Goal: Task Accomplishment & Management: Complete application form

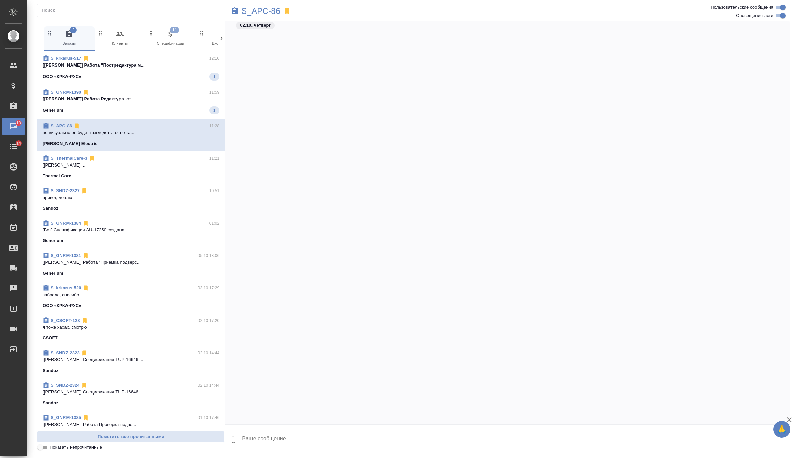
scroll to position [512, 0]
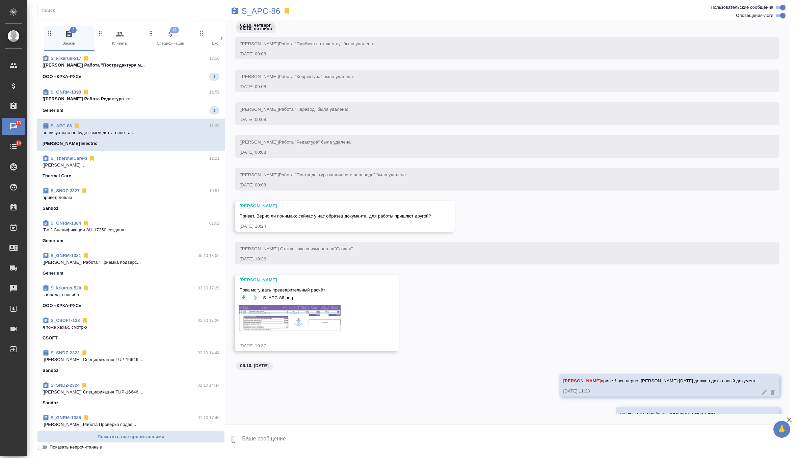
click at [154, 94] on div "S_GNRM-1390 11:59" at bounding box center [131, 92] width 177 height 7
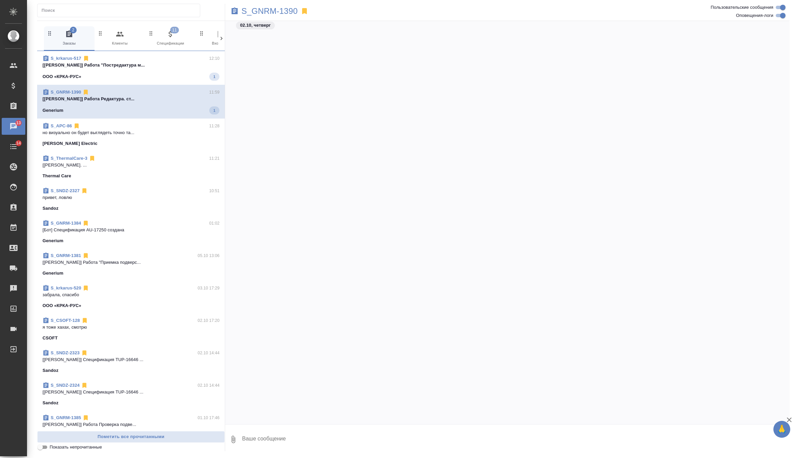
scroll to position [1708, 0]
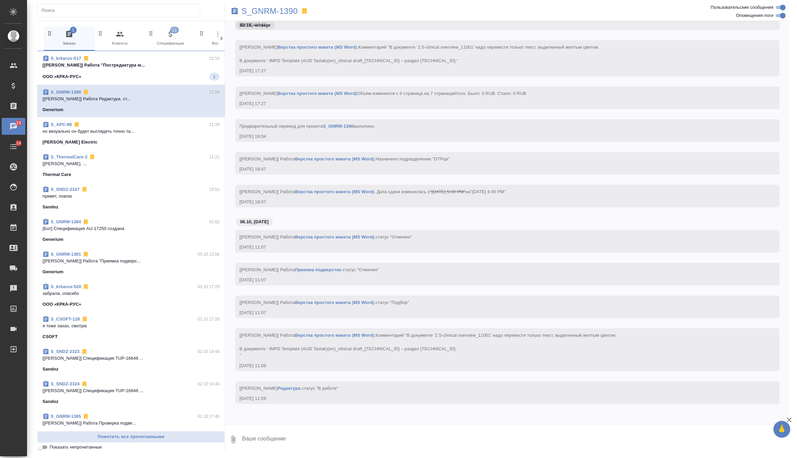
click at [165, 67] on p "[Грабко Мария] Работа "Постредактура м..." at bounding box center [131, 65] width 177 height 7
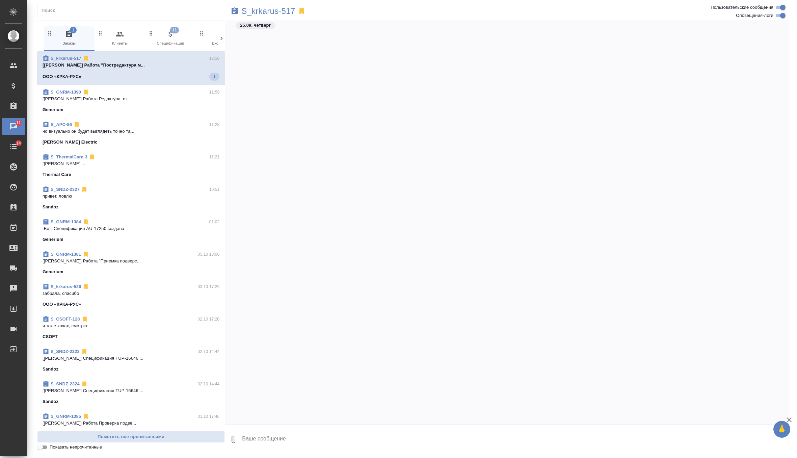
scroll to position [2696, 0]
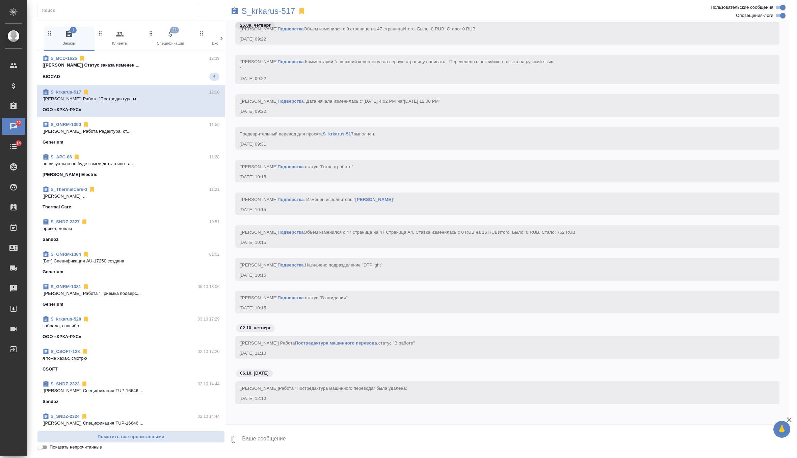
click at [184, 70] on span "S_BCD-1625 12:39 [Петрова Валерия] Статус заказа изменен ... BIOCAD 6" at bounding box center [131, 68] width 177 height 26
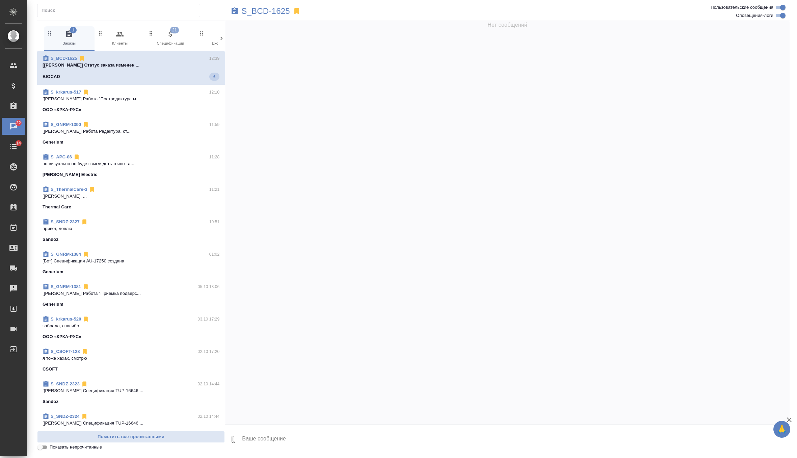
scroll to position [0, 0]
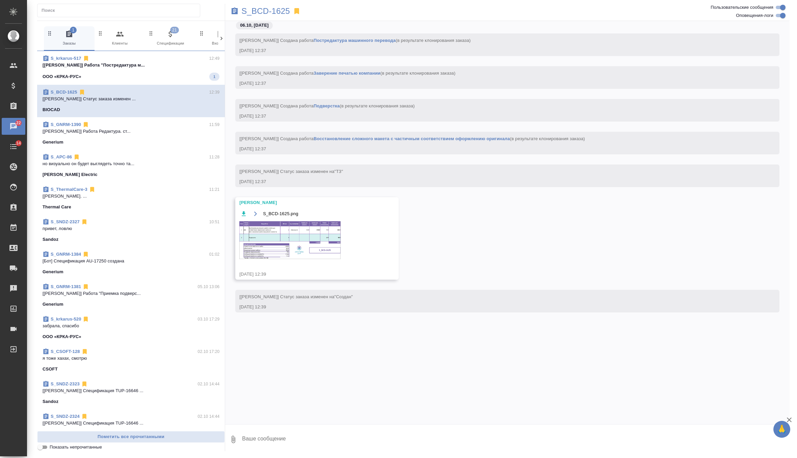
click at [302, 237] on img at bounding box center [289, 240] width 101 height 38
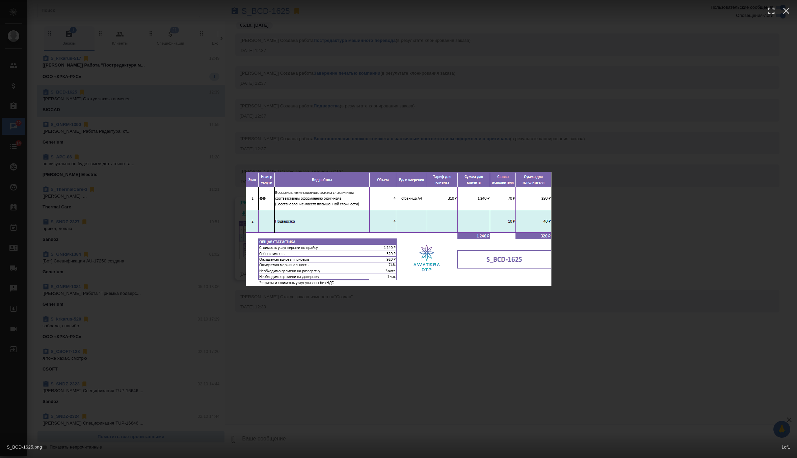
click at [316, 342] on div "S_BCD-1625.png 1 of 1" at bounding box center [398, 229] width 797 height 458
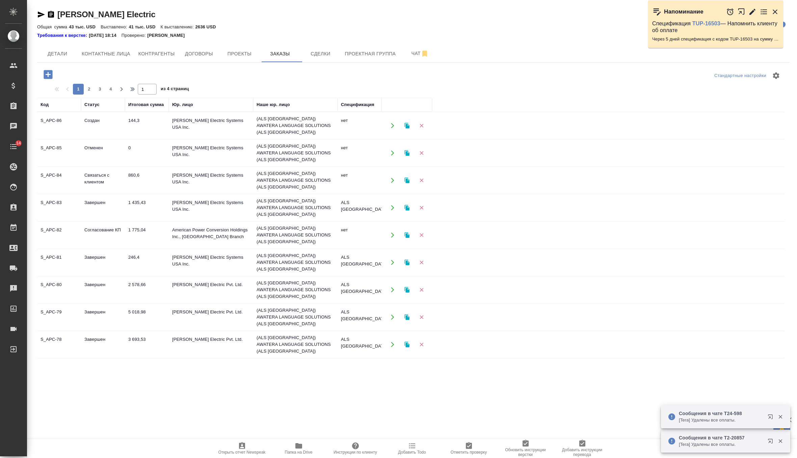
click at [180, 123] on td "Schneider Electric Systems USA Inc." at bounding box center [211, 126] width 84 height 24
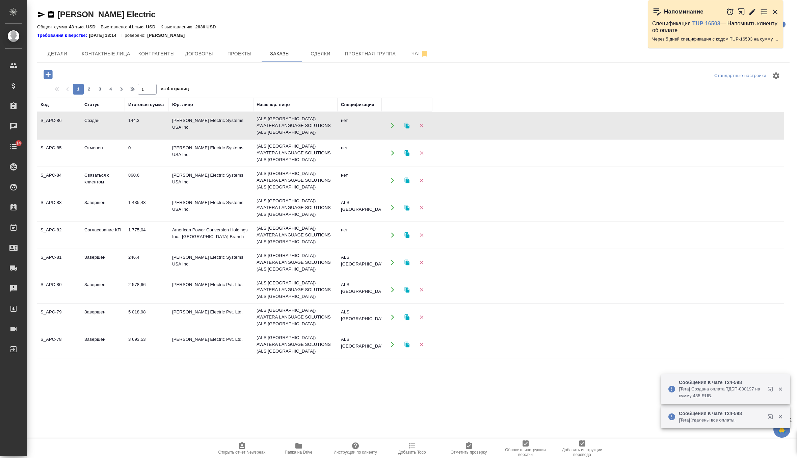
click at [180, 123] on td "Schneider Electric Systems USA Inc." at bounding box center [211, 126] width 84 height 24
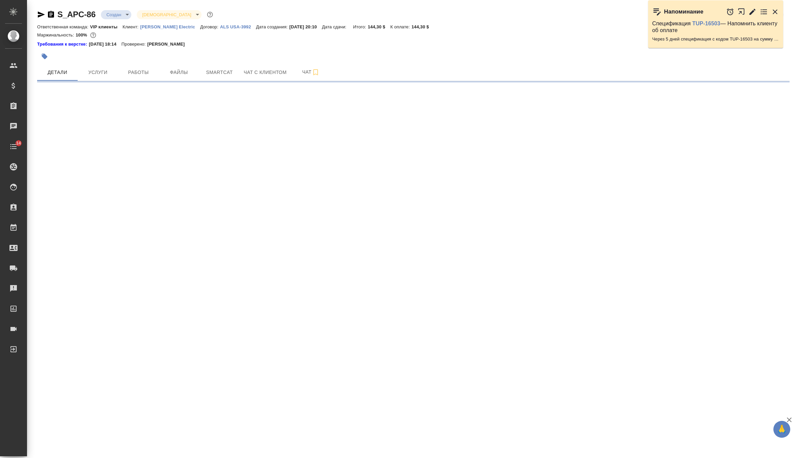
select select "RU"
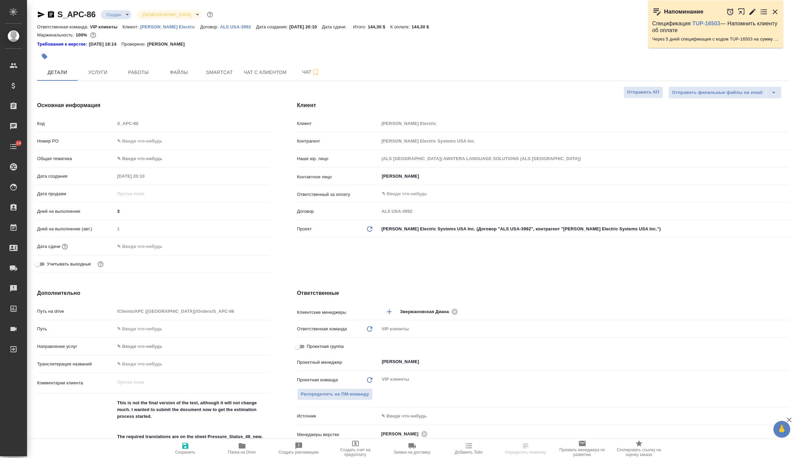
type textarea "x"
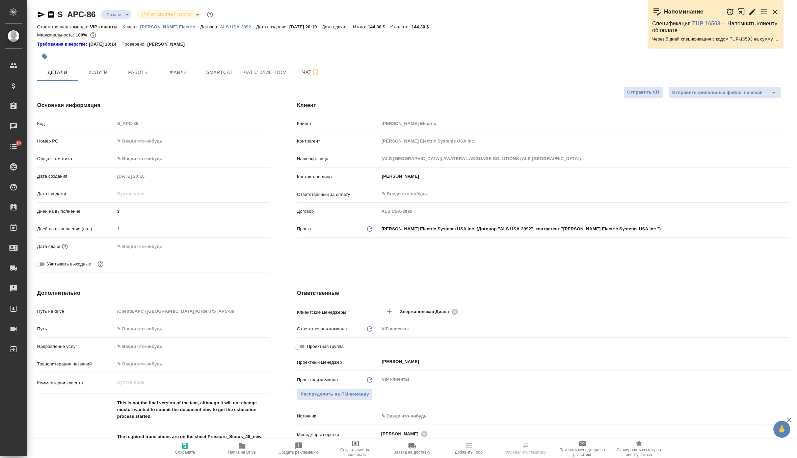
type textarea "x"
click at [312, 74] on span "Чат" at bounding box center [311, 72] width 32 height 8
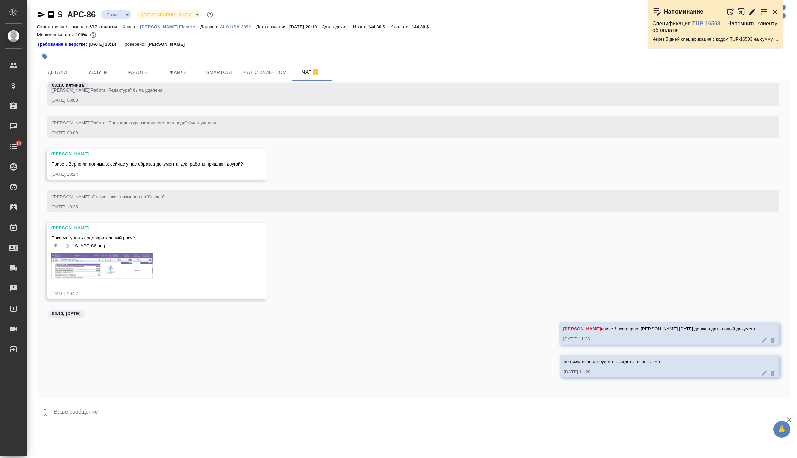
scroll to position [1078, 0]
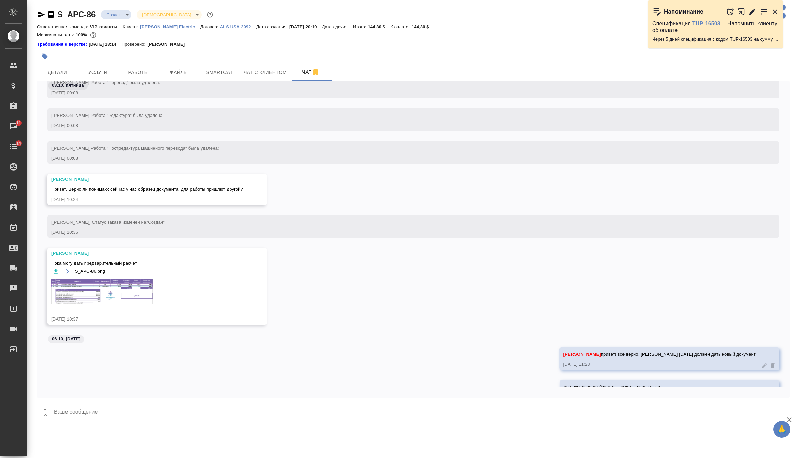
click at [103, 290] on img at bounding box center [101, 291] width 101 height 25
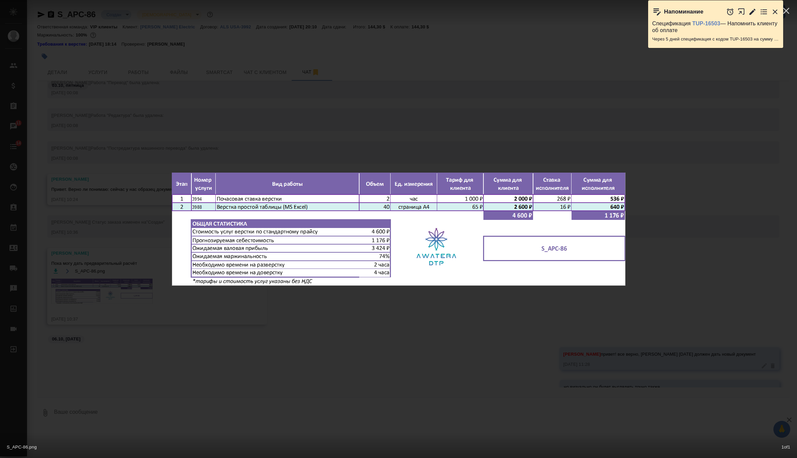
click at [139, 363] on div "S_APC-86.png 1 of 1" at bounding box center [398, 229] width 797 height 458
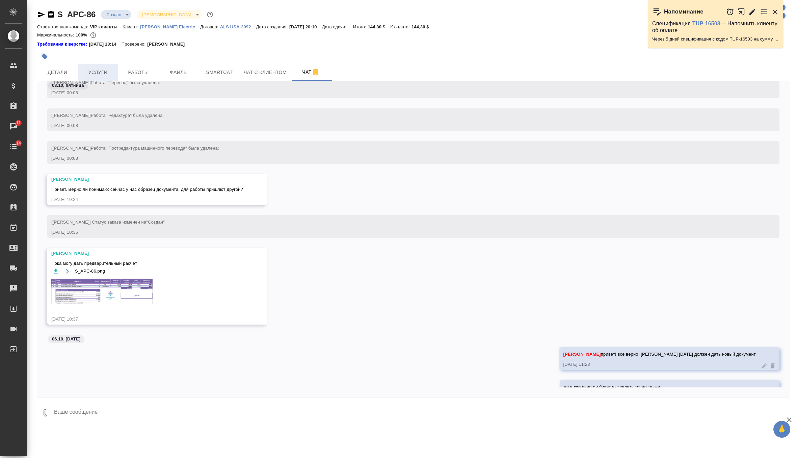
click at [109, 80] on button "Услуги" at bounding box center [98, 72] width 41 height 17
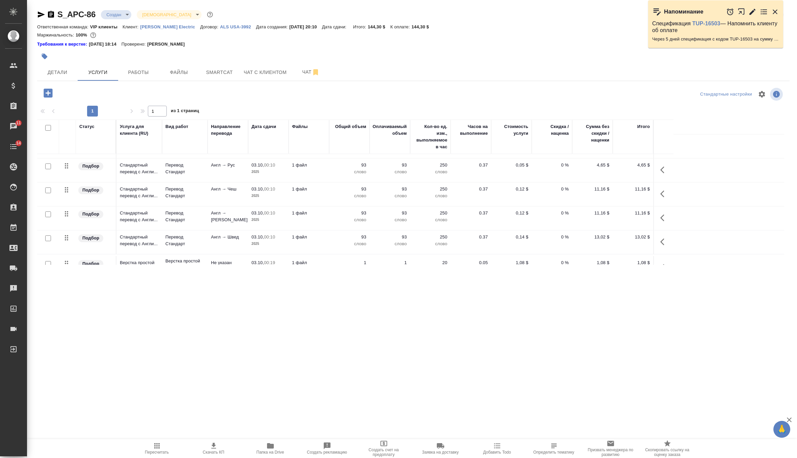
scroll to position [227, 0]
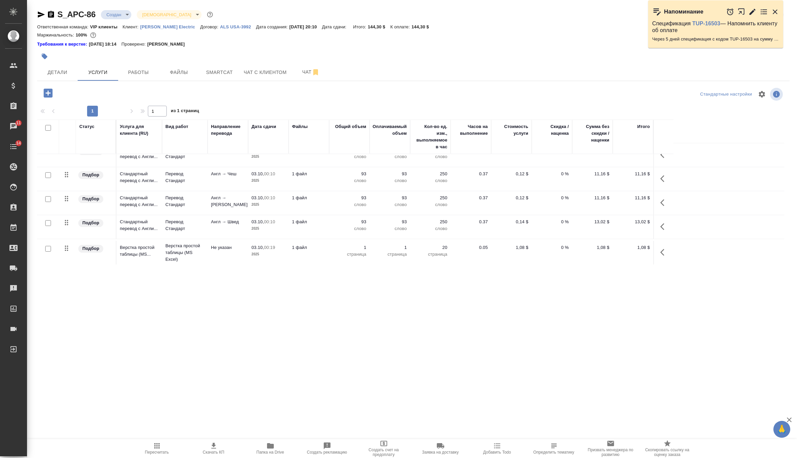
click at [231, 256] on td "Не указан" at bounding box center [228, 253] width 41 height 24
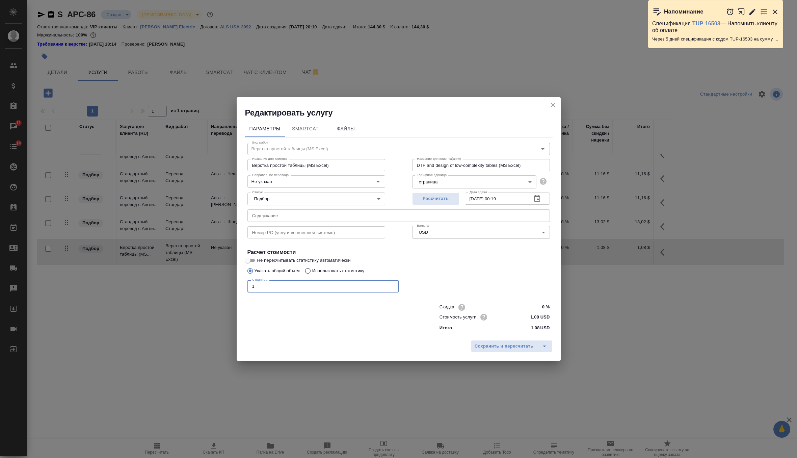
click at [305, 286] on input "1" at bounding box center [323, 286] width 151 height 12
type input "40"
click at [494, 351] on button "Сохранить и пересчитать" at bounding box center [504, 346] width 66 height 12
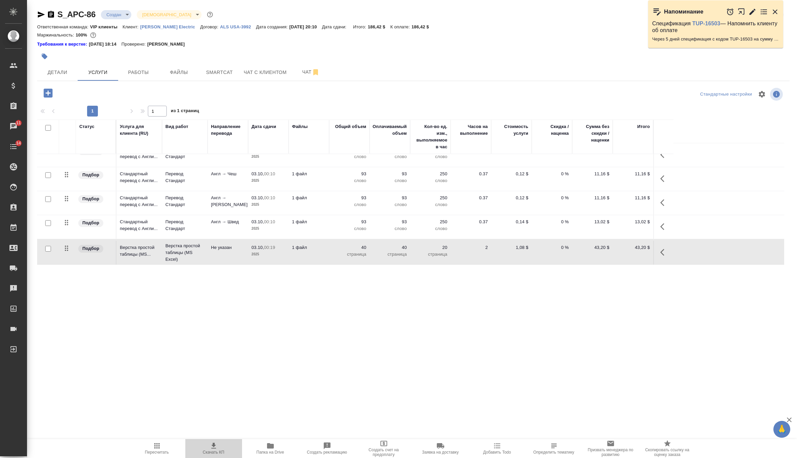
click at [214, 449] on icon "button" at bounding box center [214, 446] width 8 height 8
click at [452, 251] on td "2" at bounding box center [471, 253] width 41 height 24
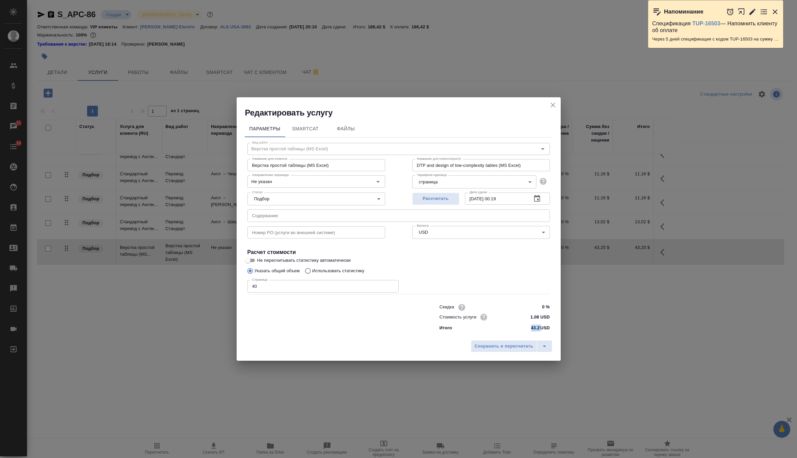
drag, startPoint x: 541, startPoint y: 328, endPoint x: 517, endPoint y: 328, distance: 24.0
click at [517, 328] on div "Итого 43.2 USD" at bounding box center [495, 328] width 110 height 7
copy p "43.2"
click at [555, 107] on icon "close" at bounding box center [553, 105] width 8 height 8
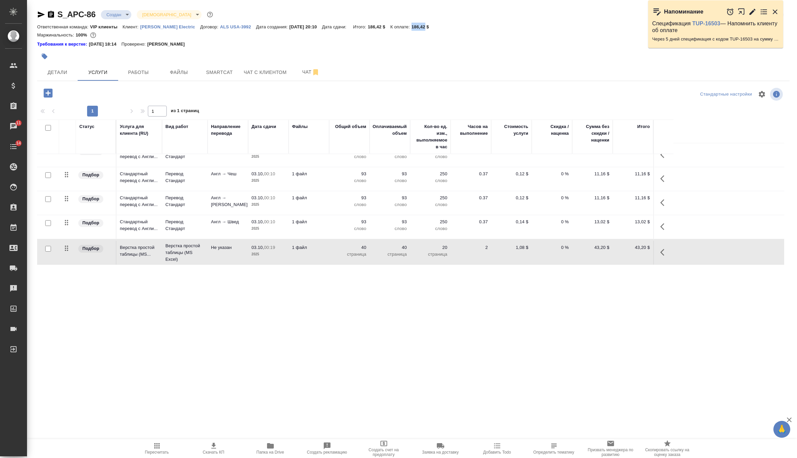
drag, startPoint x: 411, startPoint y: 26, endPoint x: 424, endPoint y: 26, distance: 13.5
click at [424, 26] on p "186,42 $" at bounding box center [423, 26] width 23 height 5
copy p "186,42"
click at [299, 70] on span "Чат" at bounding box center [311, 72] width 32 height 8
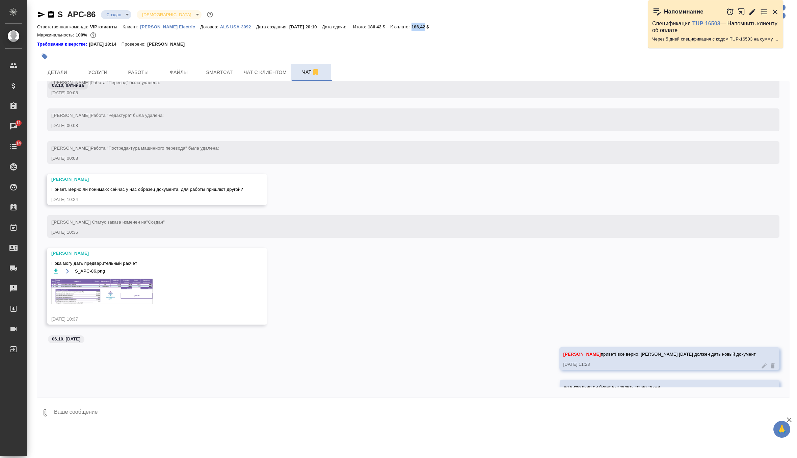
scroll to position [1078, 0]
click at [81, 284] on img at bounding box center [101, 291] width 101 height 25
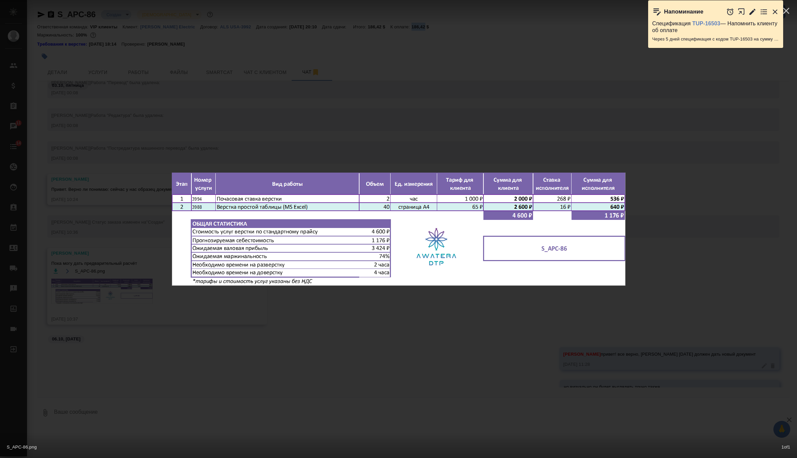
click at [268, 144] on div "S_APC-86.png 1 of 1" at bounding box center [398, 229] width 797 height 458
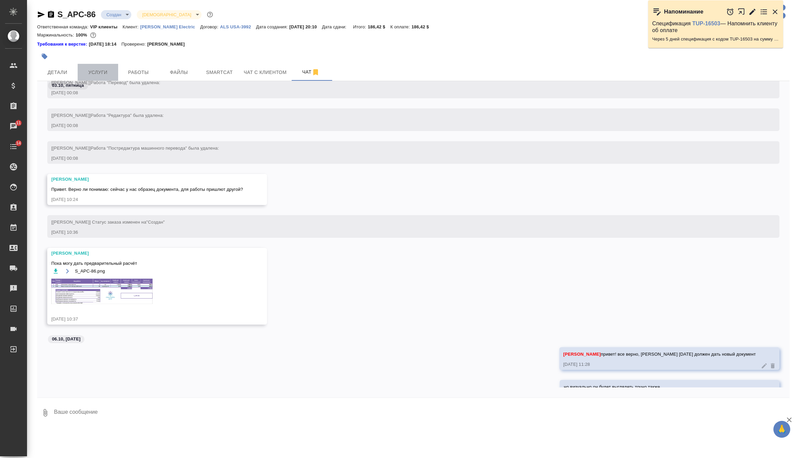
click at [107, 73] on span "Услуги" at bounding box center [98, 72] width 32 height 8
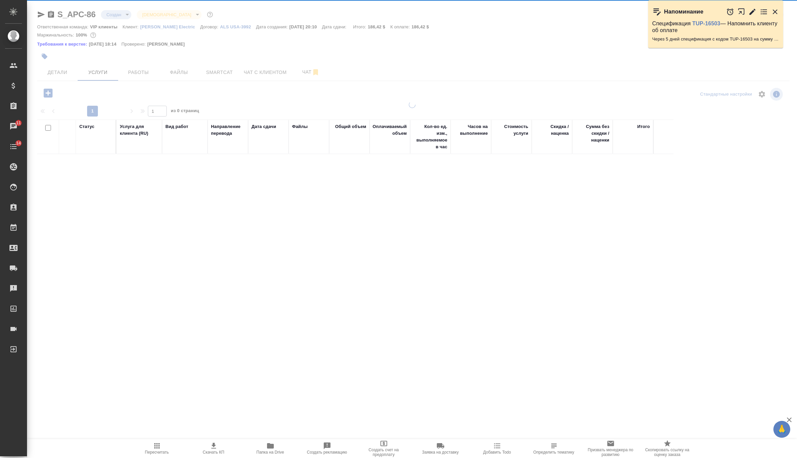
click at [50, 94] on icon "button" at bounding box center [48, 92] width 9 height 9
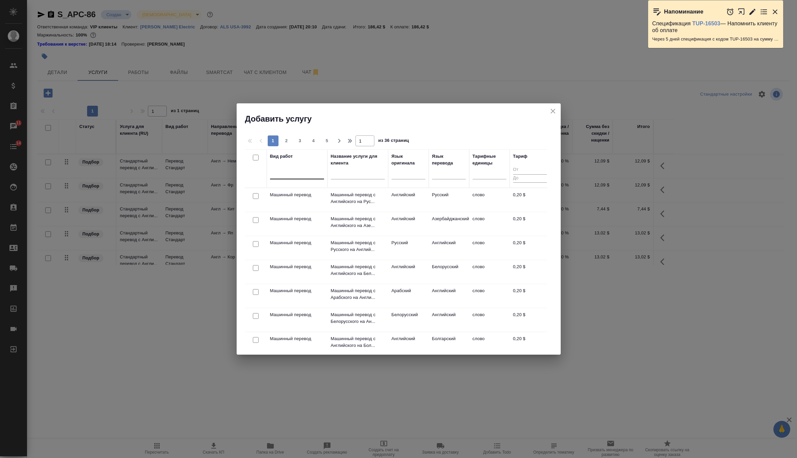
click at [306, 176] on div at bounding box center [297, 173] width 54 height 10
type input "g"
type input "почас"
click at [324, 207] on div "Почасовая ставка верстки" at bounding box center [320, 206] width 101 height 12
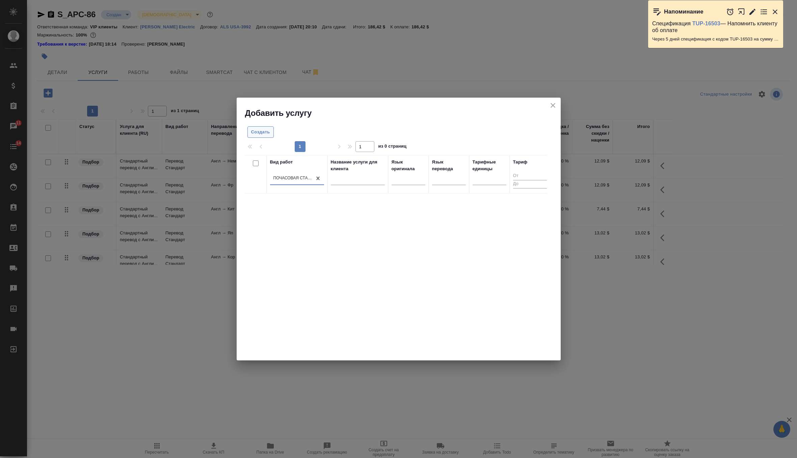
click at [256, 134] on span "Создать" at bounding box center [260, 132] width 19 height 8
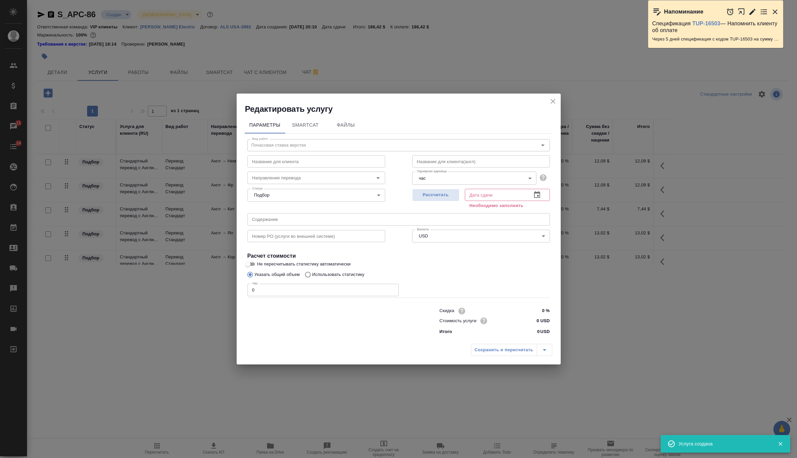
click at [554, 99] on icon "close" at bounding box center [553, 101] width 8 height 8
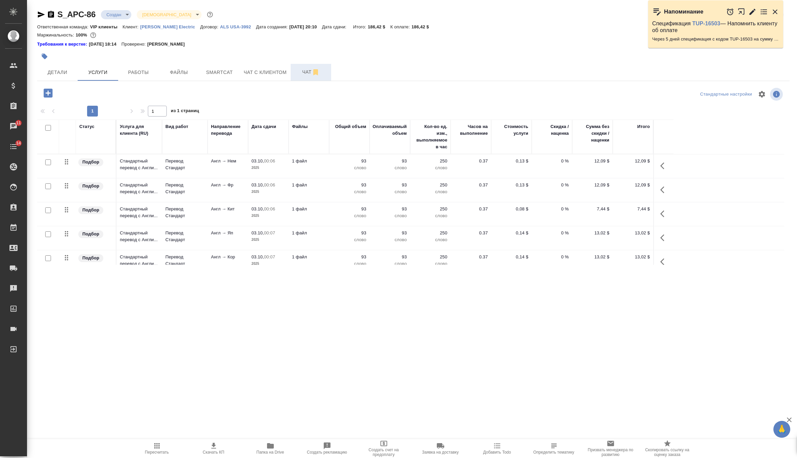
click at [304, 73] on span "Чат" at bounding box center [311, 72] width 32 height 8
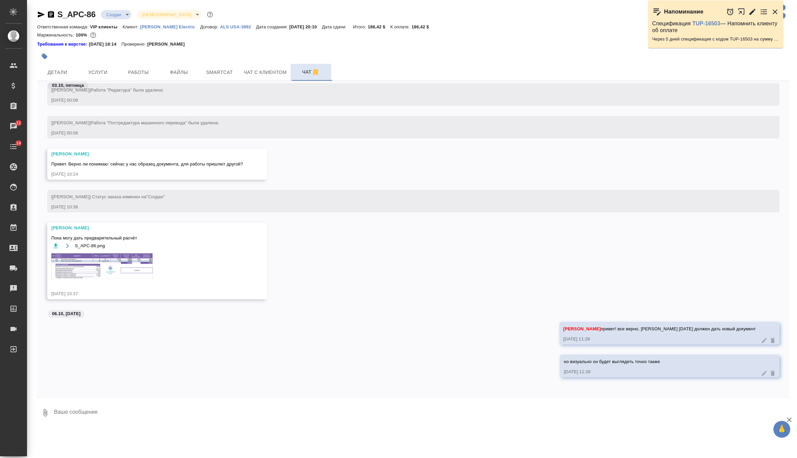
scroll to position [1078, 0]
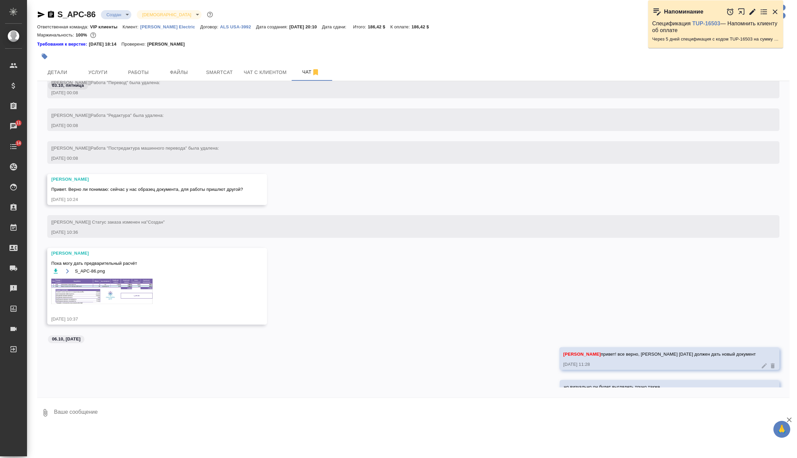
click at [122, 300] on img at bounding box center [101, 291] width 101 height 25
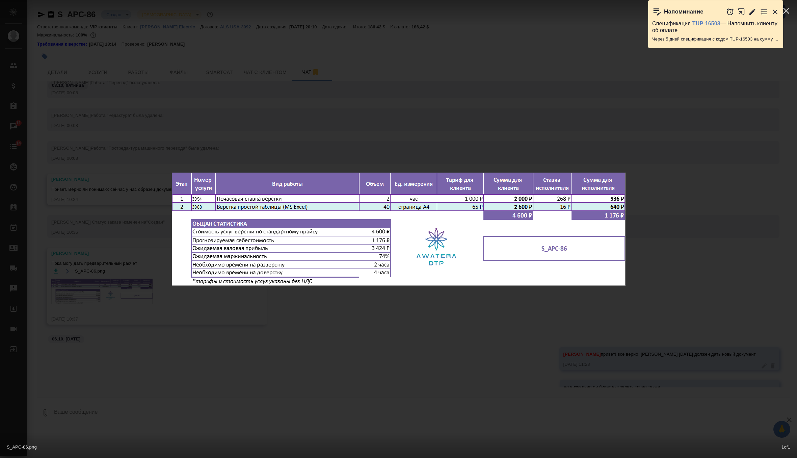
click at [295, 122] on div "S_APC-86.png 1 of 1" at bounding box center [398, 229] width 797 height 458
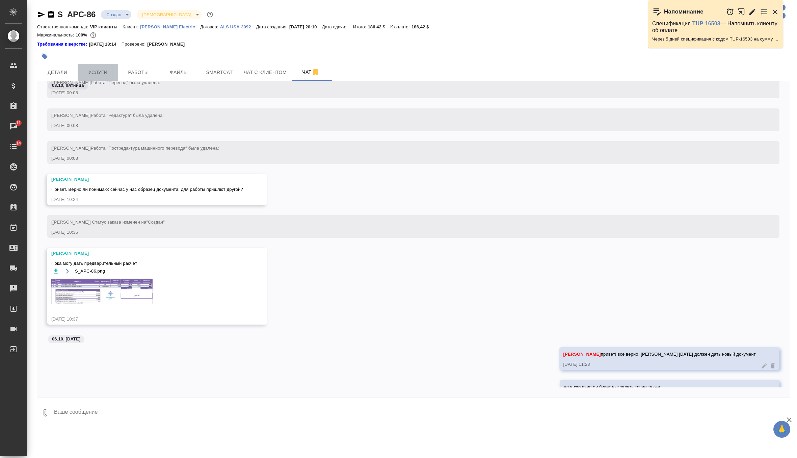
click at [104, 75] on span "Услуги" at bounding box center [98, 72] width 32 height 8
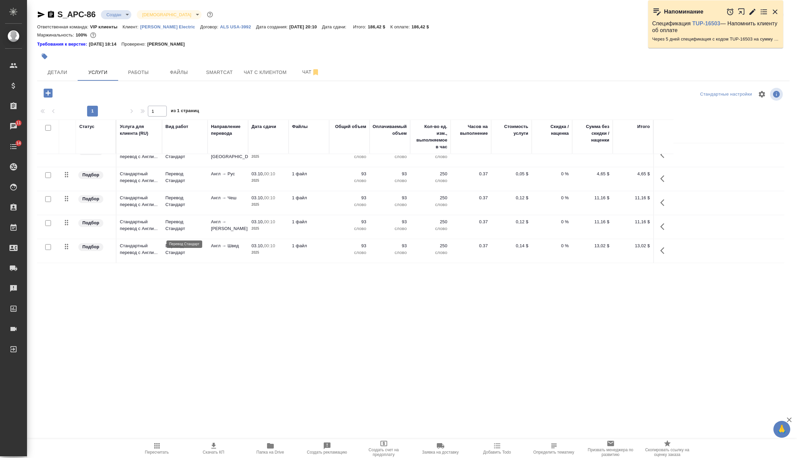
scroll to position [251, 0]
click at [216, 252] on td at bounding box center [228, 254] width 41 height 24
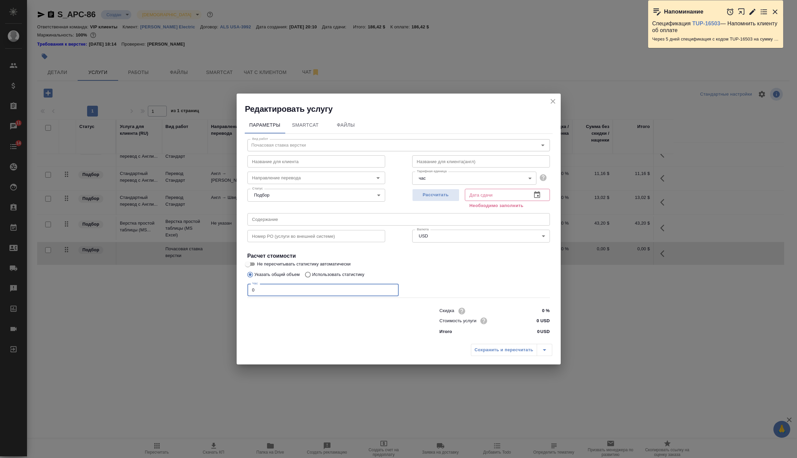
click at [268, 292] on input "0" at bounding box center [323, 290] width 151 height 12
type input "2"
click at [438, 203] on div "Рассчитать" at bounding box center [435, 198] width 47 height 24
click at [444, 196] on span "Рассчитать" at bounding box center [436, 195] width 40 height 8
type input "08.10.2025 12:29"
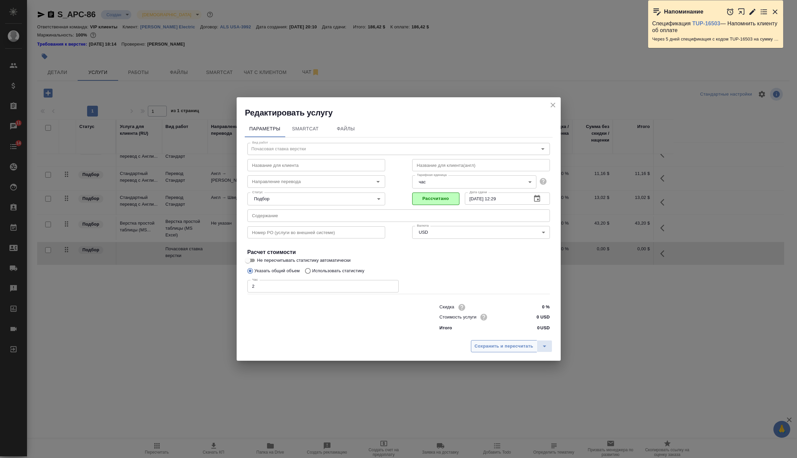
click at [493, 350] on button "Сохранить и пересчитать" at bounding box center [504, 346] width 66 height 12
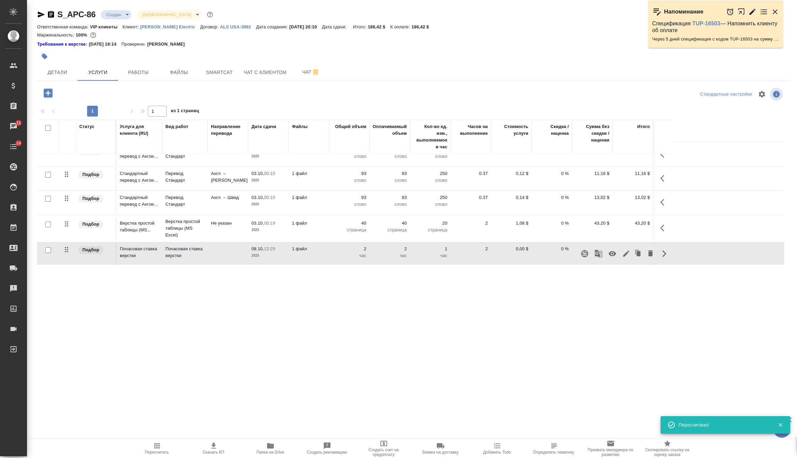
click at [610, 253] on icon "button" at bounding box center [613, 254] width 8 height 8
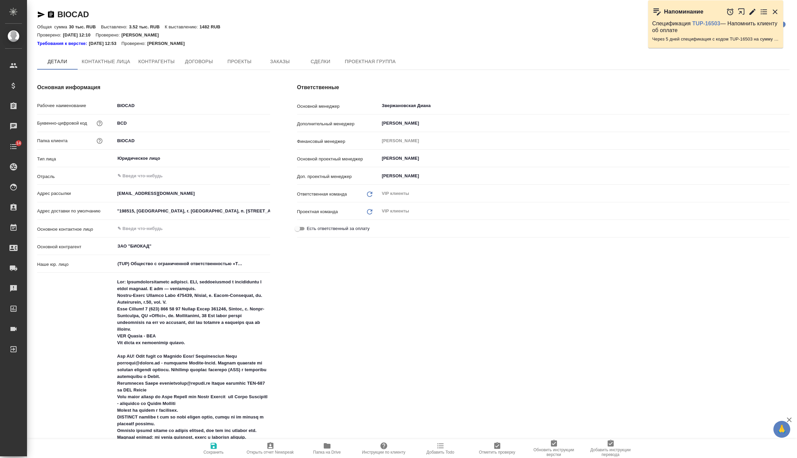
type textarea "x"
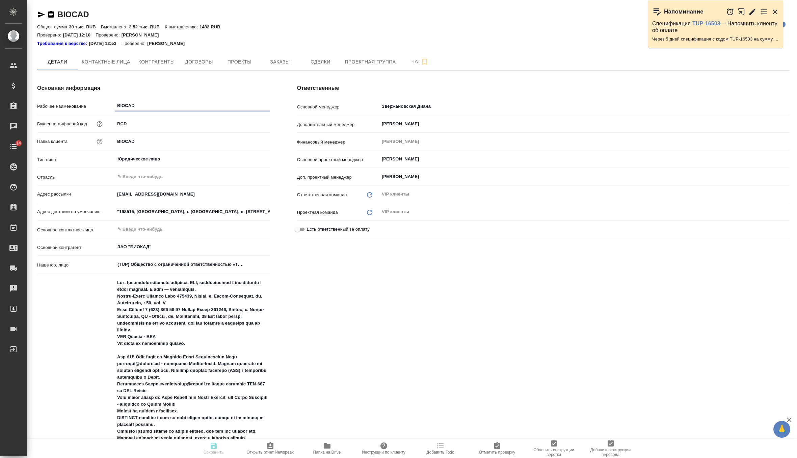
type textarea "x"
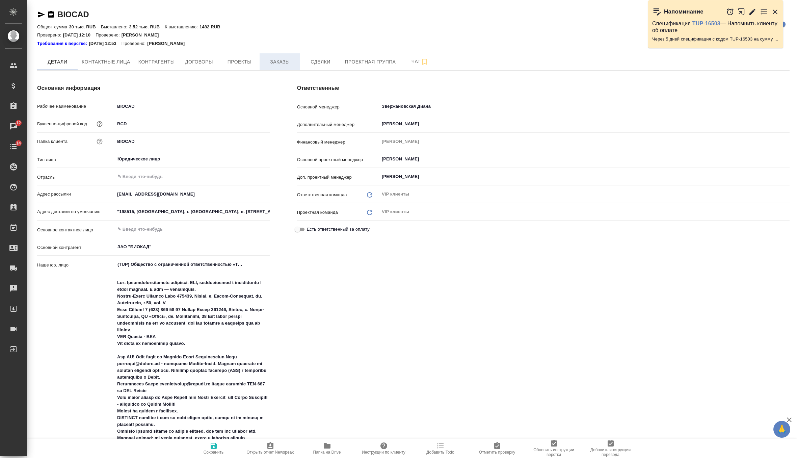
click at [280, 63] on span "Заказы" at bounding box center [280, 62] width 32 height 8
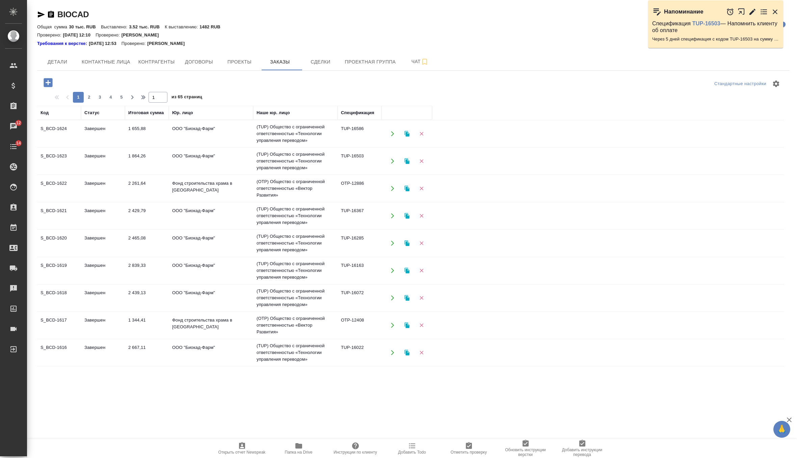
click at [409, 132] on icon "button" at bounding box center [407, 134] width 6 height 6
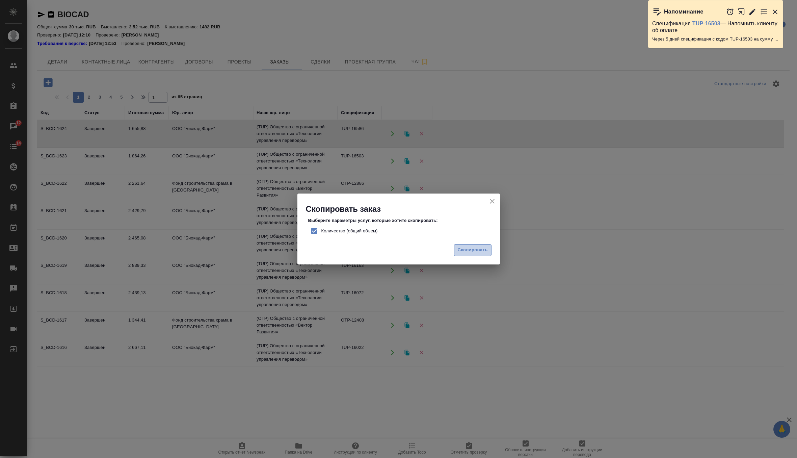
click at [467, 251] on span "Скопировать" at bounding box center [473, 250] width 30 height 8
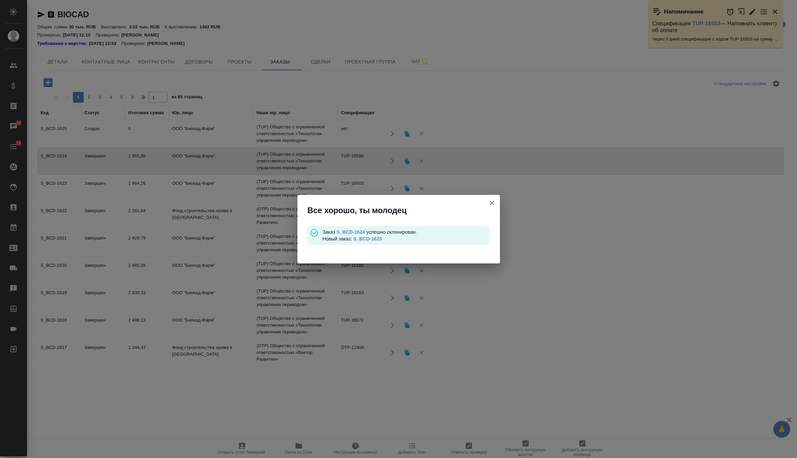
click at [376, 239] on link "S_BCD-1625" at bounding box center [368, 238] width 29 height 5
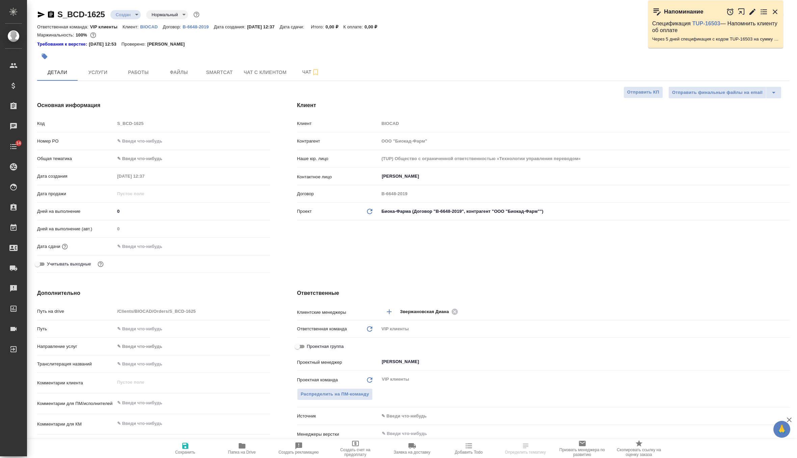
select select "RU"
click at [182, 74] on span "Файлы" at bounding box center [179, 72] width 32 height 8
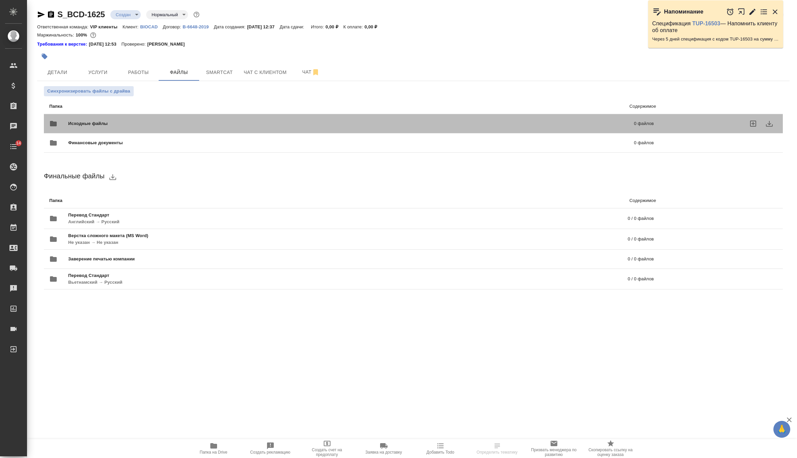
click at [72, 122] on span "Исходные файлы" at bounding box center [219, 123] width 303 height 7
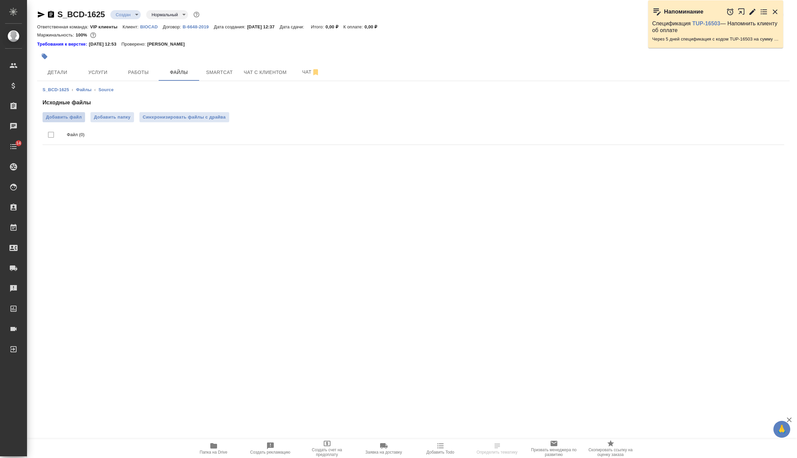
click at [66, 119] on span "Добавить файл" at bounding box center [64, 117] width 36 height 7
click at [0, 0] on input "Добавить файл" at bounding box center [0, 0] width 0 height 0
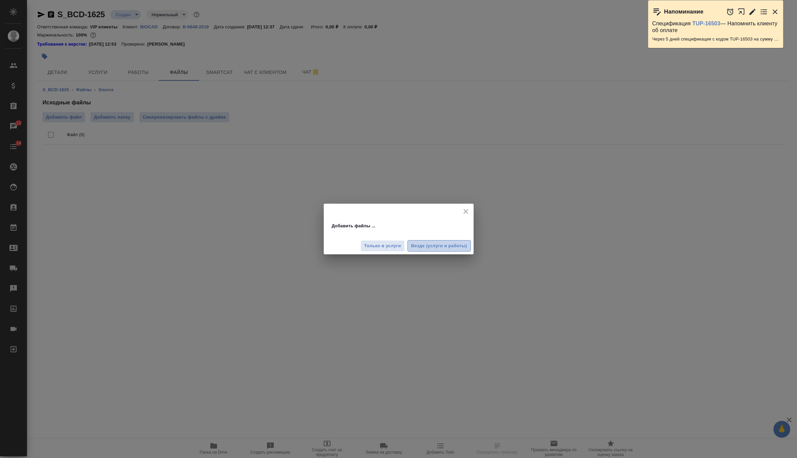
click at [446, 240] on button "Везде (услуги и работы)" at bounding box center [439, 246] width 63 height 12
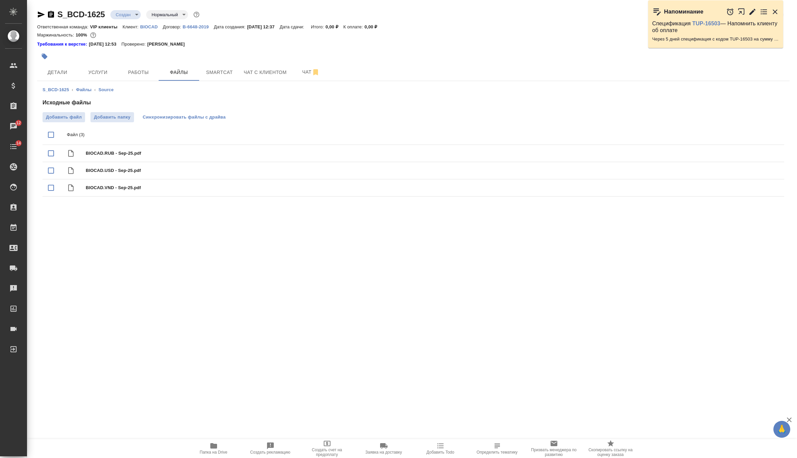
click at [181, 116] on span "Синхронизировать файлы с драйва" at bounding box center [184, 117] width 83 height 7
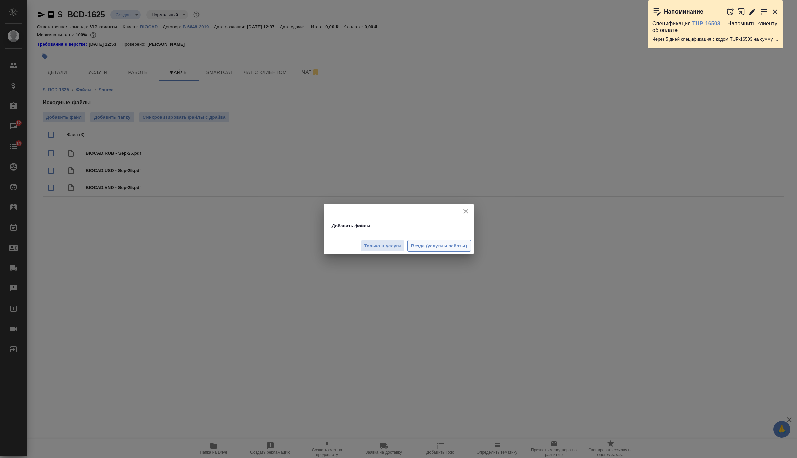
click at [422, 250] on button "Везде (услуги и работы)" at bounding box center [439, 246] width 63 height 12
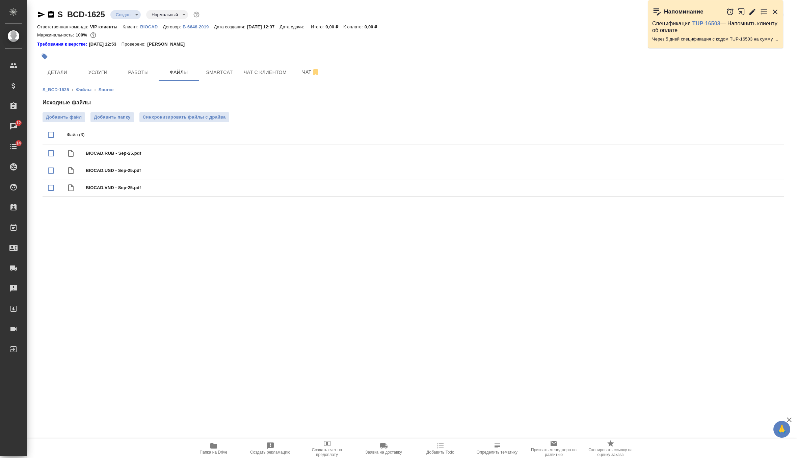
click at [128, 13] on body "🙏 .cls-1 fill:#fff; AWATERA Zverzhanovskaya Diana Клиенты Спецификации Заказы 1…" at bounding box center [398, 229] width 797 height 458
click at [131, 130] on li "ТЗ" at bounding box center [141, 129] width 62 height 11
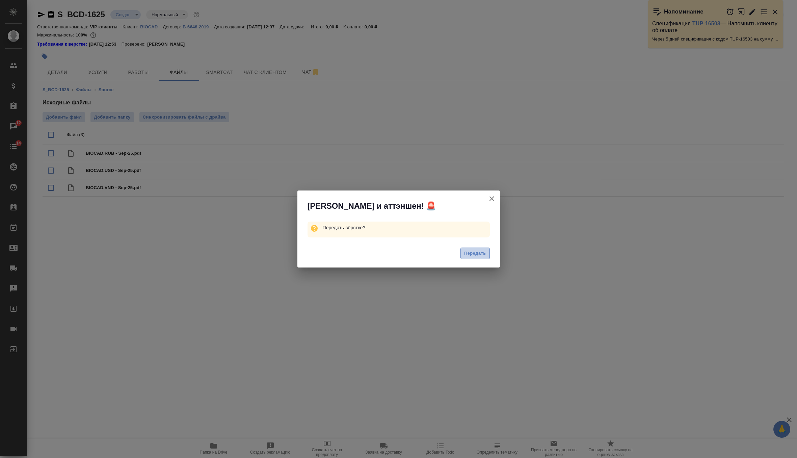
click at [468, 255] on span "Передать" at bounding box center [475, 254] width 22 height 8
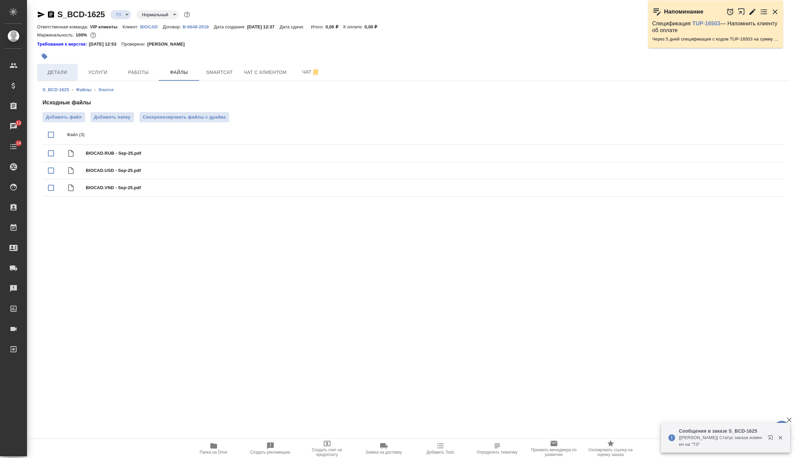
click at [61, 76] on span "Детали" at bounding box center [57, 72] width 32 height 8
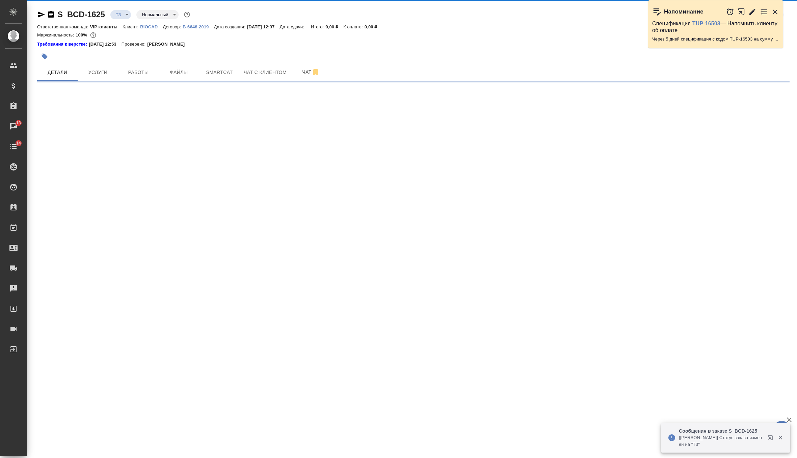
select select "RU"
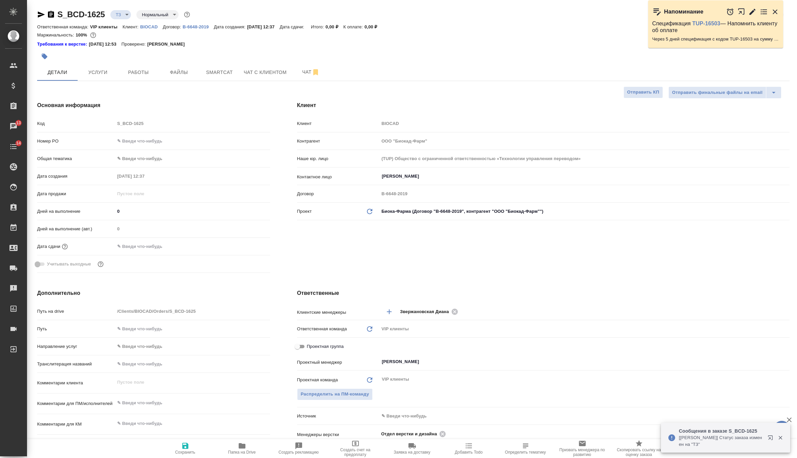
type textarea "x"
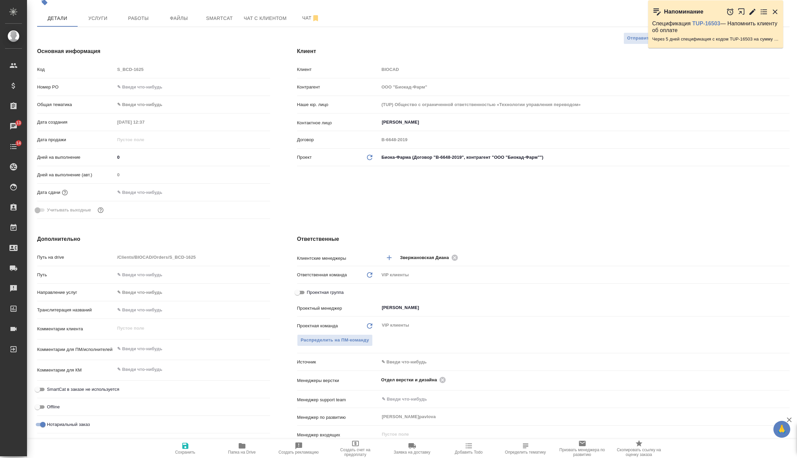
scroll to position [55, 0]
type textarea "x"
click at [133, 342] on textarea at bounding box center [192, 347] width 155 height 11
paste textarea "Требуется сделать перевод выписок с вьетнамского/английского на русский – за се…"
type textarea "x"
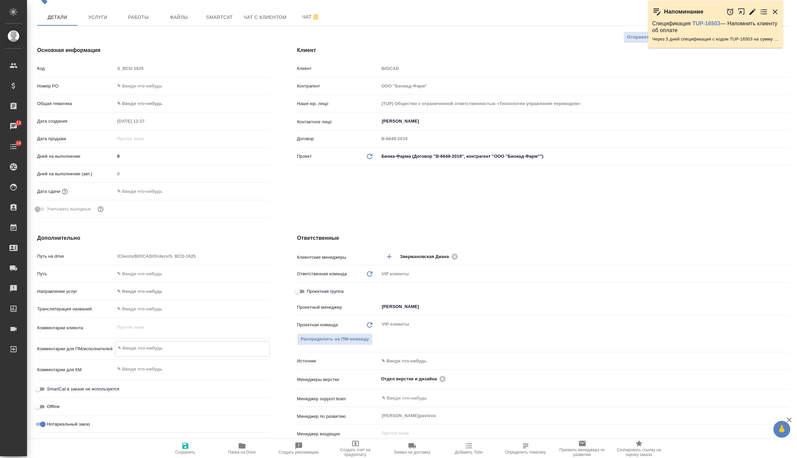
type textarea "Требуется сделать перевод выписок с вьетнамского/английского на русский – за се…"
type textarea "x"
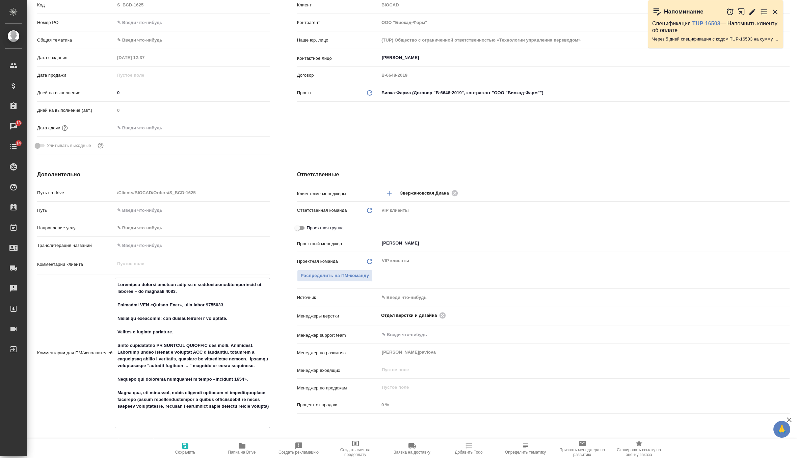
scroll to position [148, 0]
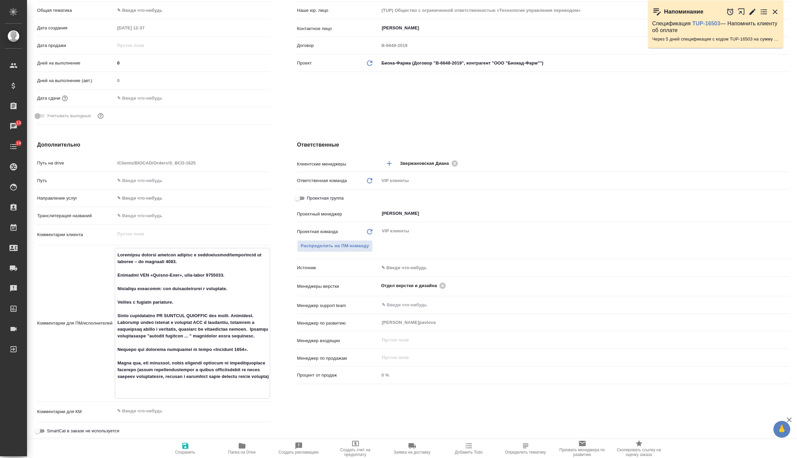
type textarea "Требуется сделать перевод выписок с вьетнамского/английского на русский – за се…"
type textarea "x"
click at [182, 445] on icon "button" at bounding box center [185, 446] width 6 height 6
type textarea "x"
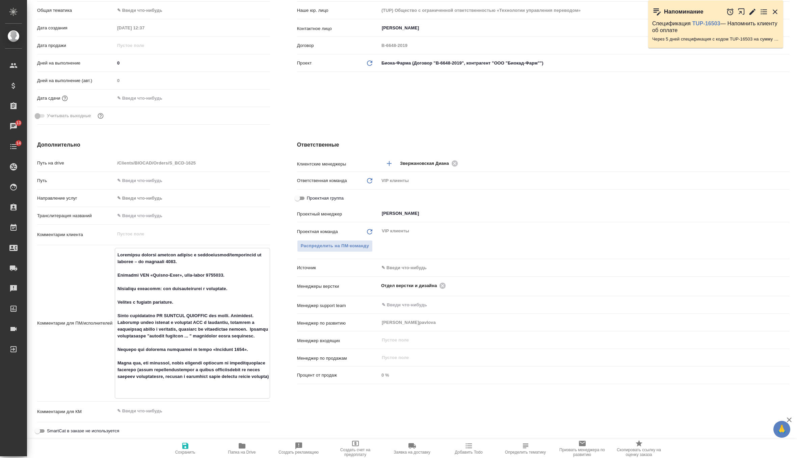
type textarea "x"
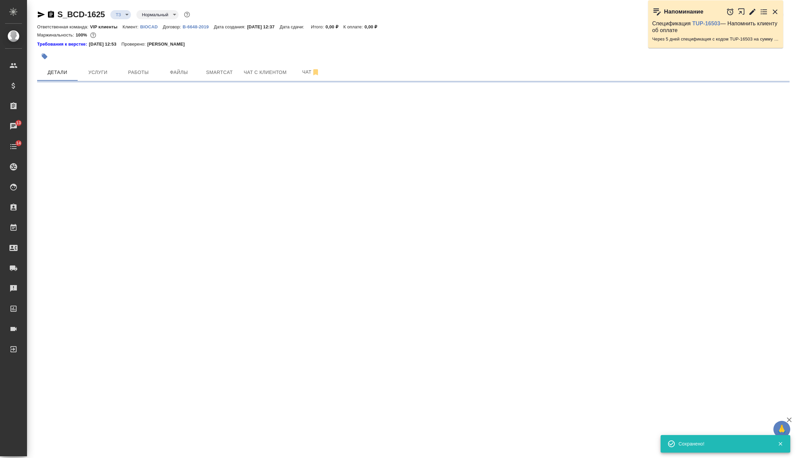
scroll to position [0, 0]
select select "RU"
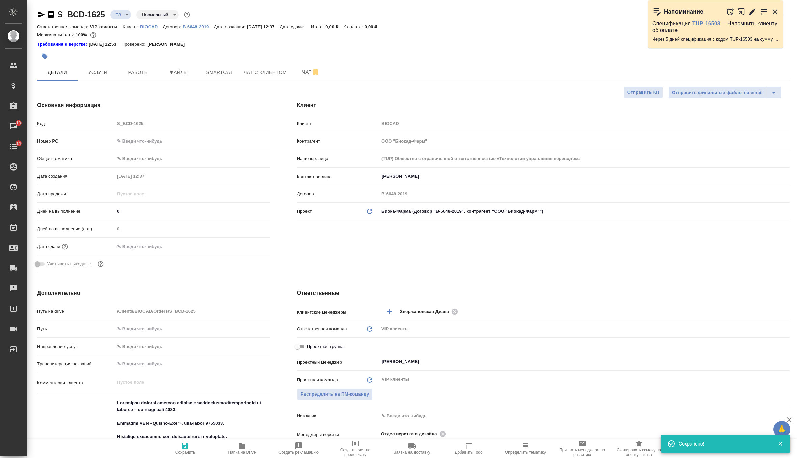
type textarea "x"
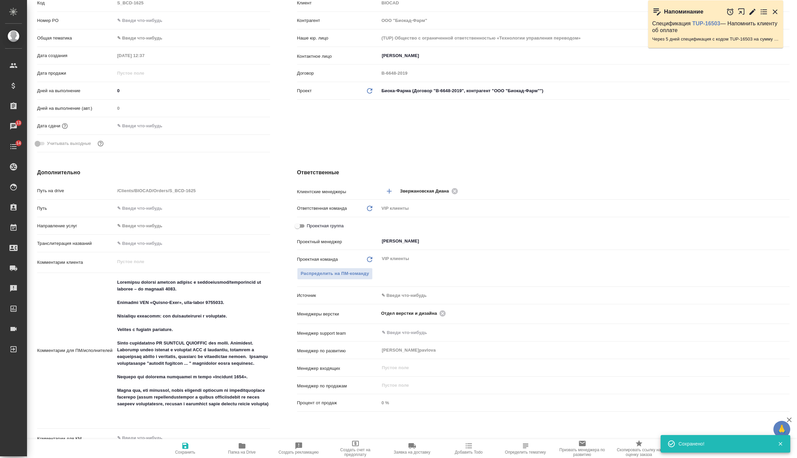
scroll to position [153, 0]
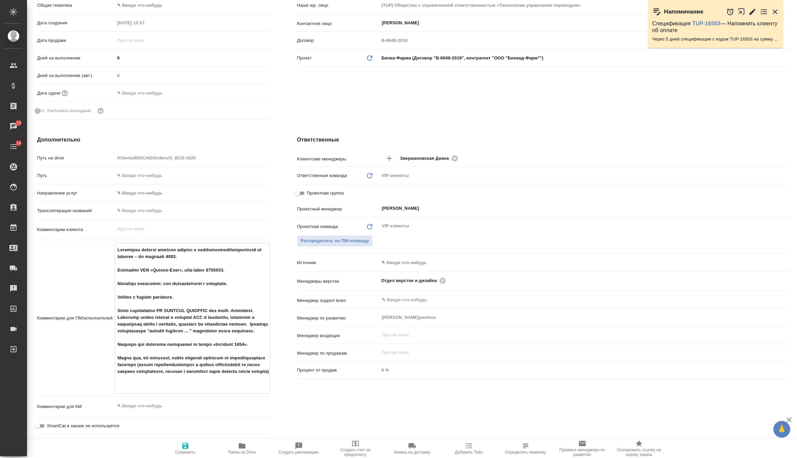
drag, startPoint x: 235, startPoint y: 268, endPoint x: 100, endPoint y: 270, distance: 134.8
click at [100, 270] on div "Комментарии для ПМ/исполнителей x" at bounding box center [153, 318] width 233 height 151
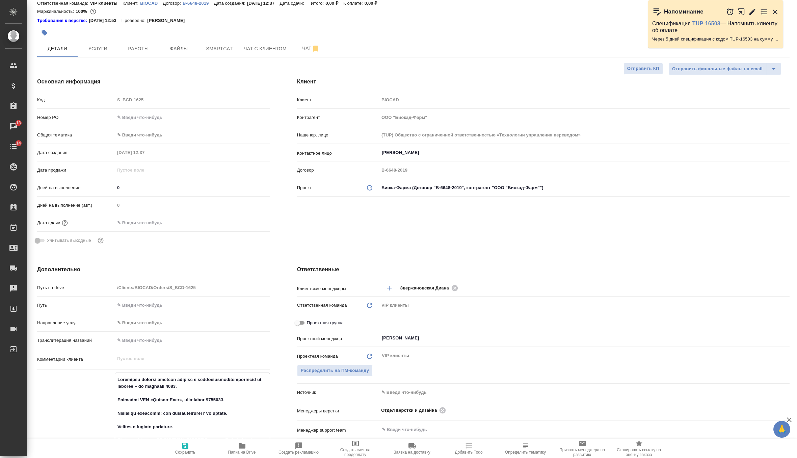
scroll to position [0, 0]
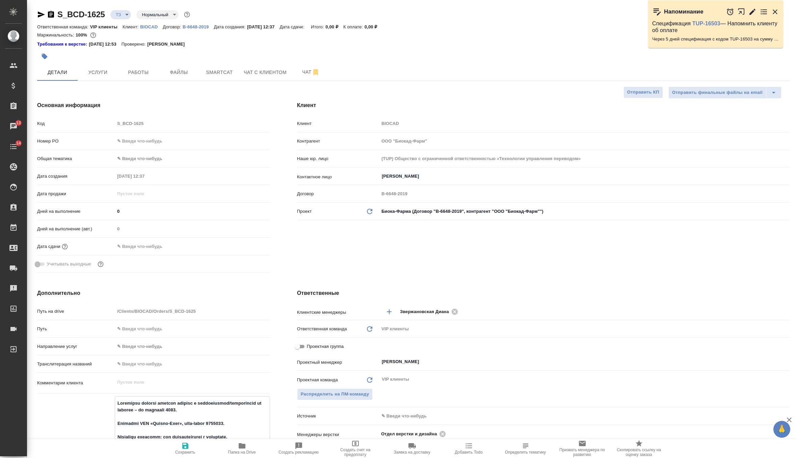
type textarea "x"
click at [155, 26] on p "BIOCAD" at bounding box center [151, 26] width 23 height 5
type textarea "x"
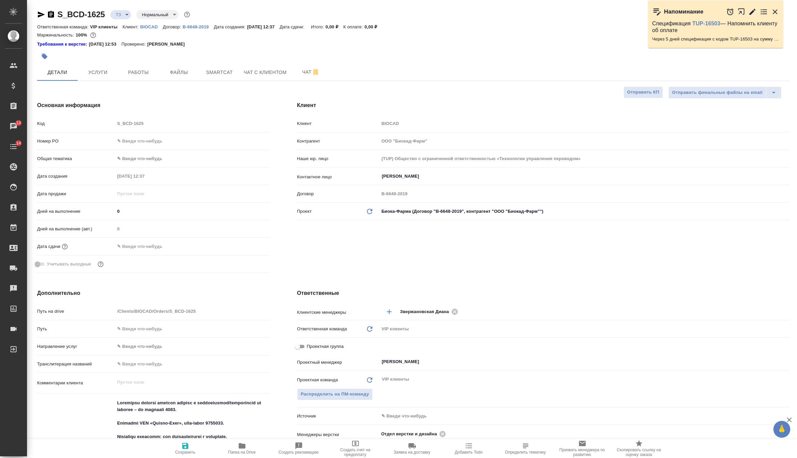
type textarea "x"
click at [97, 76] on span "Услуги" at bounding box center [98, 72] width 32 height 8
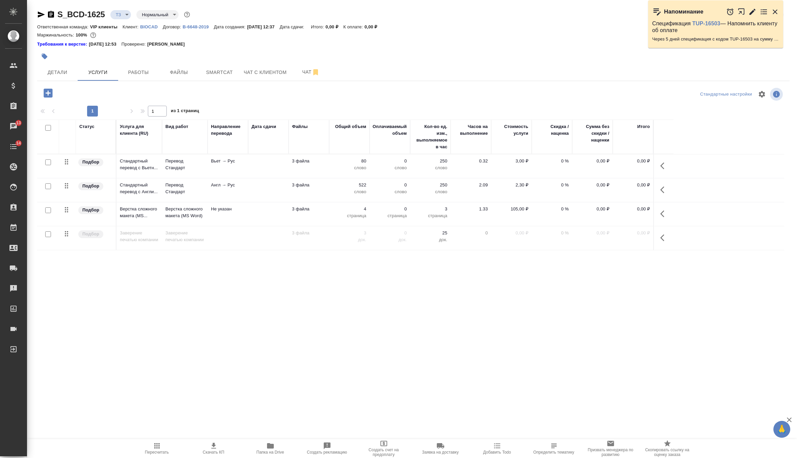
click at [258, 165] on td at bounding box center [268, 166] width 41 height 24
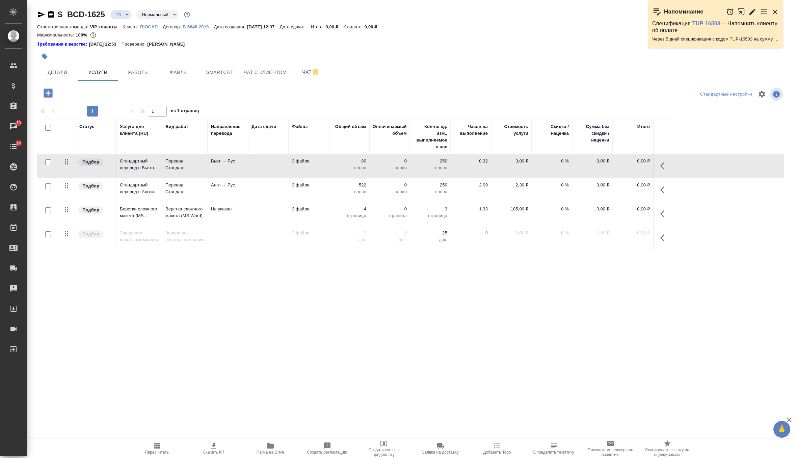
click at [258, 165] on td at bounding box center [268, 166] width 41 height 24
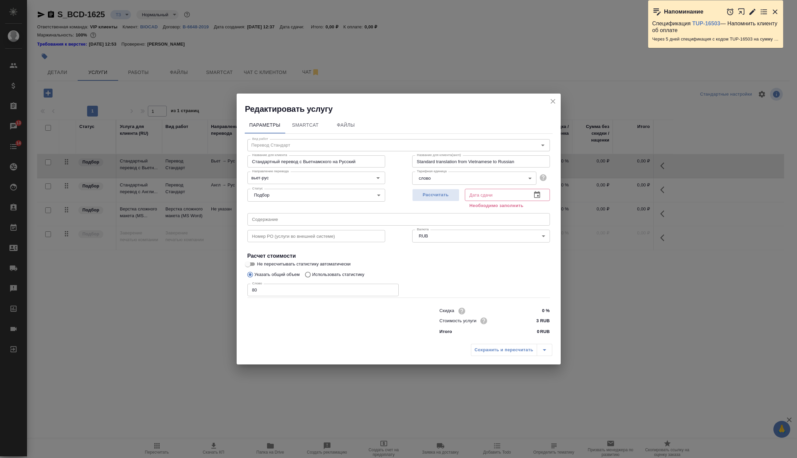
click at [281, 218] on input "text" at bounding box center [399, 219] width 303 height 12
paste input "Перевод выписок с вьетнамского/английского на русский – за [DATE], заказчик ООО…"
click at [389, 220] on input "Перевод выписок с вьетнамского/английского на русский – за [DATE], заказчик ООО…" at bounding box center [399, 219] width 303 height 12
type input "Перевод выписок с вьетнамского/английского на русский – за сентябрь 2025, заказ…"
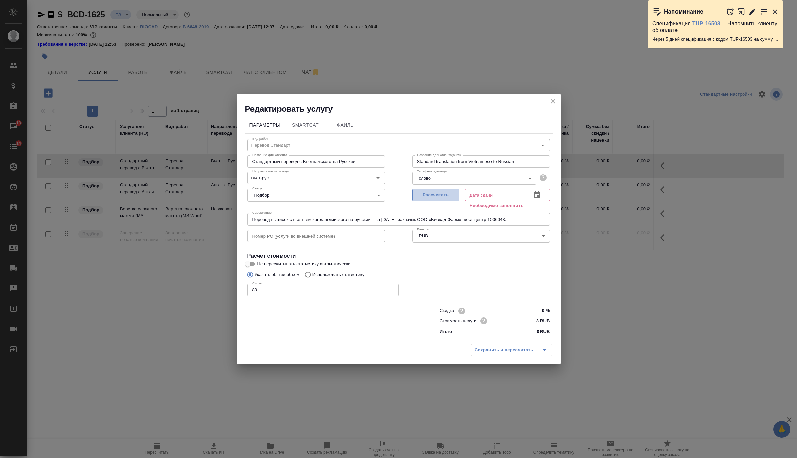
click at [440, 196] on span "Рассчитать" at bounding box center [436, 195] width 40 height 8
type input "06.10.2025 12:58"
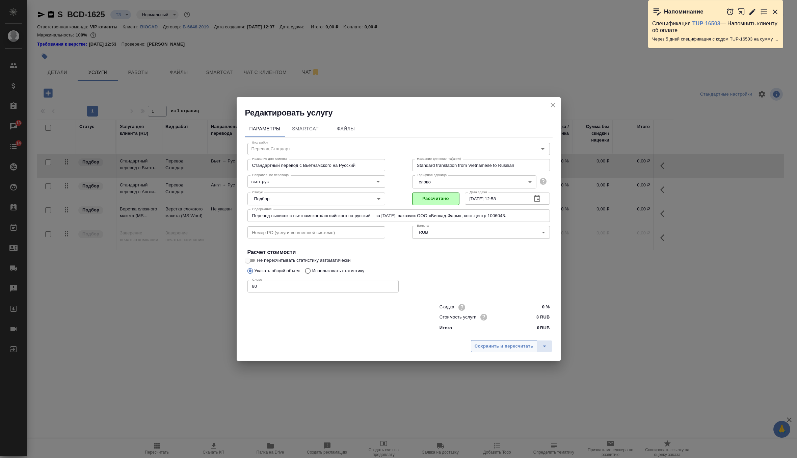
click at [487, 351] on button "Сохранить и пересчитать" at bounding box center [504, 346] width 66 height 12
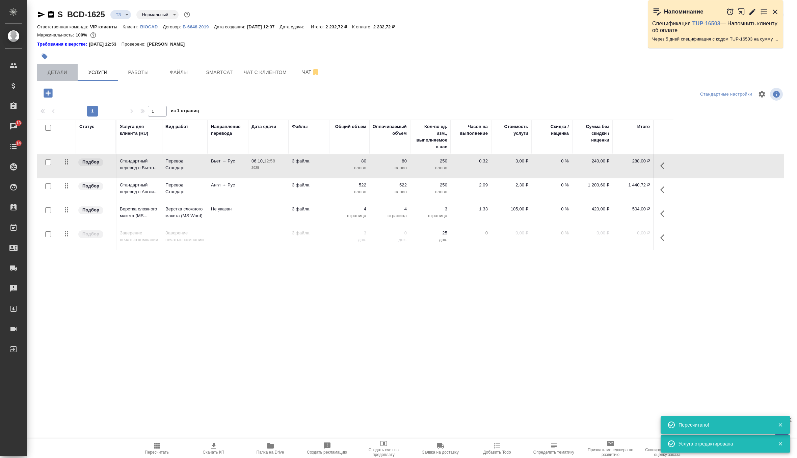
click at [57, 71] on span "Детали" at bounding box center [57, 72] width 32 height 8
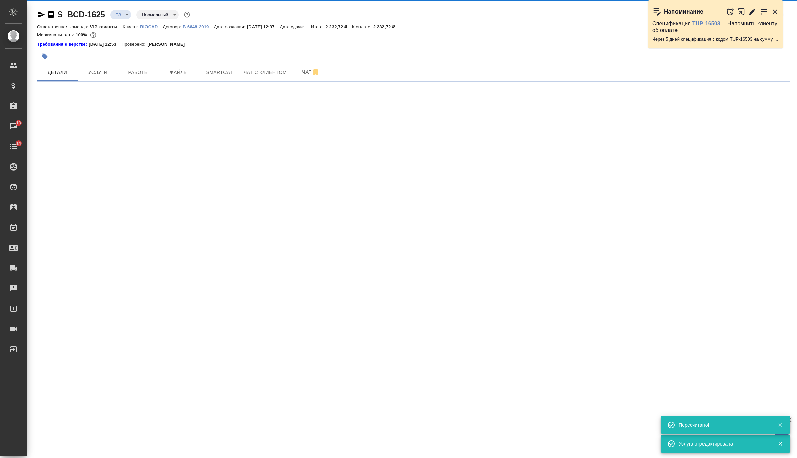
select select "RU"
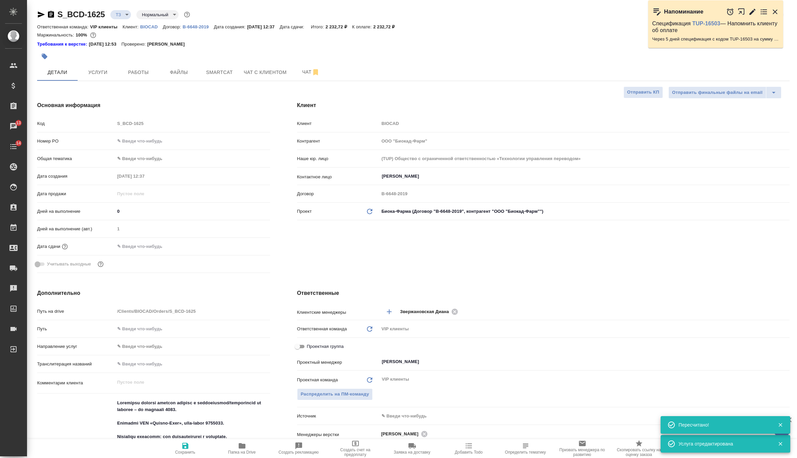
type textarea "x"
click at [111, 74] on span "Услуги" at bounding box center [98, 72] width 32 height 8
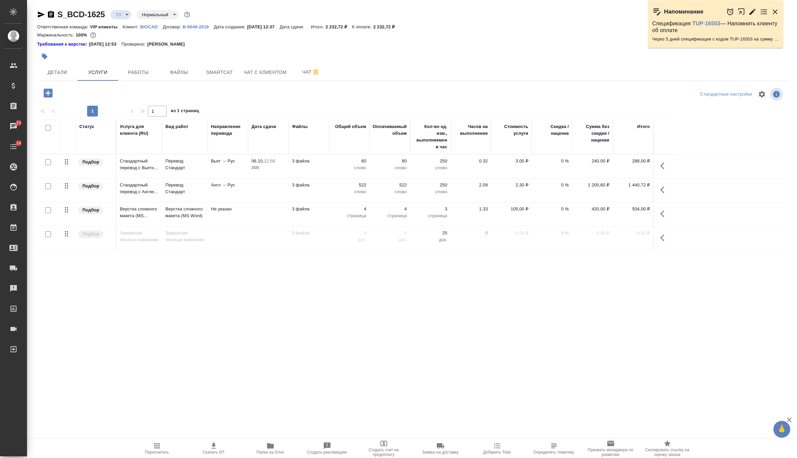
click at [240, 175] on td "Вьет → Рус" at bounding box center [228, 166] width 41 height 24
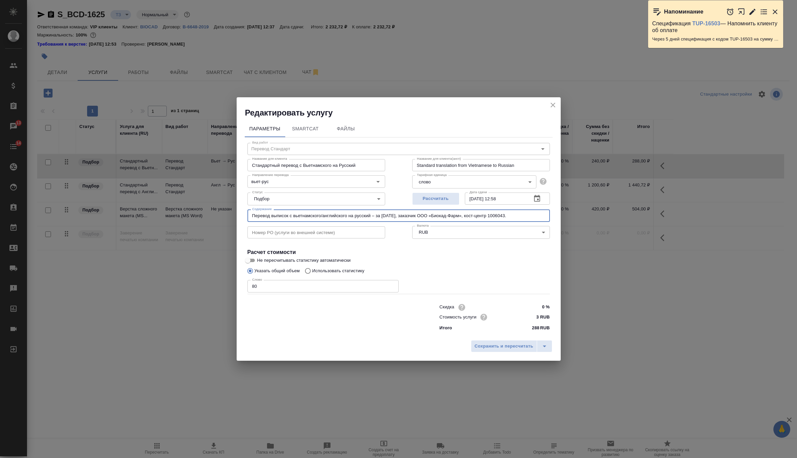
click at [428, 215] on input "Перевод выписок с вьетнамского/английского на русский – за сентябрь 2025, заказ…" at bounding box center [399, 215] width 303 height 12
click at [482, 343] on span "Сохранить и пересчитать" at bounding box center [504, 346] width 59 height 8
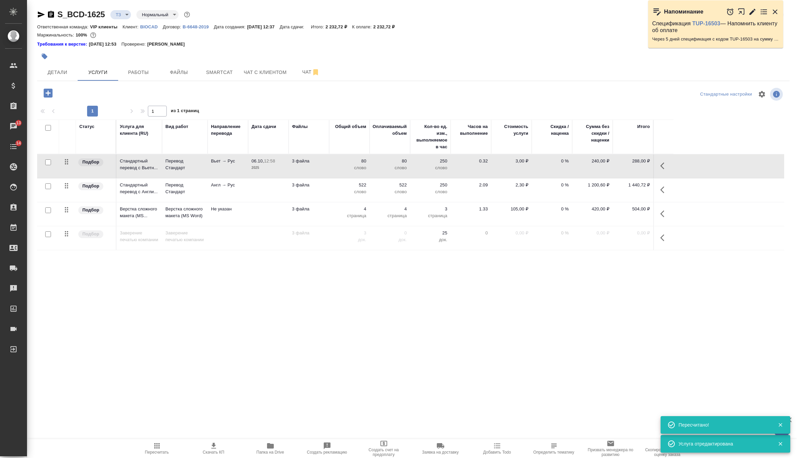
click at [288, 191] on td at bounding box center [268, 190] width 41 height 24
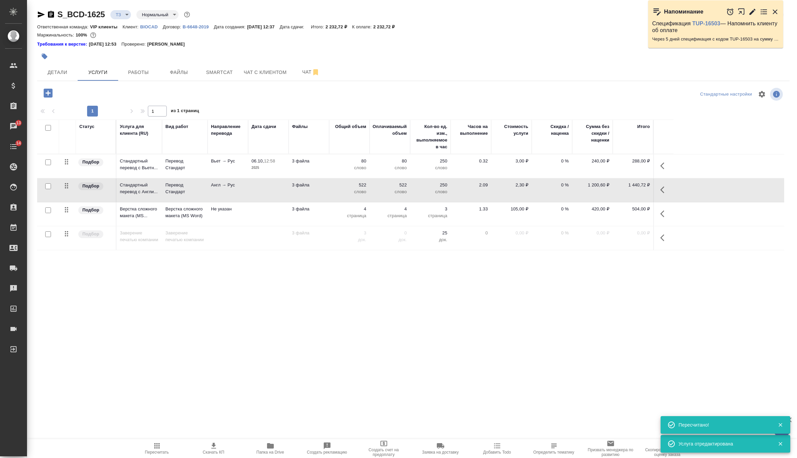
click at [288, 191] on td at bounding box center [268, 190] width 41 height 24
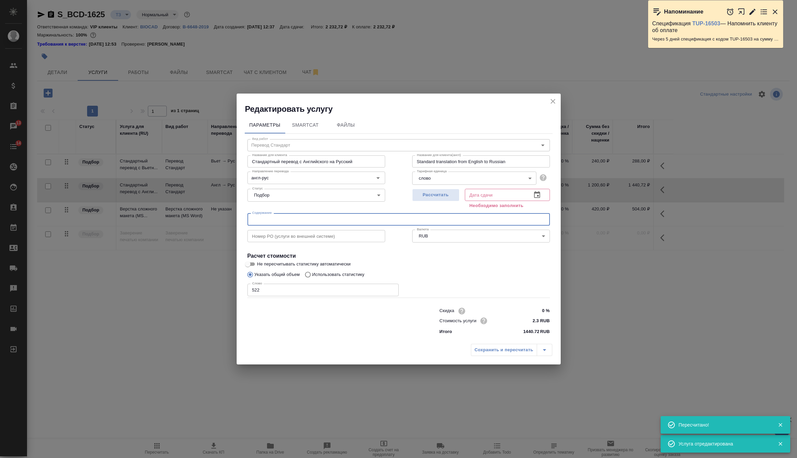
click at [298, 222] on input "text" at bounding box center [399, 219] width 303 height 12
paste input "Перевод выписок с вьетнамского/английского на русский – за сентябрь 2025, заказ…"
type input "Перевод выписок с вьетнамского/английского на русский – за сентябрь 2025, заказ…"
click at [437, 200] on button "Рассчитать" at bounding box center [435, 195] width 47 height 12
type input "06.10.2025 14:44"
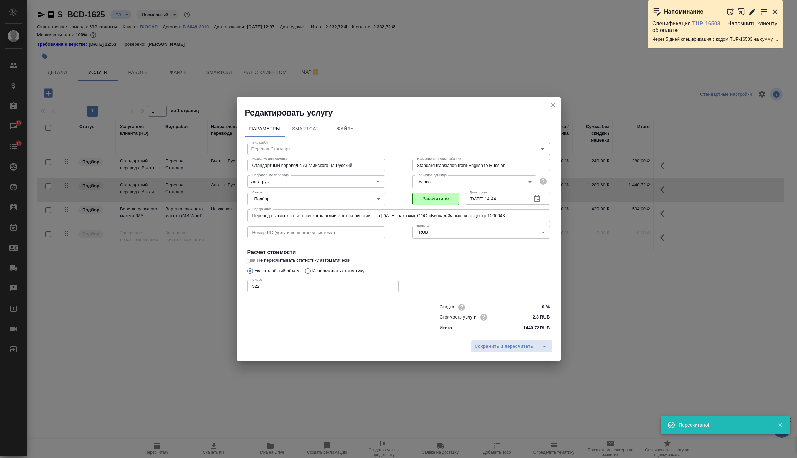
click at [496, 338] on div "Сохранить и пересчитать" at bounding box center [399, 349] width 324 height 24
click at [496, 343] on span "Сохранить и пересчитать" at bounding box center [504, 346] width 59 height 8
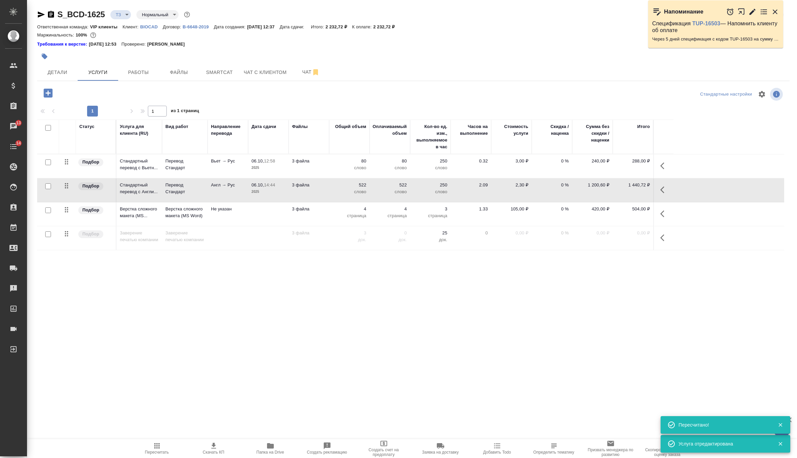
click at [244, 215] on td "Не указан" at bounding box center [228, 214] width 41 height 24
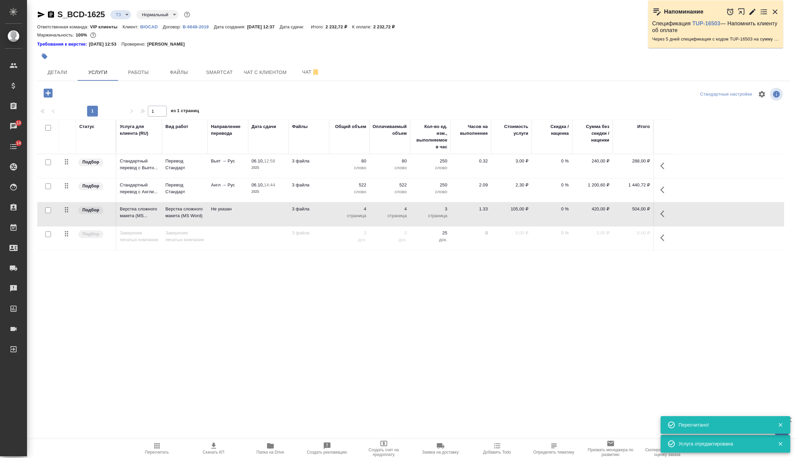
click at [244, 215] on td "Не указан" at bounding box center [228, 214] width 41 height 24
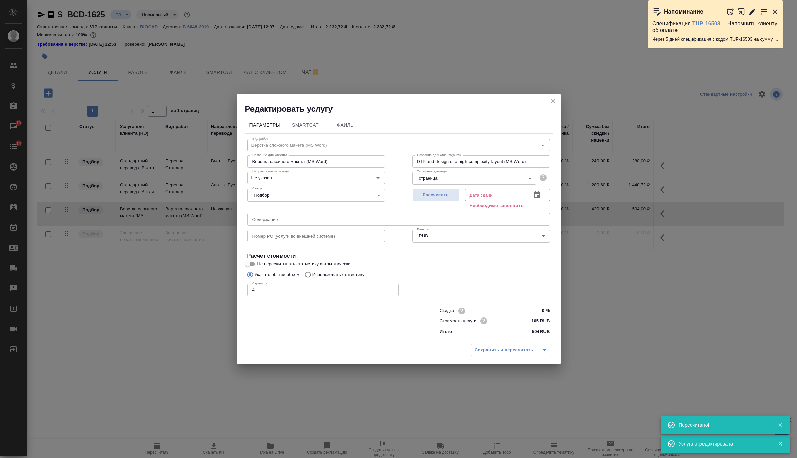
click at [309, 219] on input "text" at bounding box center [399, 219] width 303 height 12
paste input "Перевод выписок с вьетнамского/английского на русский – за сентябрь 2025, заказ…"
type input "Перевод выписок с вьетнамского/английского на русский – за сентябрь 2025, заказ…"
click at [444, 197] on span "Рассчитать" at bounding box center [436, 195] width 40 height 8
type input "06.10.2025 13:59"
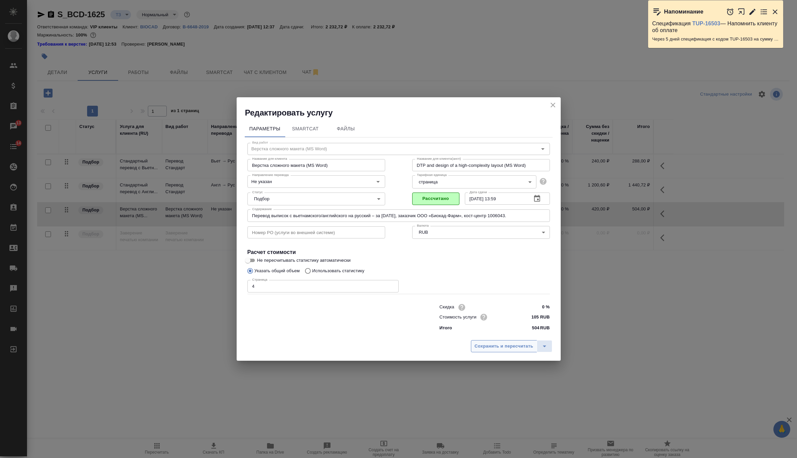
click at [486, 343] on span "Сохранить и пересчитать" at bounding box center [504, 346] width 59 height 8
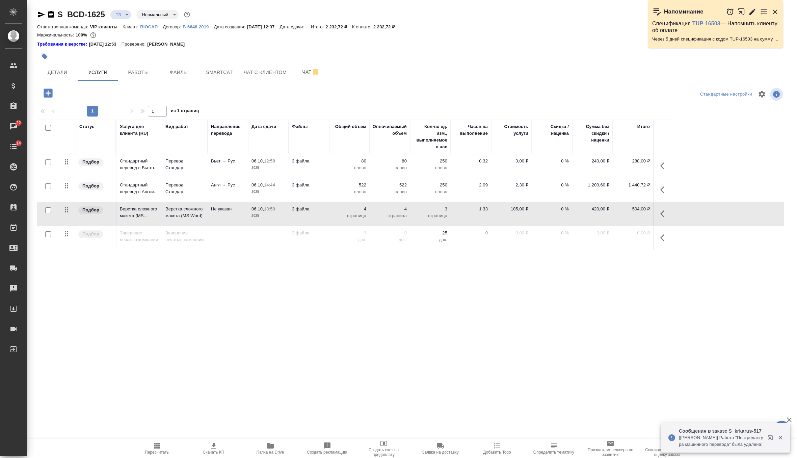
click at [49, 186] on input "checkbox" at bounding box center [48, 186] width 6 height 6
checkbox input "true"
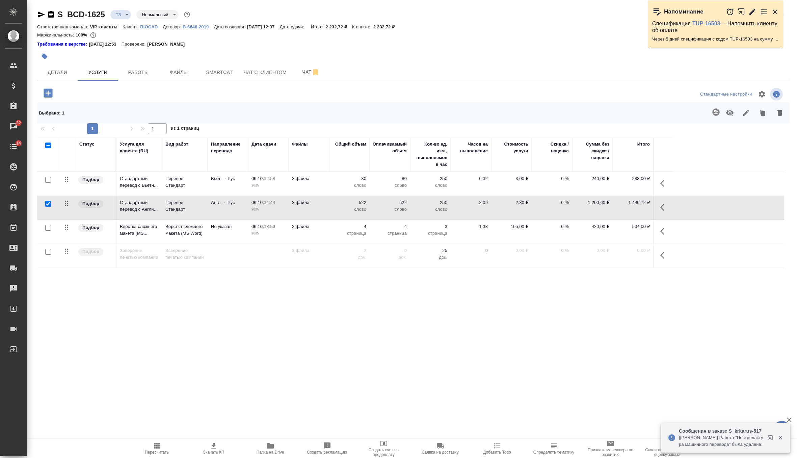
click at [717, 110] on icon "button" at bounding box center [716, 112] width 8 height 8
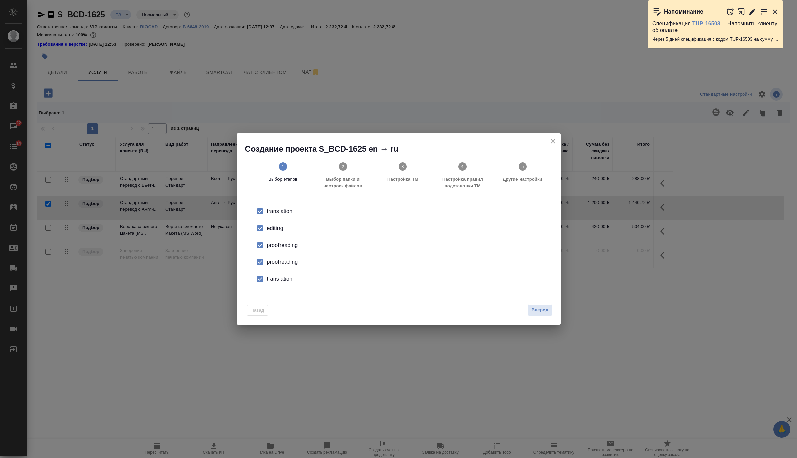
click at [278, 249] on li "proofreading" at bounding box center [399, 245] width 303 height 17
click at [282, 261] on div "proofreading" at bounding box center [406, 262] width 278 height 8
click at [280, 282] on div "translation" at bounding box center [406, 279] width 278 height 8
click at [544, 314] on button "Вперед" at bounding box center [540, 310] width 24 height 12
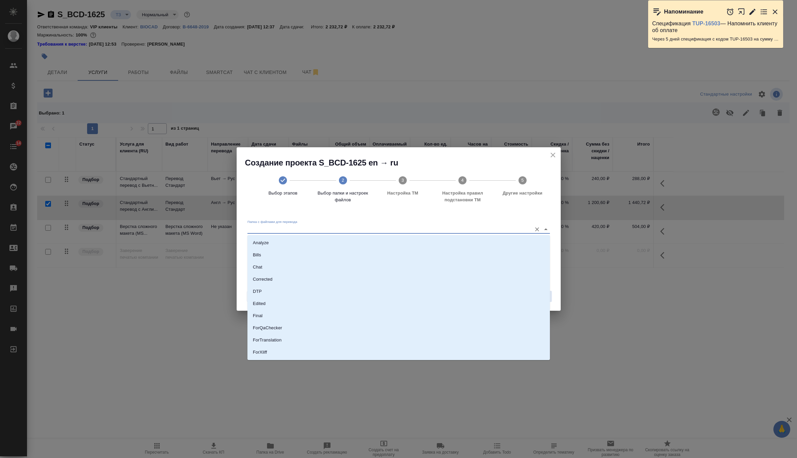
click at [491, 230] on input "Папка с файлами для перевода" at bounding box center [388, 229] width 281 height 8
click at [281, 327] on li "Source" at bounding box center [399, 329] width 303 height 12
type input "Source"
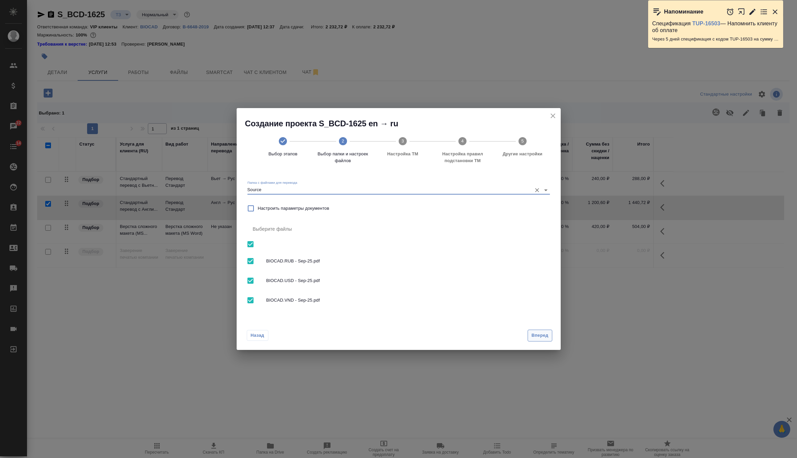
click at [538, 333] on span "Вперед" at bounding box center [540, 336] width 17 height 8
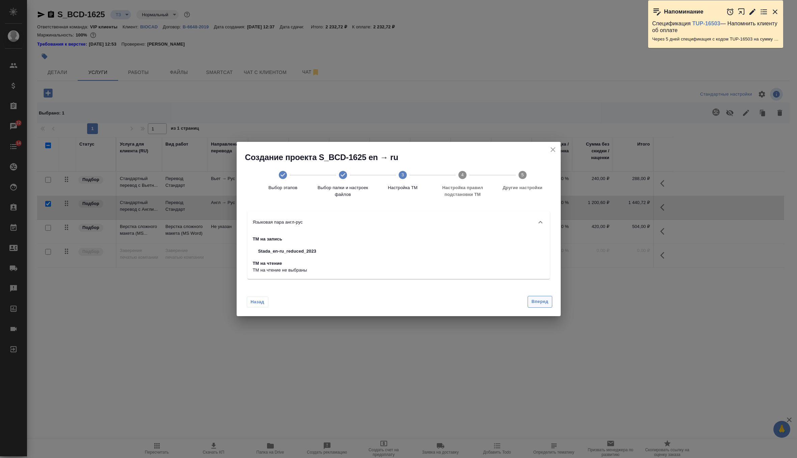
click at [550, 301] on button "Вперед" at bounding box center [540, 302] width 24 height 12
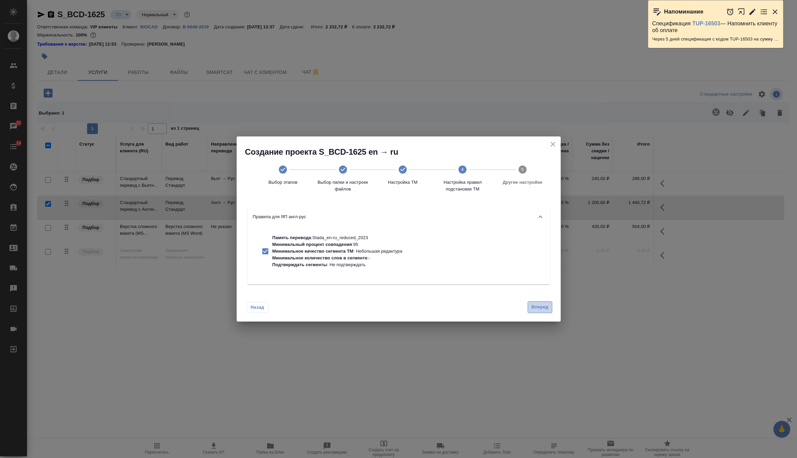
click at [547, 305] on span "Вперед" at bounding box center [540, 307] width 17 height 8
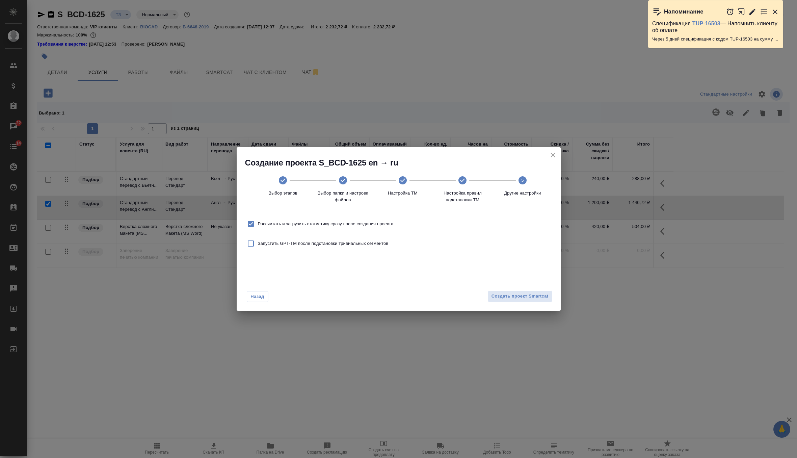
click at [375, 226] on span "Рассчитать и загрузить статистику сразу после создания проекта" at bounding box center [326, 224] width 136 height 7
click at [258, 226] on input "Рассчитать и загрузить статистику сразу после создания проекта" at bounding box center [251, 224] width 14 height 14
checkbox input "false"
click at [536, 288] on div "Назад Создать проект Smartcat" at bounding box center [399, 295] width 324 height 32
click at [537, 302] on div "Назад Создать проект Smartcat" at bounding box center [399, 295] width 324 height 32
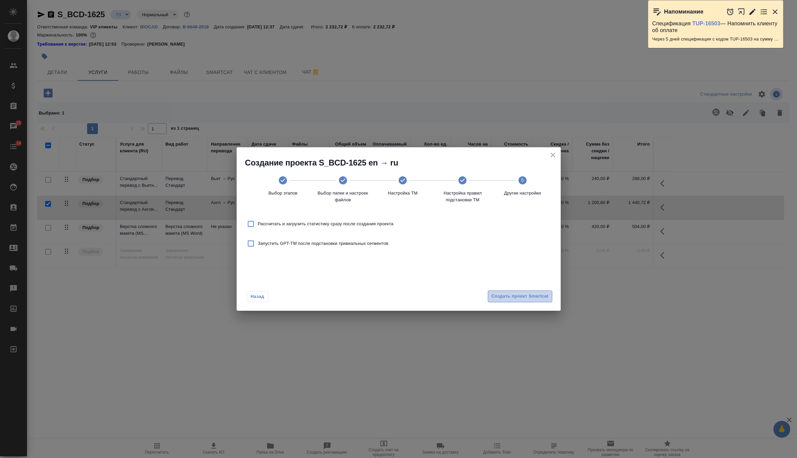
click at [529, 297] on span "Создать проект Smartcat" at bounding box center [520, 296] width 57 height 8
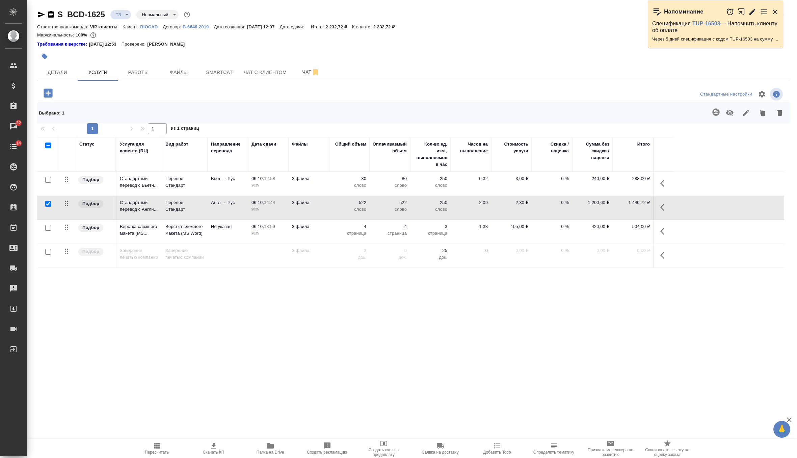
click at [266, 206] on p "2025" at bounding box center [269, 209] width 34 height 7
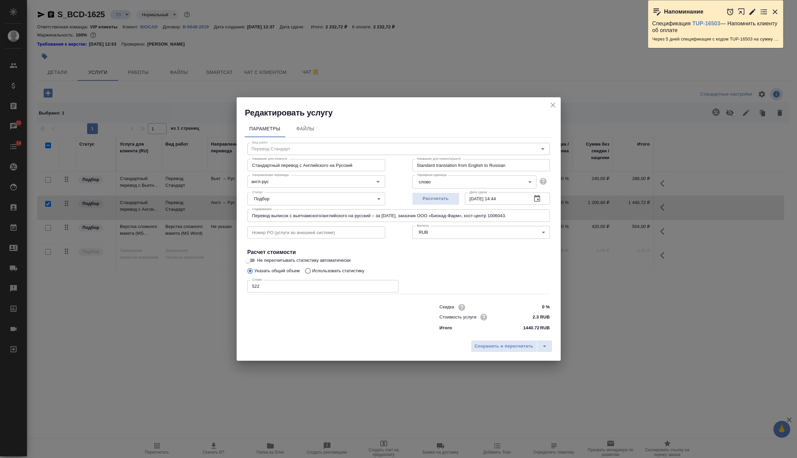
click at [279, 261] on span "Не пересчитывать статистику автоматически" at bounding box center [304, 260] width 94 height 7
click at [260, 261] on input "Не пересчитывать статистику автоматически" at bounding box center [248, 260] width 24 height 8
checkbox input "true"
click at [264, 286] on input "522" at bounding box center [323, 286] width 151 height 12
type input "5"
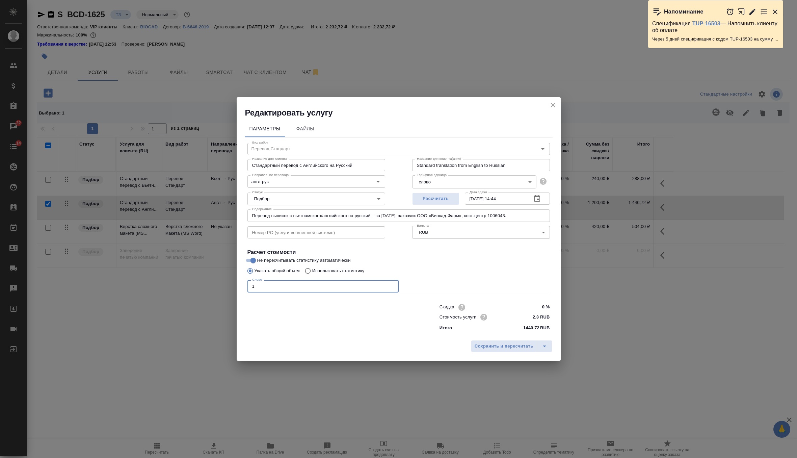
type input "1"
click at [329, 274] on p "Использовать статистику" at bounding box center [338, 270] width 52 height 7
click at [312, 274] on input "Использовать статистику" at bounding box center [307, 270] width 11 height 13
radio input "true"
radio input "false"
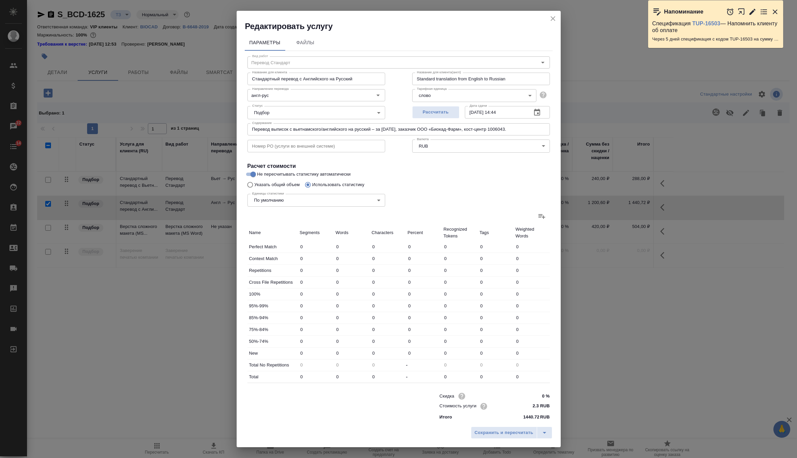
click at [538, 216] on icon at bounding box center [542, 216] width 8 height 8
click at [0, 0] on input "file" at bounding box center [0, 0] width 0 height 0
type input "3"
type input "6"
type input "30"
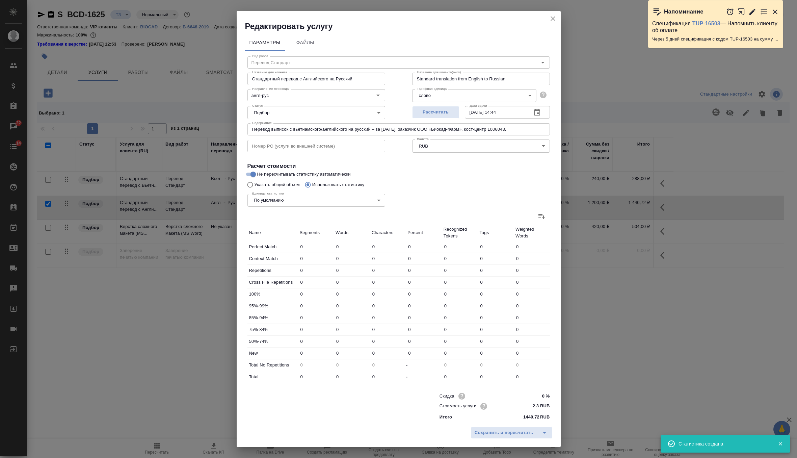
type input "56"
type input "66"
type input "219"
type input "24"
type input "58"
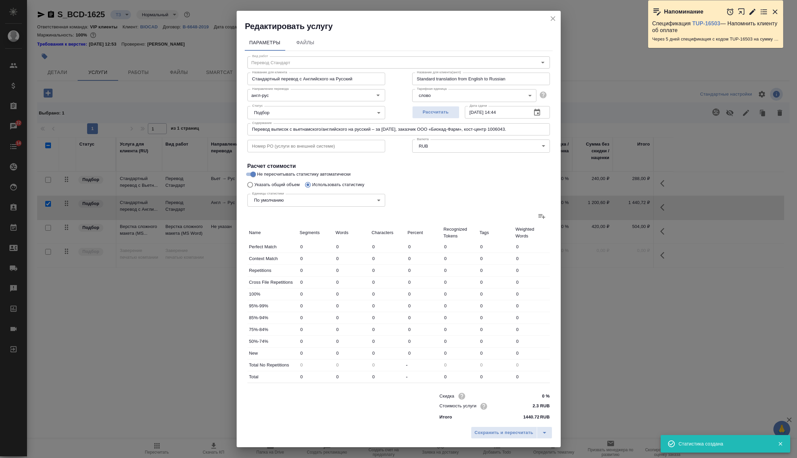
type input "322"
type input "4"
type input "33"
type input "187"
type input "16"
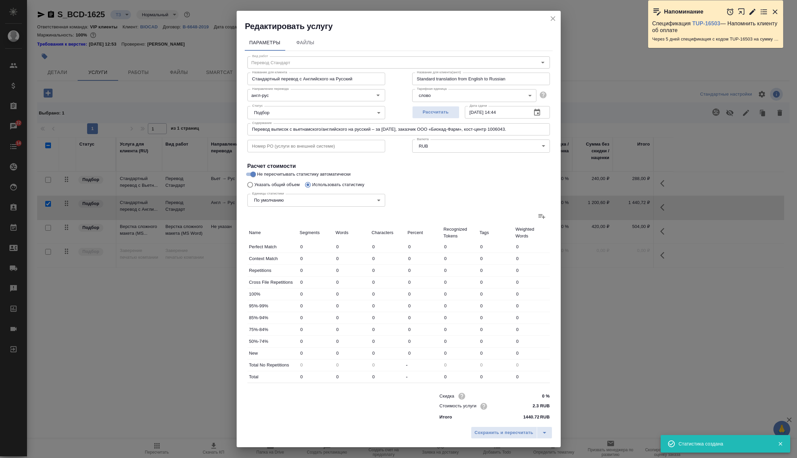
type input "117"
type input "587"
type input "107"
type input "506"
type input "2537"
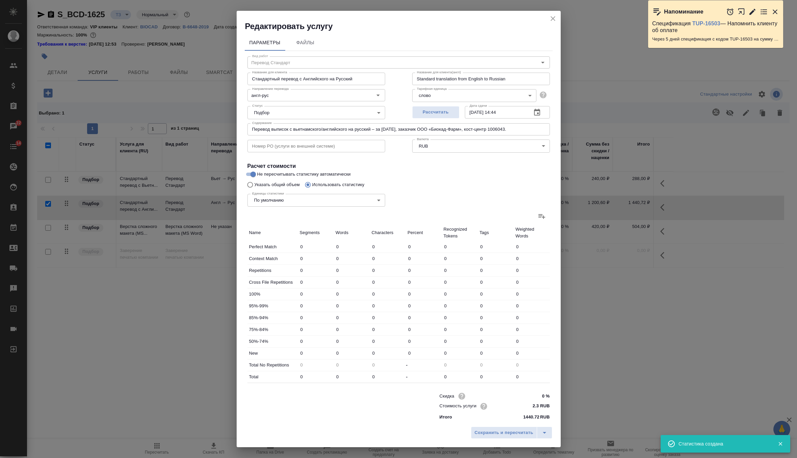
type input "207"
type input "780"
type input "3852"
type input "210"
type input "786"
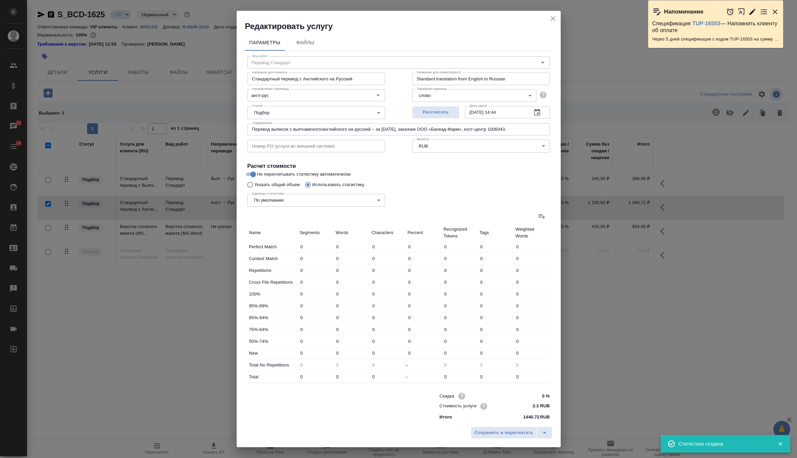
type input "3882"
click at [510, 437] on button "Сохранить и пересчитать" at bounding box center [504, 433] width 66 height 12
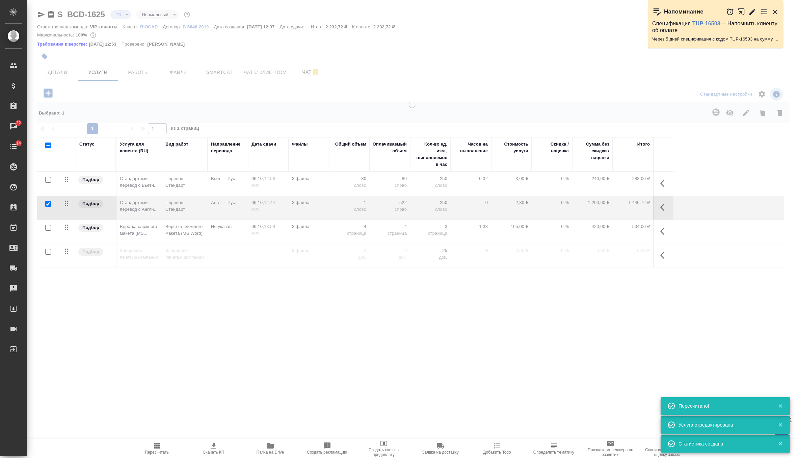
type input "new"
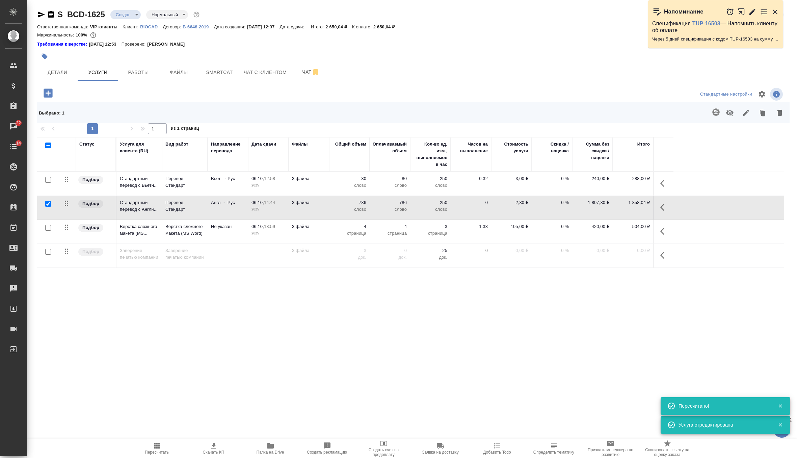
click at [371, 212] on td "786 слово" at bounding box center [390, 208] width 41 height 24
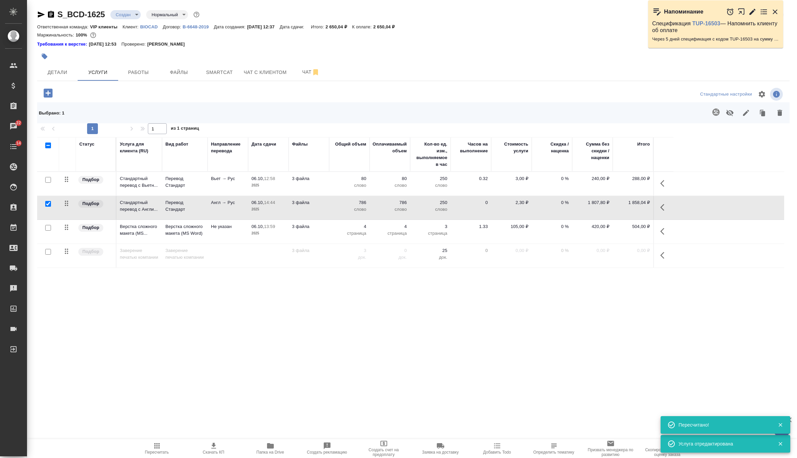
click at [371, 212] on td "786 слово" at bounding box center [390, 208] width 41 height 24
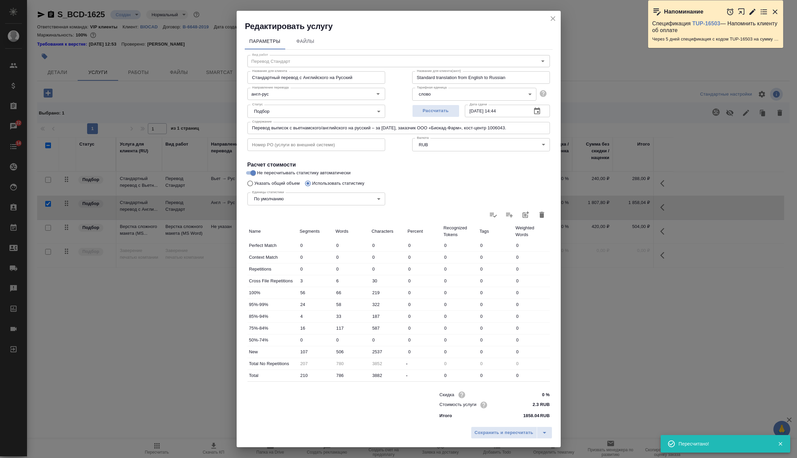
click at [338, 350] on input "506" at bounding box center [352, 352] width 36 height 10
type input "306"
click at [514, 428] on button "Сохранить и пересчитать" at bounding box center [504, 433] width 66 height 12
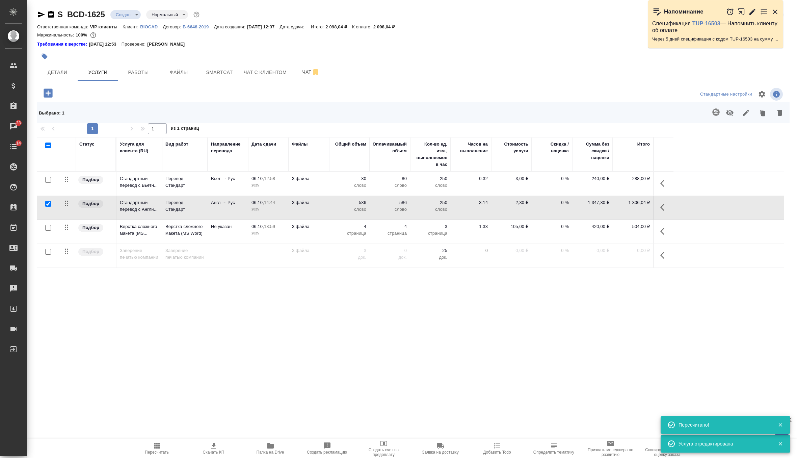
click at [333, 208] on p "слово" at bounding box center [350, 209] width 34 height 7
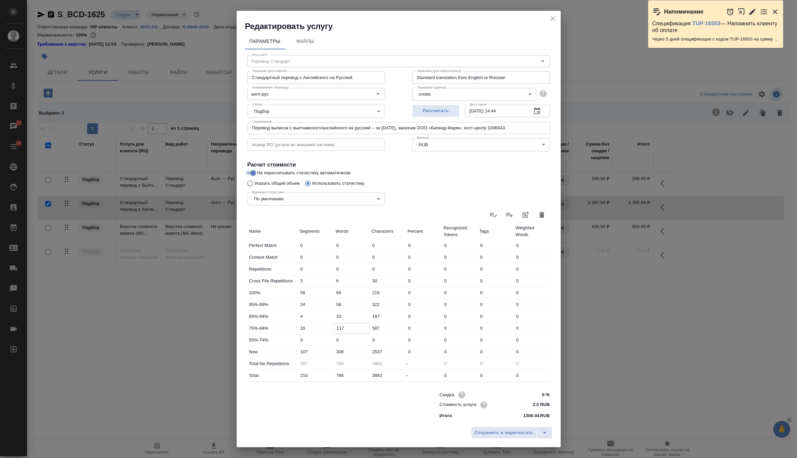
click at [338, 328] on input "117" at bounding box center [351, 328] width 35 height 10
type input "17"
click at [488, 433] on span "Сохранить и пересчитать" at bounding box center [504, 433] width 59 height 8
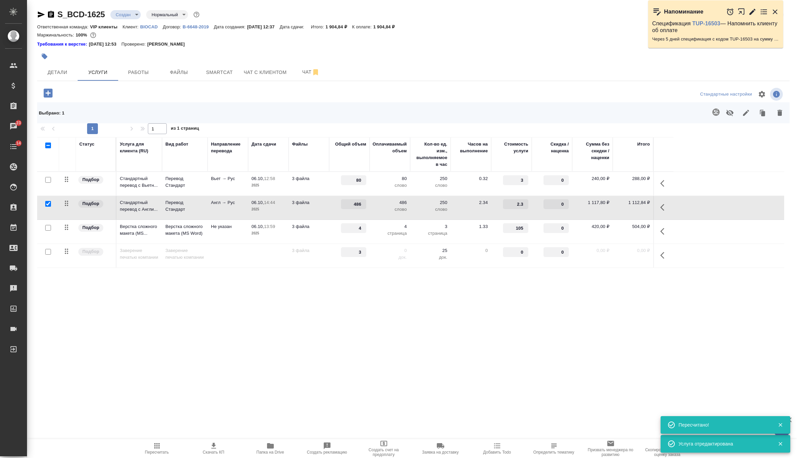
click at [379, 212] on td "486 слово" at bounding box center [390, 208] width 41 height 24
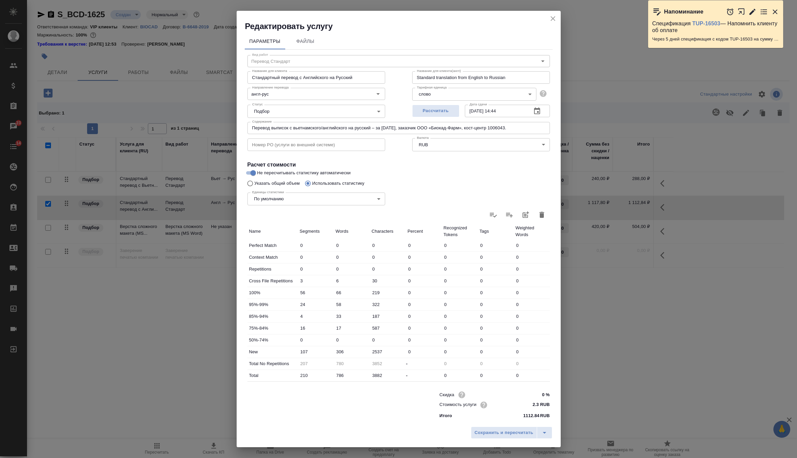
click at [340, 292] on input "66" at bounding box center [352, 293] width 36 height 10
click at [339, 304] on input "58" at bounding box center [352, 305] width 36 height 10
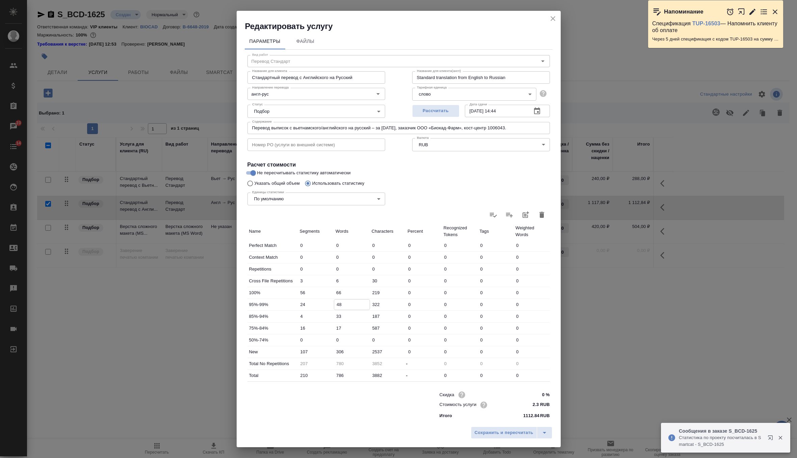
type input "48"
click at [338, 352] on input "306" at bounding box center [351, 352] width 35 height 10
click at [489, 432] on span "Сохранить и пересчитать" at bounding box center [504, 433] width 59 height 8
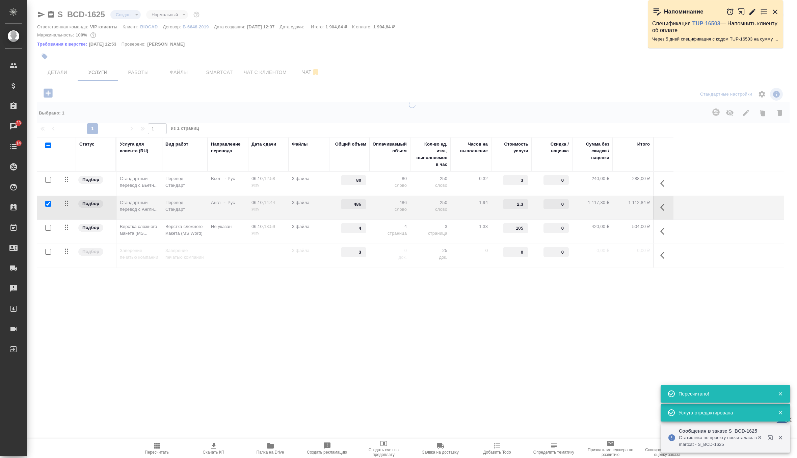
type input "476"
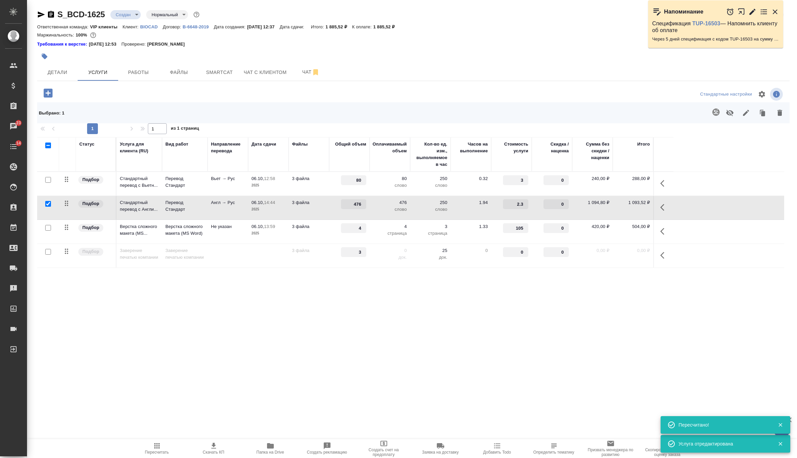
click at [155, 26] on p "BIOCAD" at bounding box center [151, 26] width 23 height 5
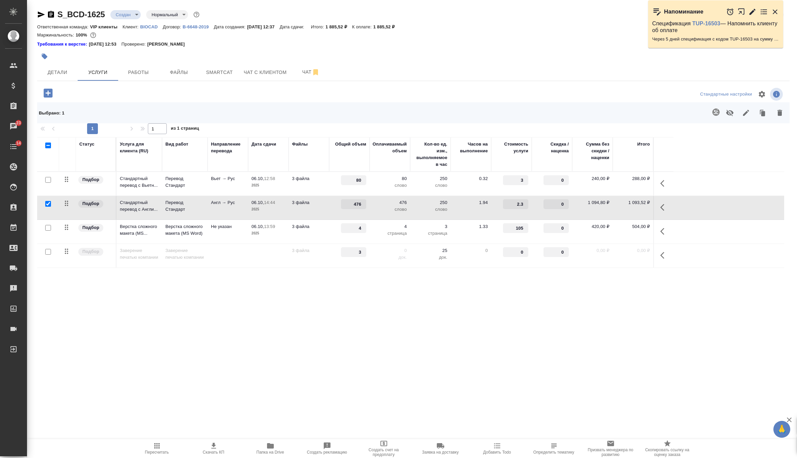
click at [318, 211] on td "3 файла" at bounding box center [309, 208] width 41 height 24
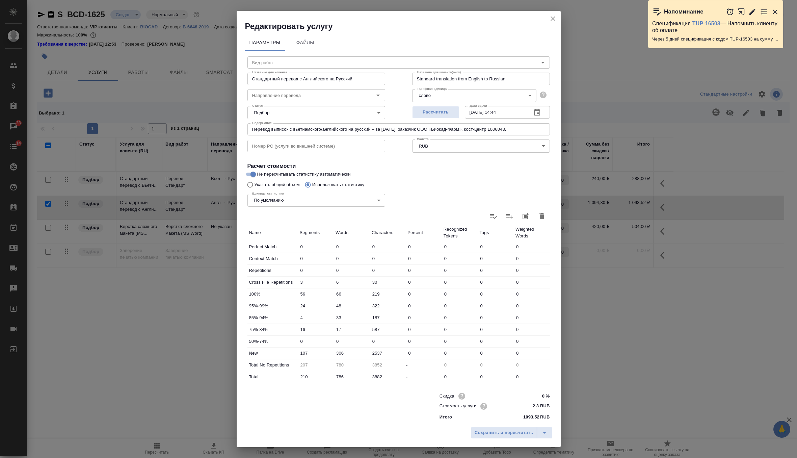
type input "Перевод Стандарт"
type input "англ-рус"
click at [339, 293] on input "66" at bounding box center [351, 294] width 35 height 10
click at [338, 307] on input "48" at bounding box center [351, 306] width 35 height 10
type input "38"
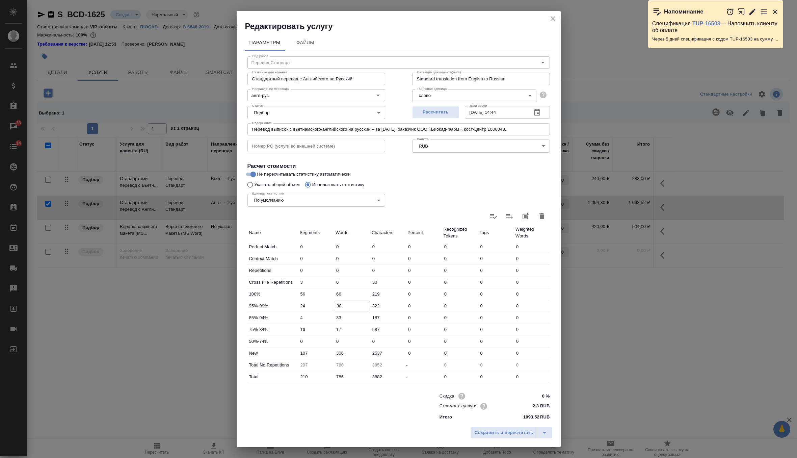
click at [338, 318] on input "33" at bounding box center [352, 318] width 36 height 10
type input "23"
click at [341, 350] on input "306" at bounding box center [351, 353] width 35 height 10
type input "286"
click at [487, 432] on span "Сохранить и пересчитать" at bounding box center [504, 433] width 59 height 8
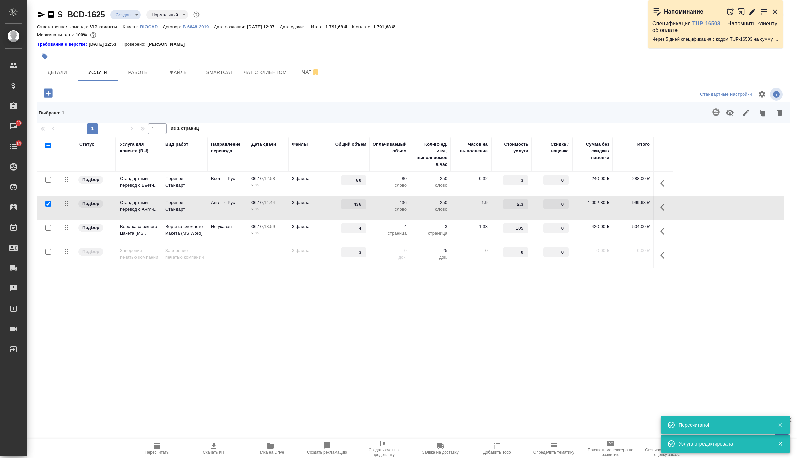
click at [157, 443] on icon "button" at bounding box center [156, 445] width 5 height 5
click at [316, 184] on td "3 файла" at bounding box center [309, 184] width 41 height 24
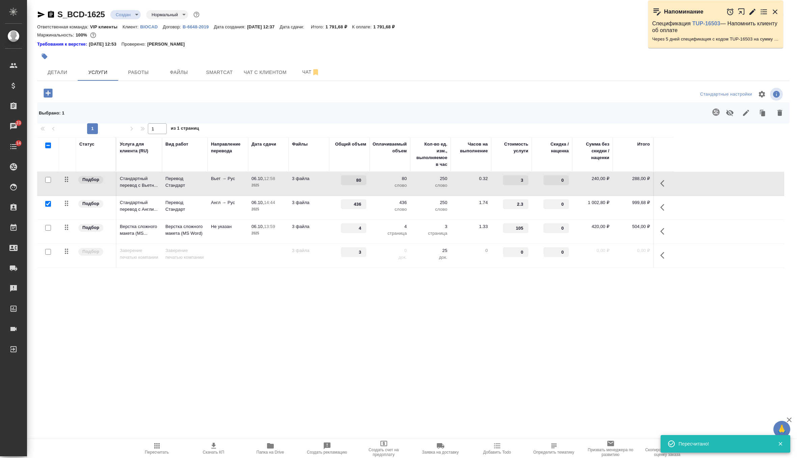
click at [316, 184] on td "3 файла" at bounding box center [309, 184] width 41 height 24
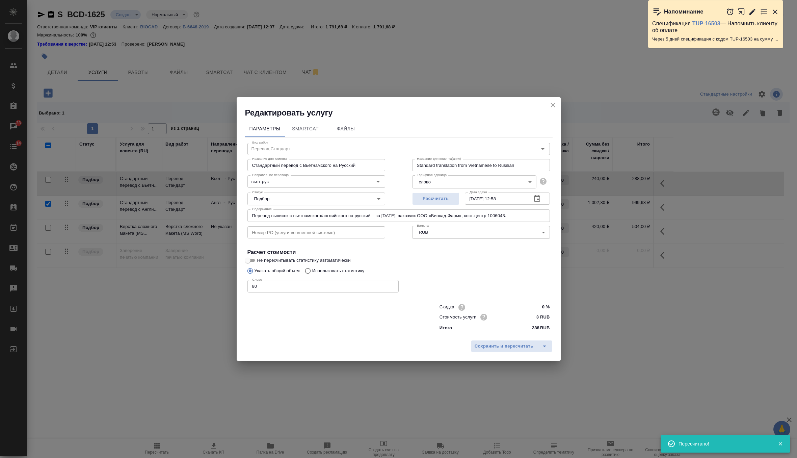
click at [254, 284] on input "80" at bounding box center [323, 286] width 151 height 12
type input "70"
click at [522, 342] on button "Сохранить и пересчитать" at bounding box center [504, 346] width 66 height 12
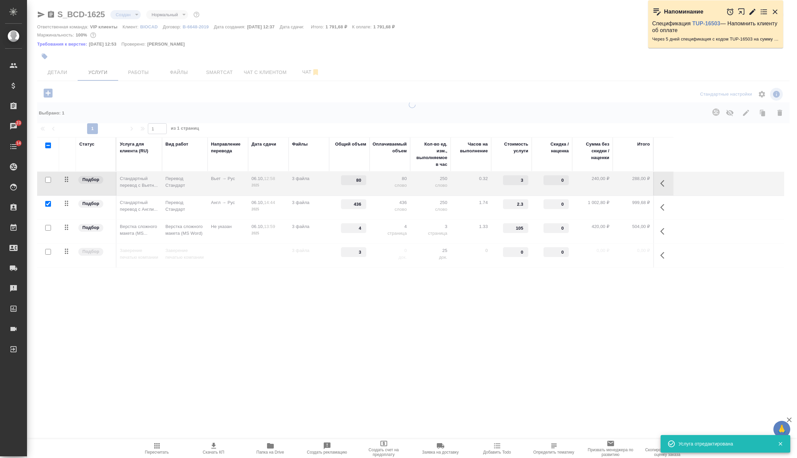
type input "70"
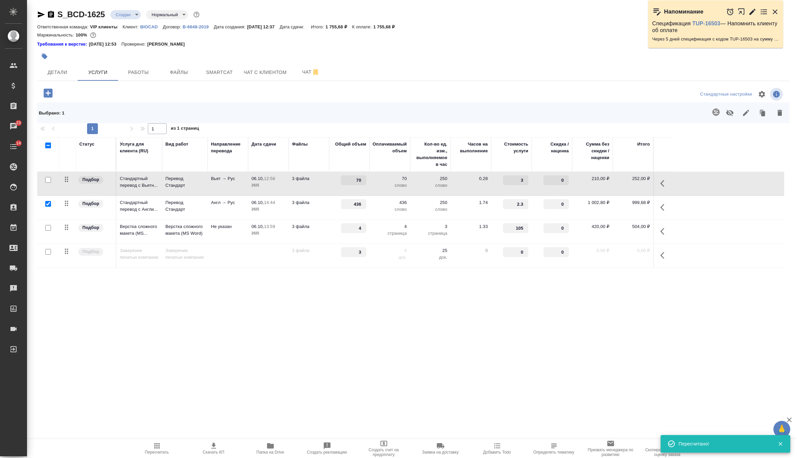
click at [328, 209] on td "3 файла" at bounding box center [309, 208] width 41 height 24
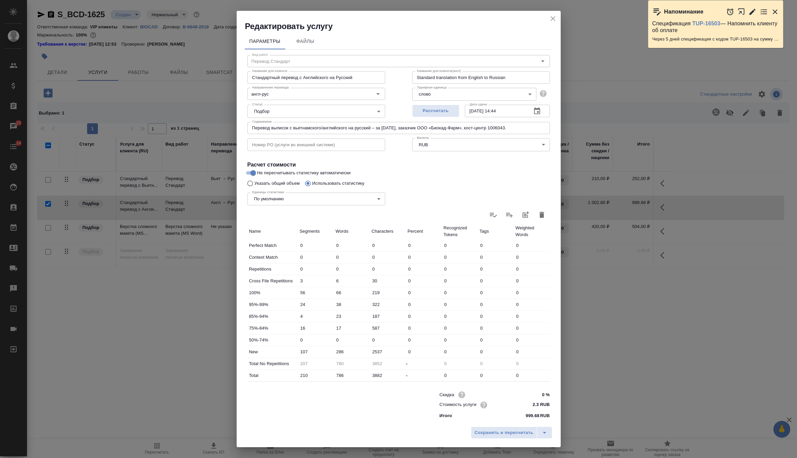
click at [334, 293] on input "66" at bounding box center [352, 293] width 36 height 10
type input "266"
click at [339, 350] on input "286" at bounding box center [352, 352] width 36 height 10
type input "86"
click at [501, 435] on span "Сохранить и пересчитать" at bounding box center [504, 433] width 59 height 8
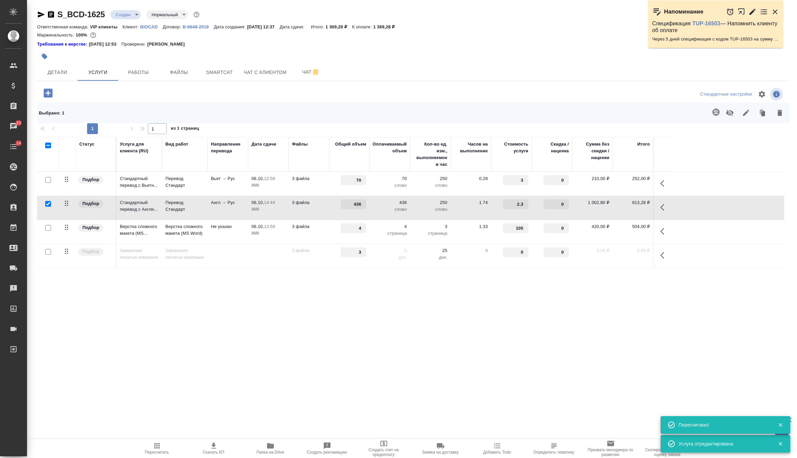
click at [326, 204] on td "3 файла" at bounding box center [309, 208] width 41 height 24
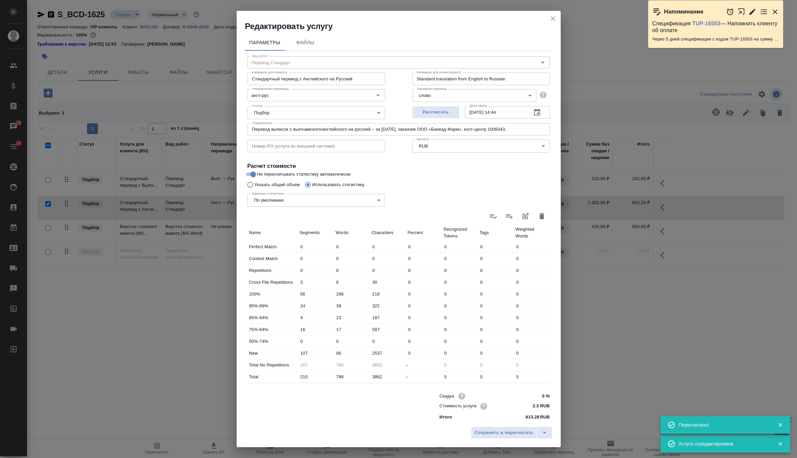
click at [540, 216] on icon "button" at bounding box center [542, 216] width 5 height 6
type input "0"
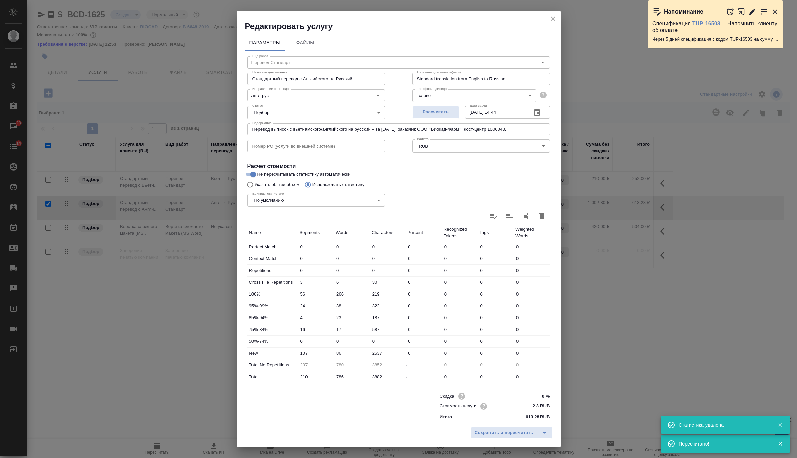
type input "0"
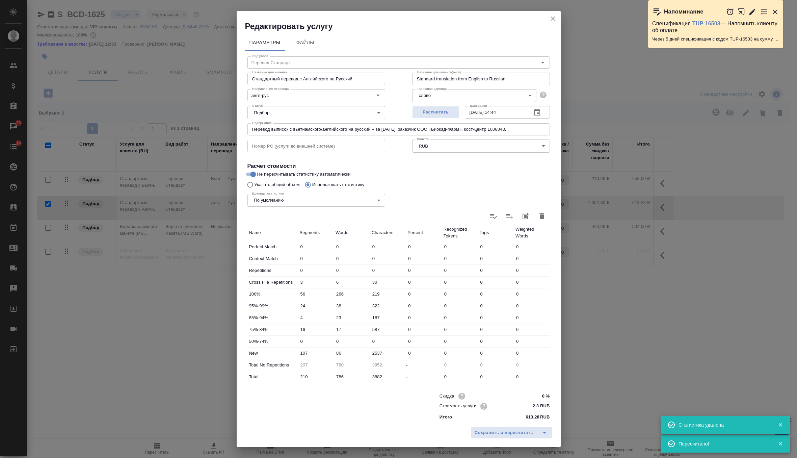
type input "0"
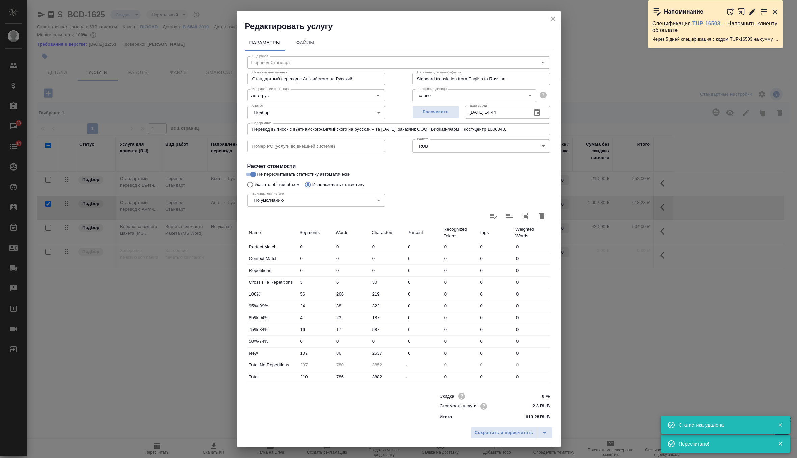
type input "0"
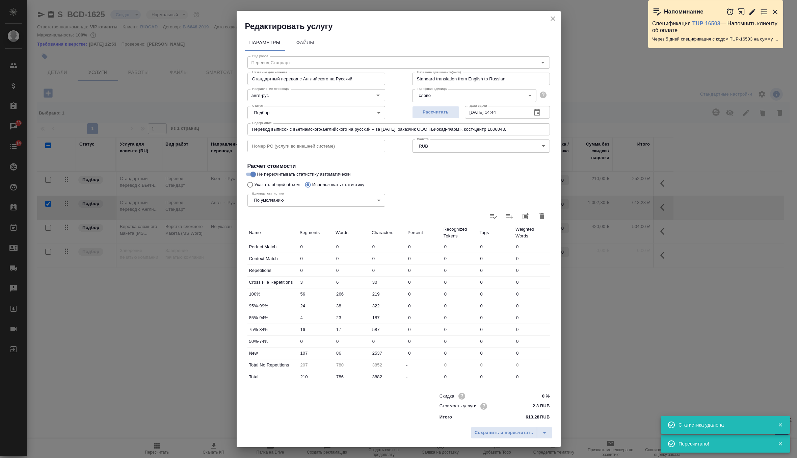
type input "0"
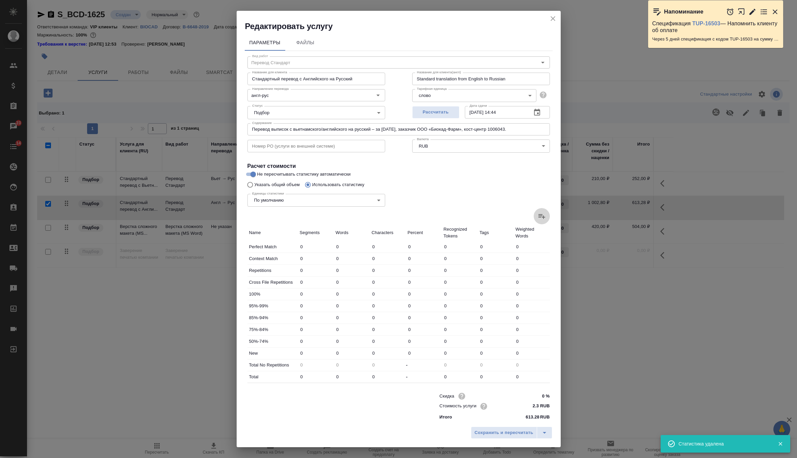
click at [545, 214] on icon at bounding box center [542, 216] width 8 height 8
click at [0, 0] on input "file" at bounding box center [0, 0] width 0 height 0
type input "3"
type input "6"
type input "30"
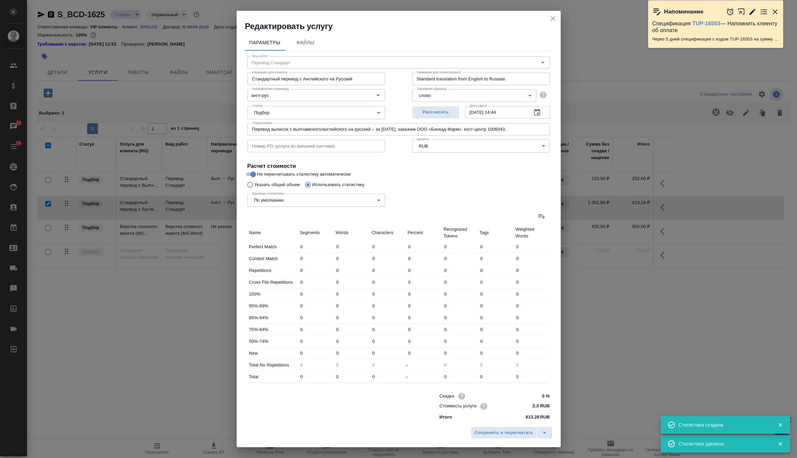
type input "56"
type input "66"
type input "219"
type input "24"
type input "58"
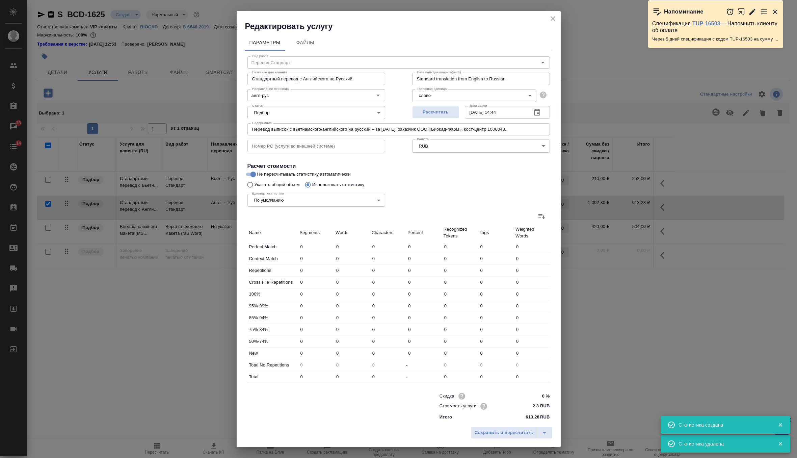
type input "322"
type input "4"
type input "33"
type input "187"
type input "16"
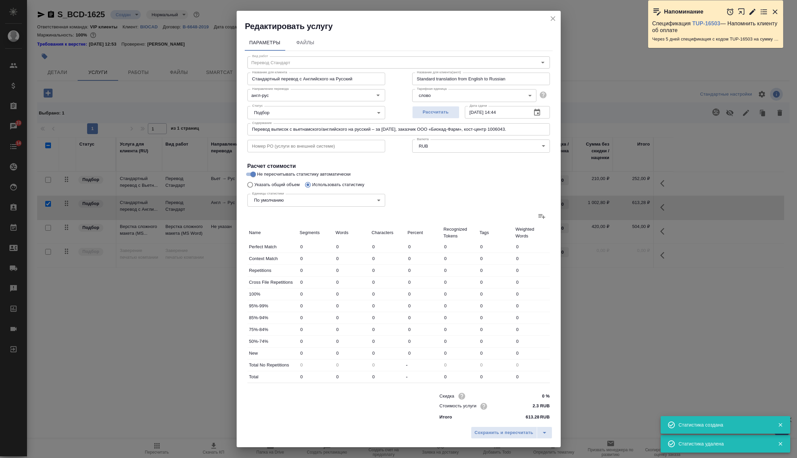
type input "117"
type input "587"
type input "107"
type input "506"
type input "2537"
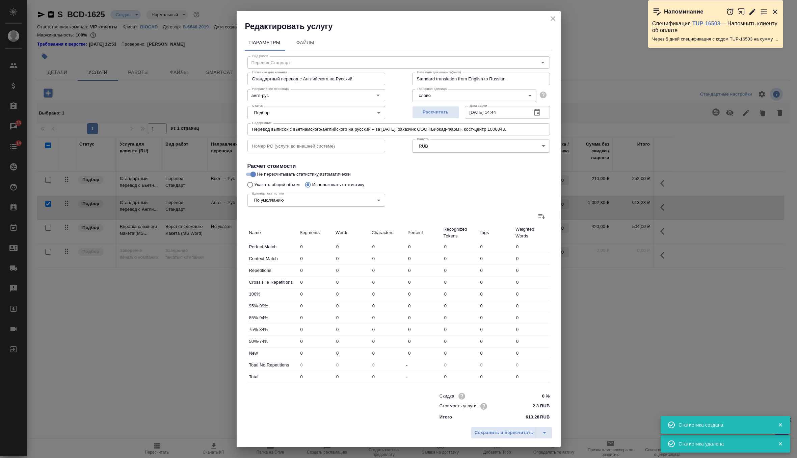
type input "207"
type input "780"
type input "3852"
type input "210"
type input "786"
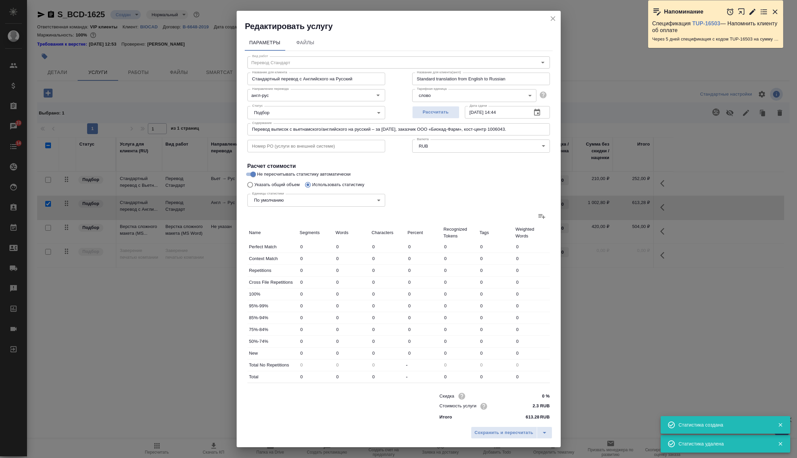
type input "3882"
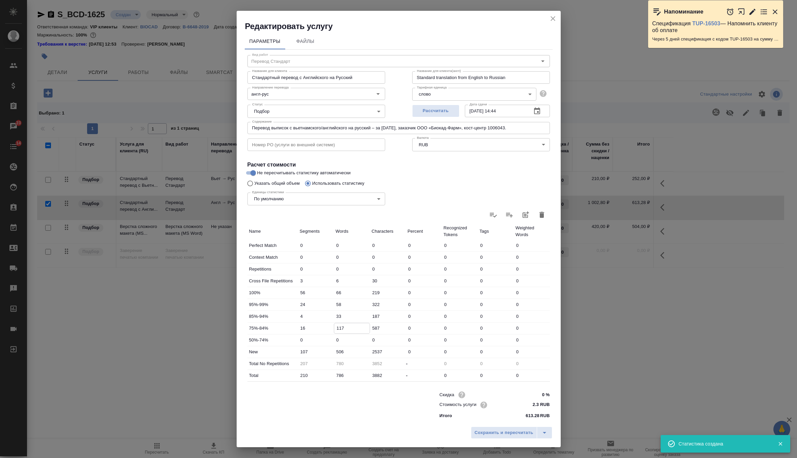
click at [338, 329] on input "117" at bounding box center [351, 328] width 35 height 10
type input "17"
click at [339, 349] on input "506" at bounding box center [351, 352] width 35 height 10
type input "106"
click at [335, 291] on input "66" at bounding box center [351, 293] width 35 height 10
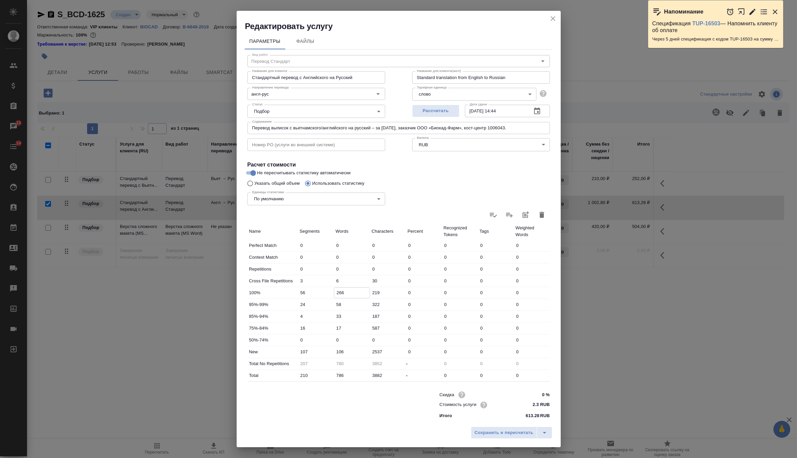
type input "266"
click at [334, 304] on input "58" at bounding box center [351, 305] width 35 height 10
type input "158"
click at [496, 432] on span "Сохранить и пересчитать" at bounding box center [504, 433] width 59 height 8
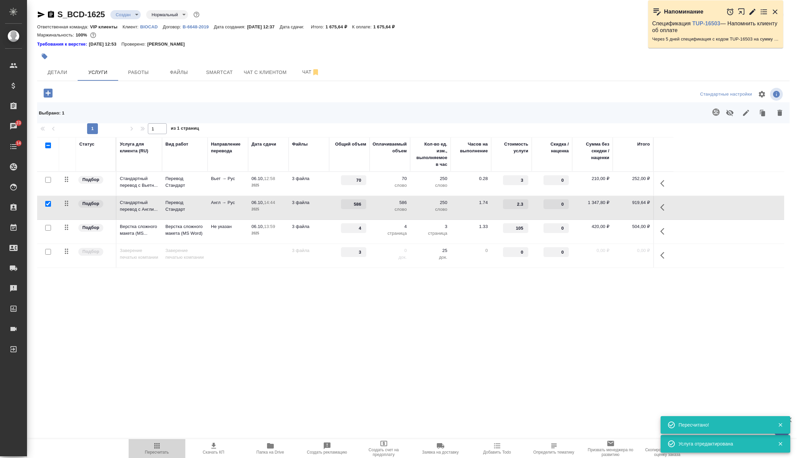
click at [156, 450] on span "Пересчитать" at bounding box center [157, 452] width 24 height 5
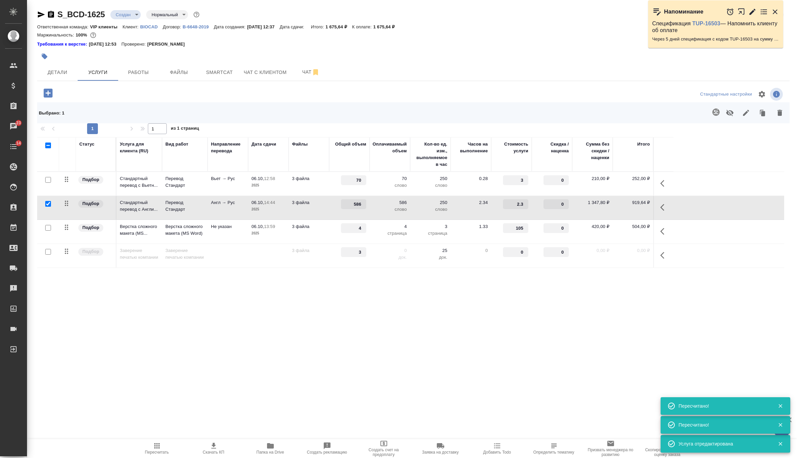
click at [325, 180] on p "3 файла" at bounding box center [309, 178] width 34 height 7
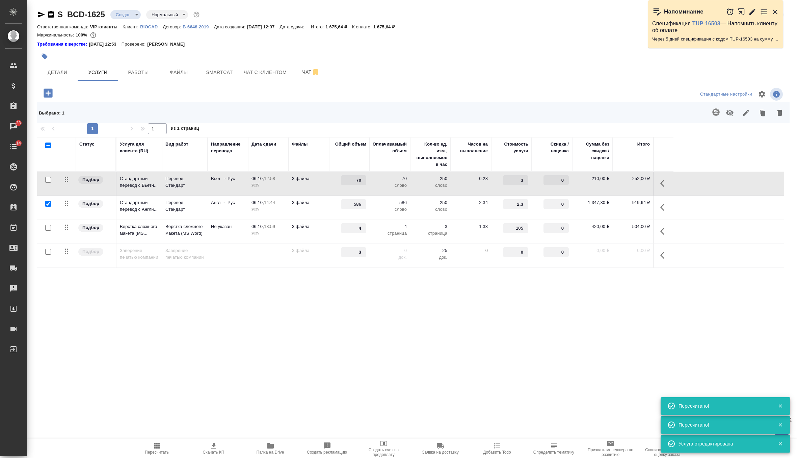
click at [325, 180] on p "3 файла" at bounding box center [309, 178] width 34 height 7
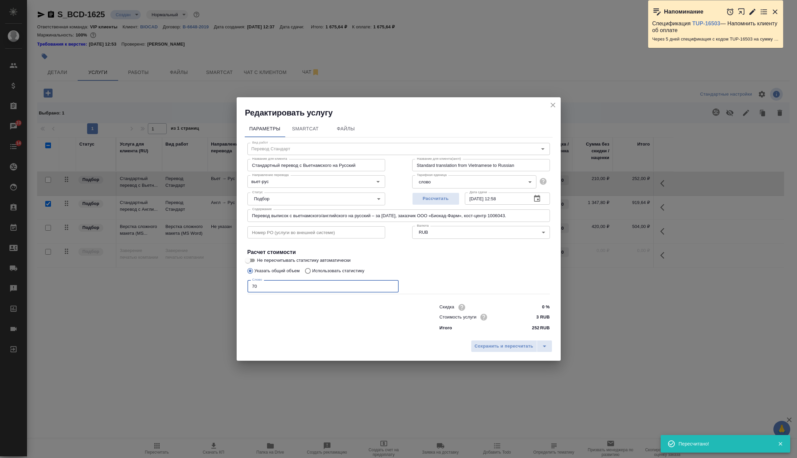
click at [255, 284] on input "70" at bounding box center [323, 286] width 151 height 12
type input "80"
click at [481, 347] on span "Сохранить и пересчитать" at bounding box center [504, 346] width 59 height 8
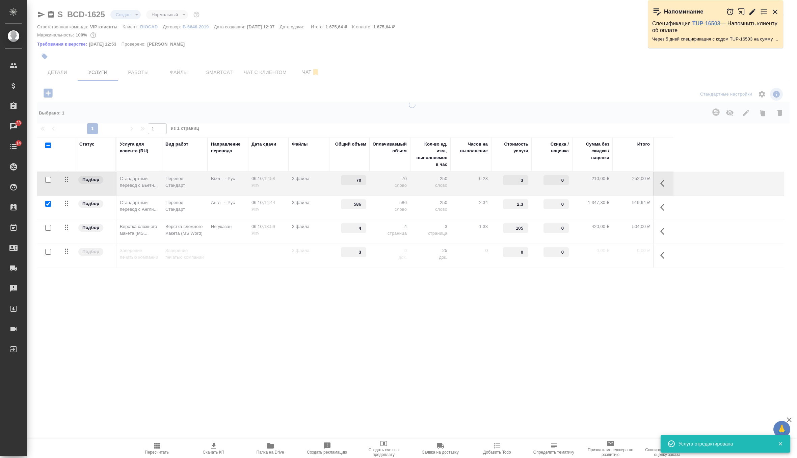
type input "80"
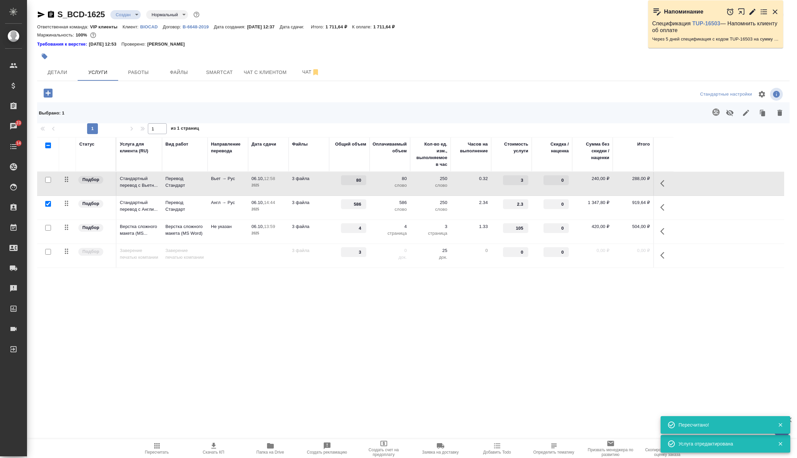
click at [328, 209] on td "3 файла" at bounding box center [309, 208] width 41 height 24
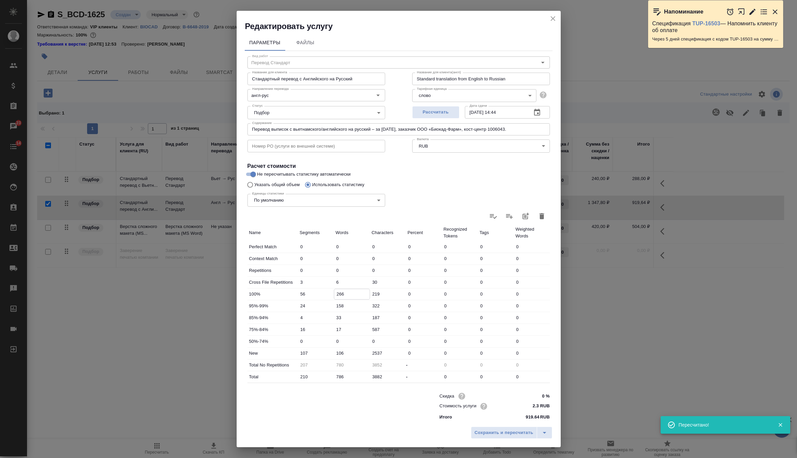
click at [342, 292] on input "266" at bounding box center [351, 294] width 35 height 10
type input "206"
click at [492, 431] on span "Сохранить и пересчитать" at bounding box center [504, 433] width 59 height 8
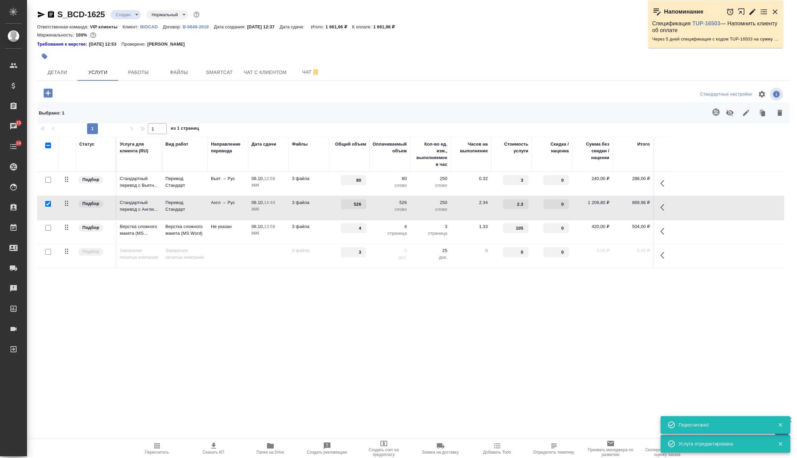
click at [383, 212] on p "слово" at bounding box center [390, 209] width 34 height 7
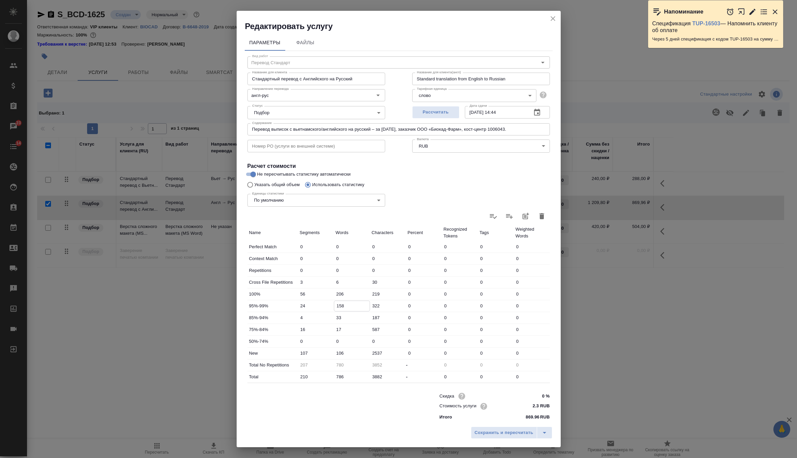
click at [341, 306] on input "158" at bounding box center [351, 306] width 35 height 10
type input "108"
click at [477, 433] on span "Сохранить и пересчитать" at bounding box center [504, 433] width 59 height 8
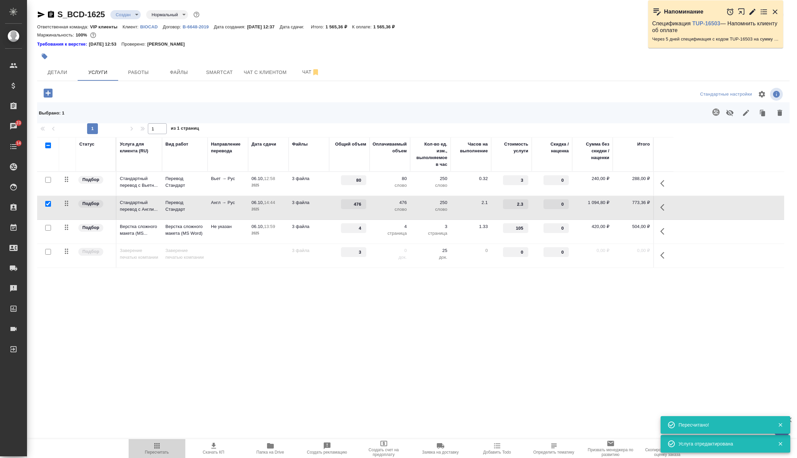
click at [148, 448] on span "Пересчитать" at bounding box center [157, 448] width 49 height 13
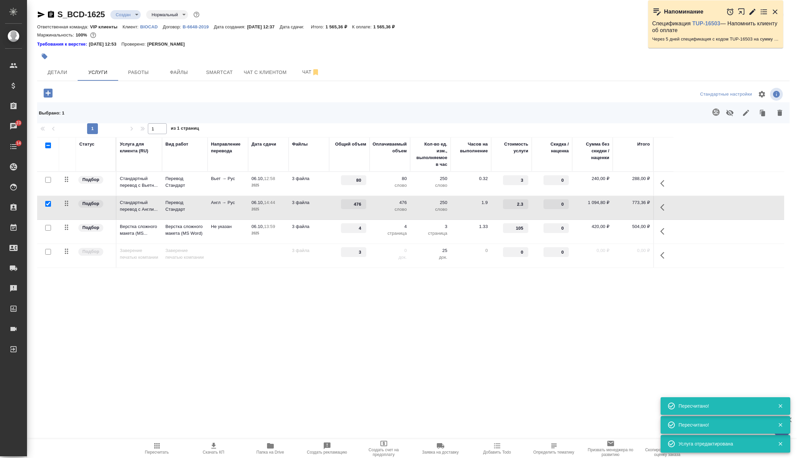
click at [134, 15] on body "🙏 .cls-1 fill:#fff; AWATERA Zverzhanovskaya Diana Клиенты Спецификации Заказы 2…" at bounding box center [398, 229] width 797 height 458
click at [147, 24] on button "Согласование КП" at bounding box center [136, 25] width 40 height 7
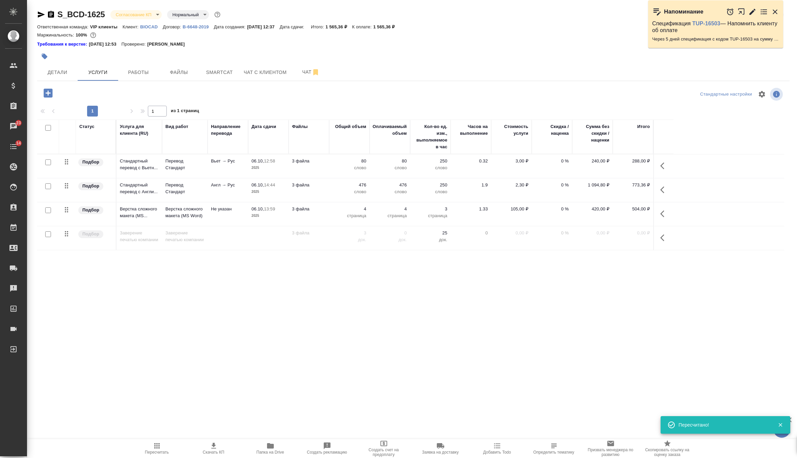
click at [211, 448] on icon "button" at bounding box center [214, 446] width 8 height 8
click at [776, 11] on icon "button" at bounding box center [775, 11] width 5 height 5
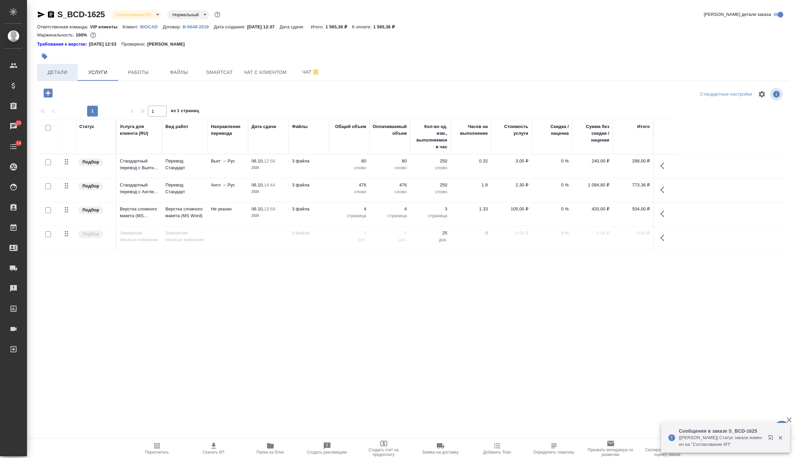
click at [60, 74] on span "Детали" at bounding box center [57, 72] width 32 height 8
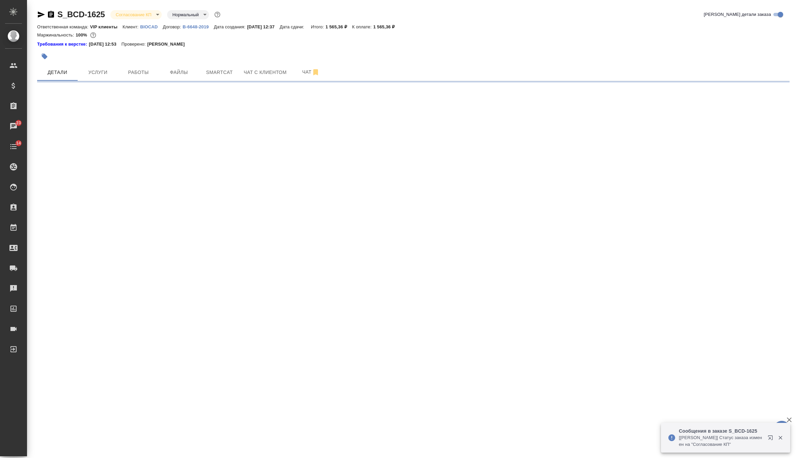
select select "RU"
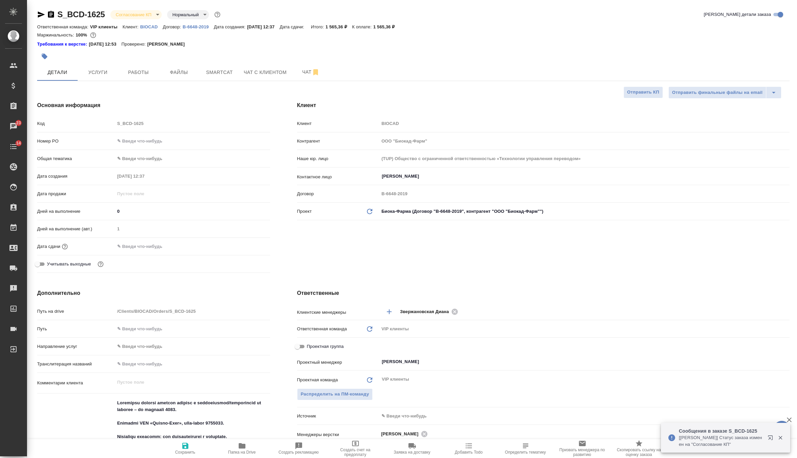
type textarea "x"
click at [182, 448] on icon "button" at bounding box center [185, 446] width 6 height 6
type textarea "x"
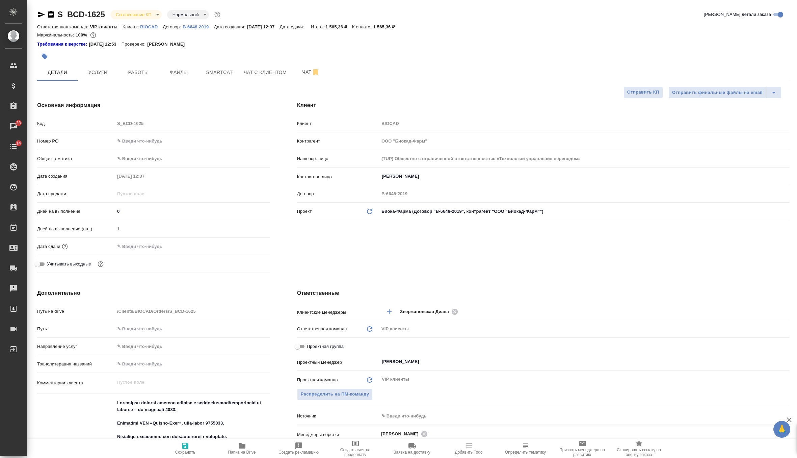
type textarea "x"
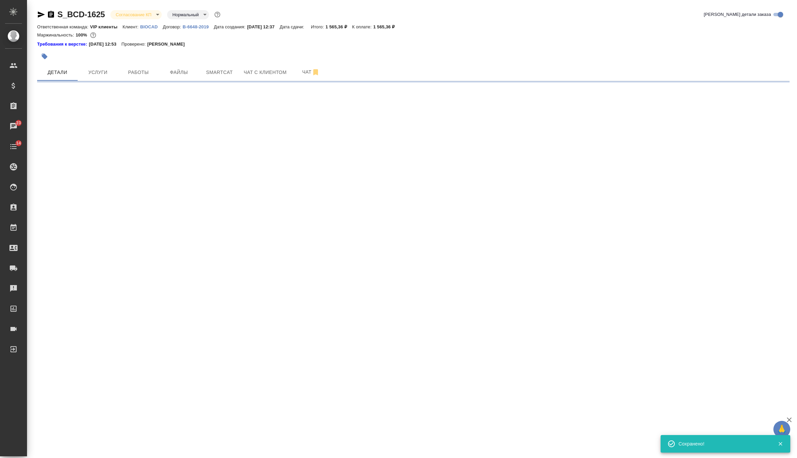
select select "RU"
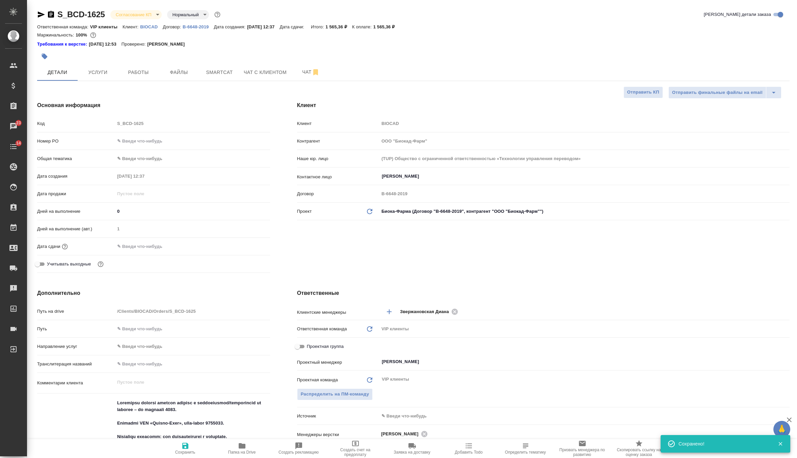
type textarea "x"
click at [130, 249] on input "text" at bounding box center [144, 246] width 59 height 10
click at [139, 211] on input "0" at bounding box center [192, 211] width 155 height 10
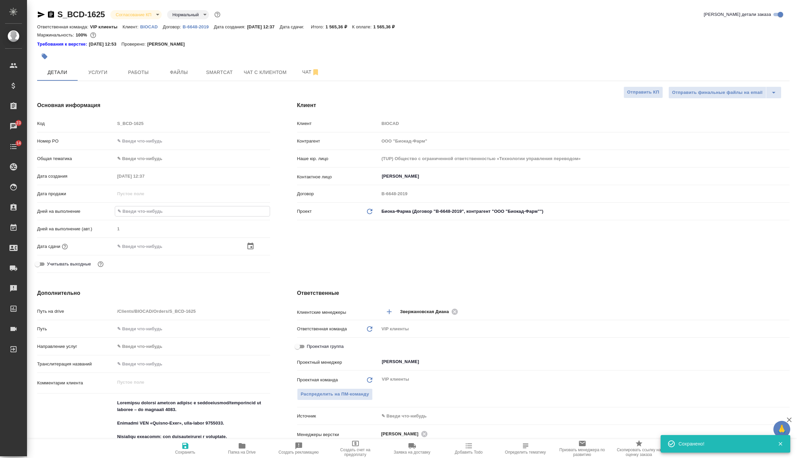
type textarea "x"
type input "3"
type textarea "x"
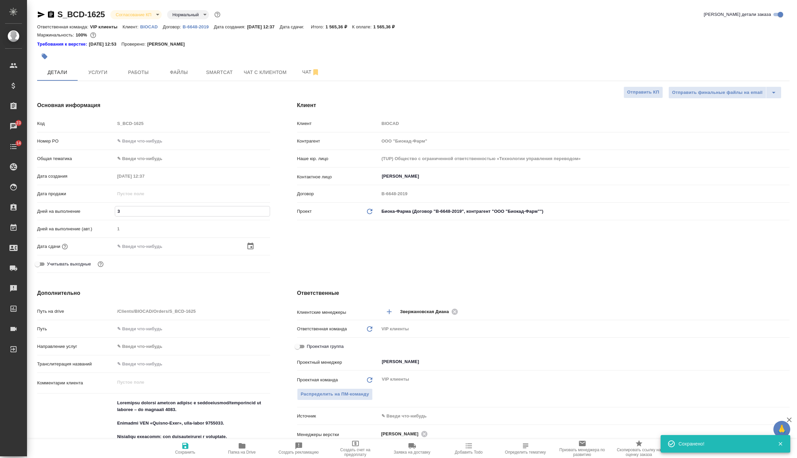
type textarea "x"
type input "3"
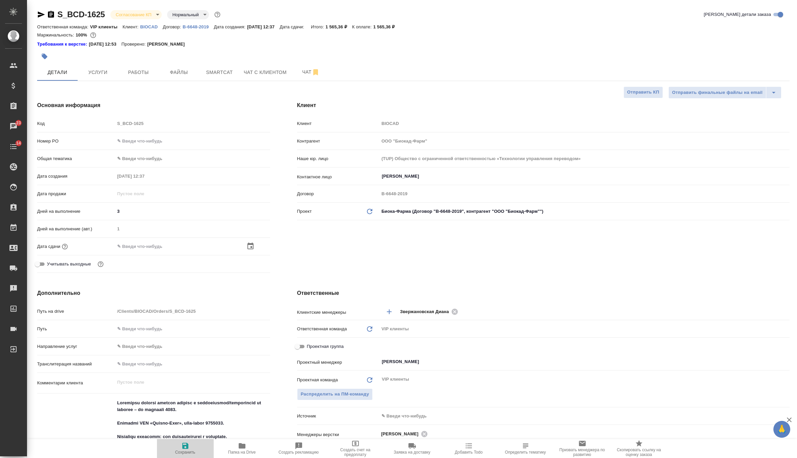
click at [189, 450] on span "Сохранить" at bounding box center [185, 452] width 20 height 5
type textarea "x"
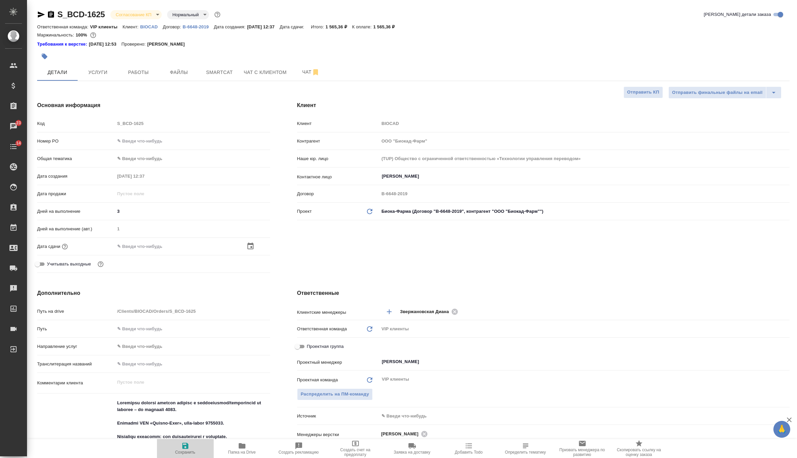
type textarea "x"
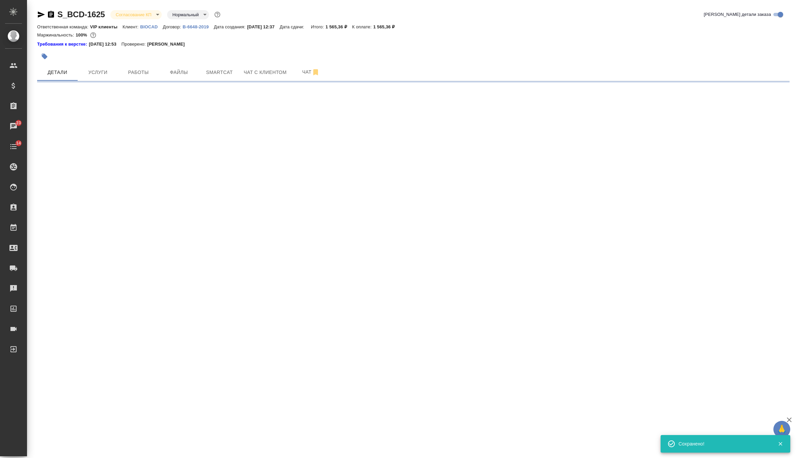
select select "RU"
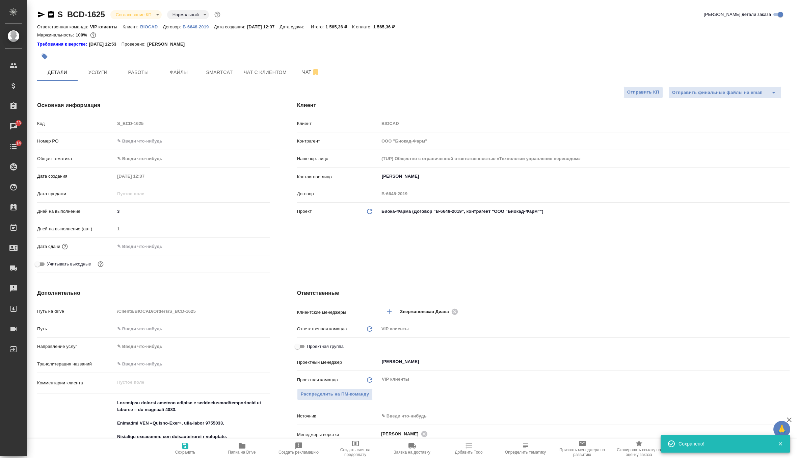
type textarea "x"
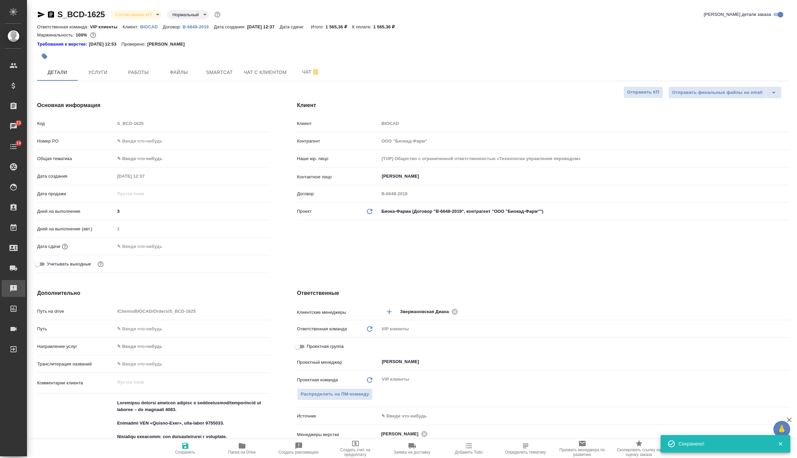
type textarea "x"
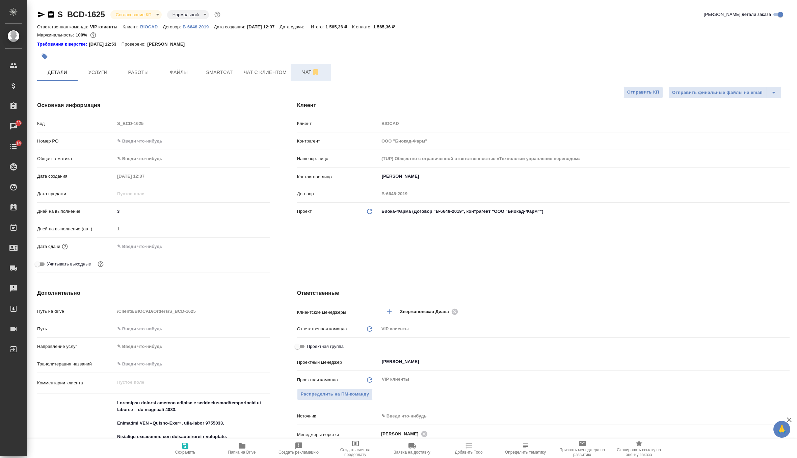
click at [304, 73] on span "Чат" at bounding box center [311, 72] width 32 height 8
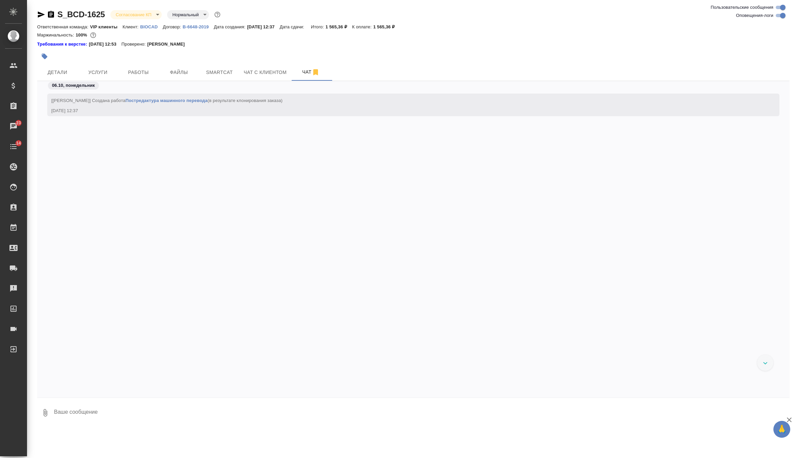
scroll to position [23, 0]
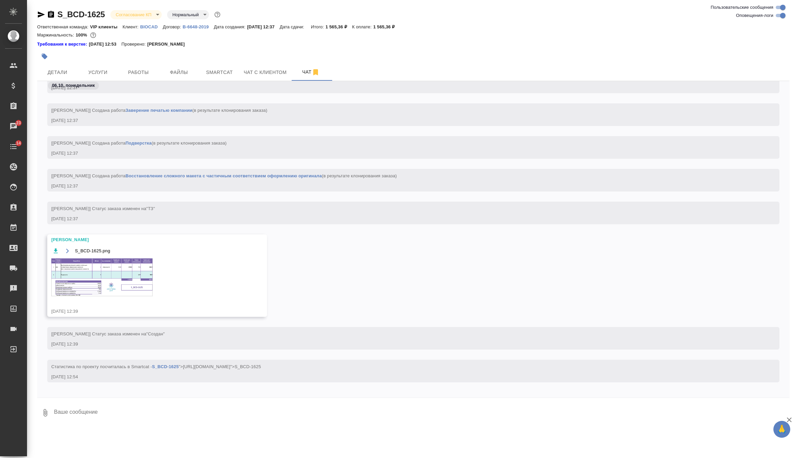
click at [87, 265] on img at bounding box center [101, 277] width 101 height 38
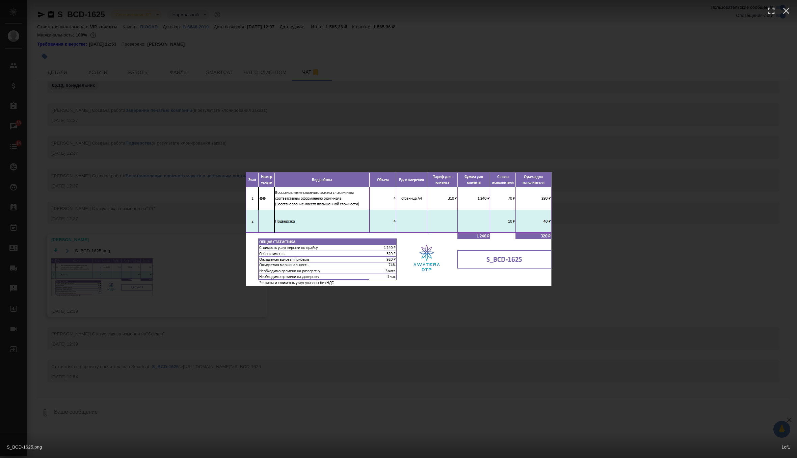
click at [266, 111] on div "S_BCD-1625.png 1 of 1" at bounding box center [398, 229] width 797 height 458
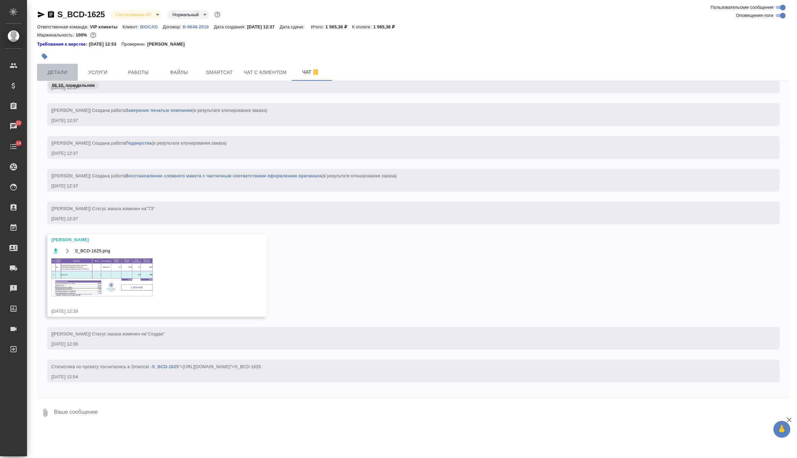
click at [55, 76] on span "Детали" at bounding box center [57, 72] width 32 height 8
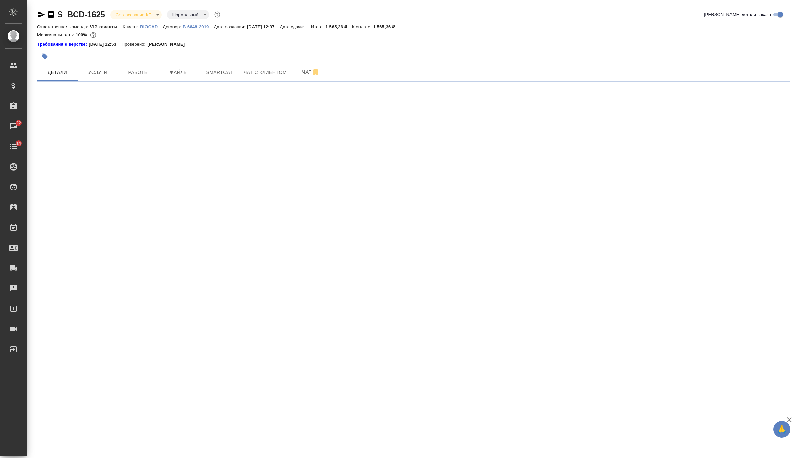
click at [46, 54] on icon "button" at bounding box center [44, 56] width 7 height 7
select select "RU"
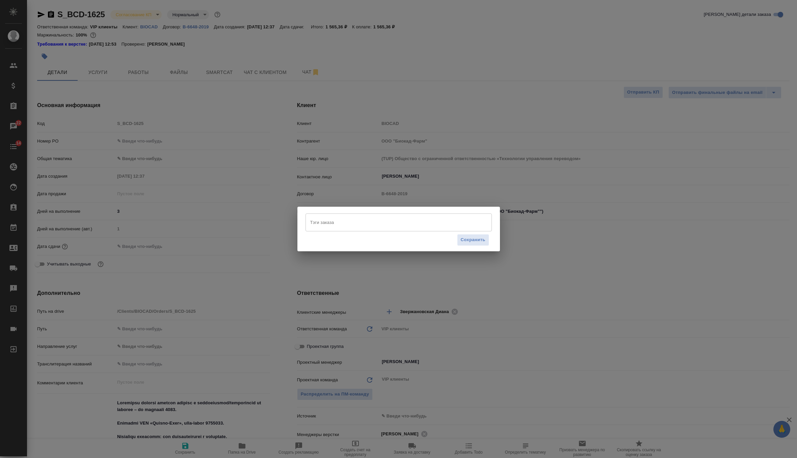
type textarea "x"
click at [336, 226] on input "Тэги заказа" at bounding box center [393, 221] width 168 height 11
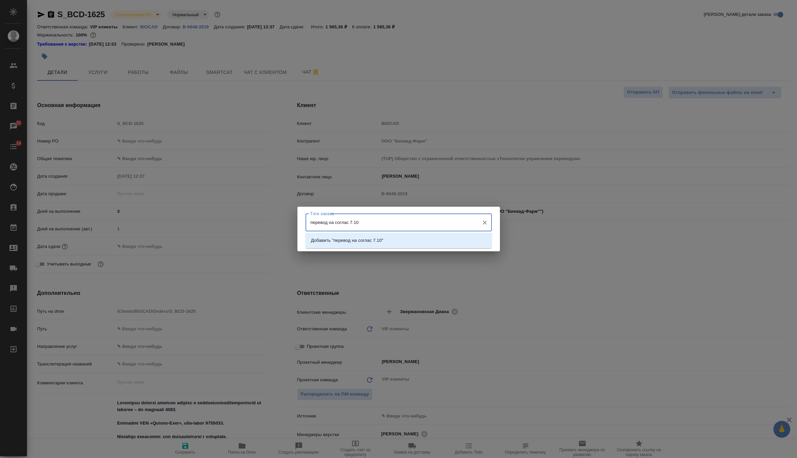
type input "перевод на соглас 7.10!"
click at [398, 241] on li "Добавить "перевод на соглас 7.10!"" at bounding box center [399, 240] width 186 height 12
click at [481, 235] on button "Сохранить" at bounding box center [473, 240] width 32 height 12
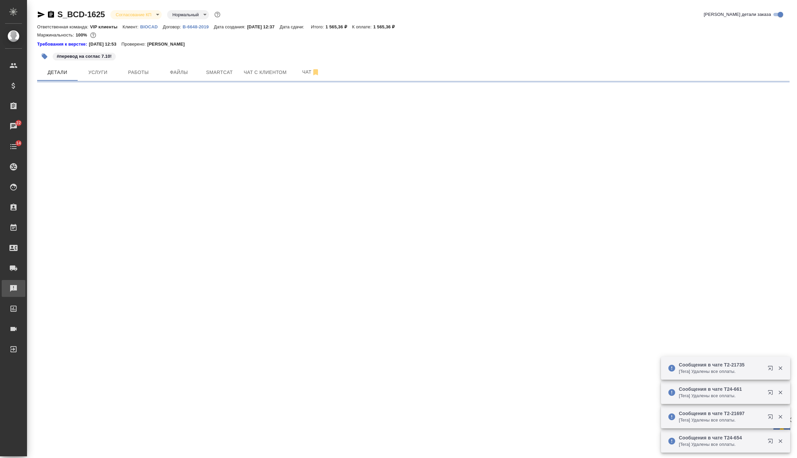
select select "RU"
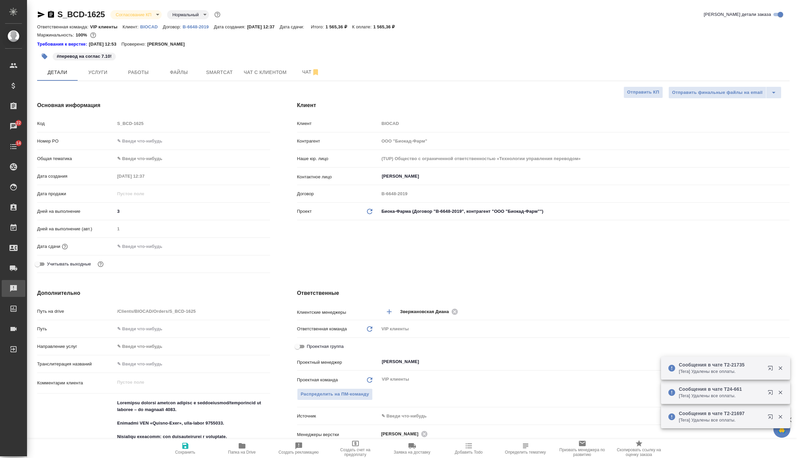
type textarea "x"
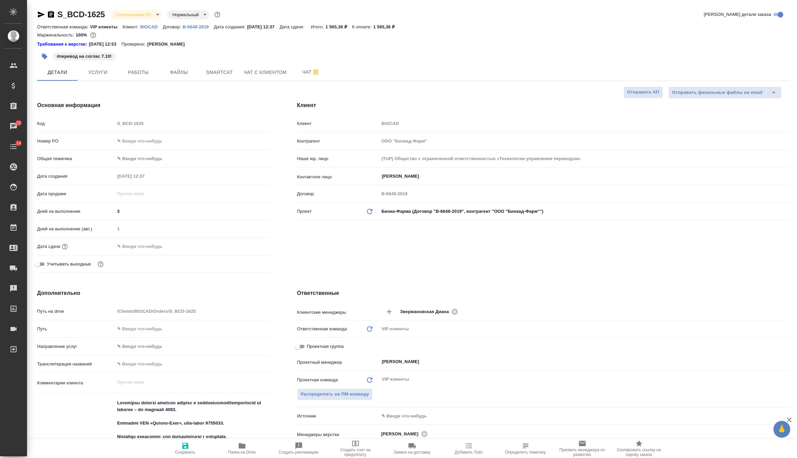
type textarea "x"
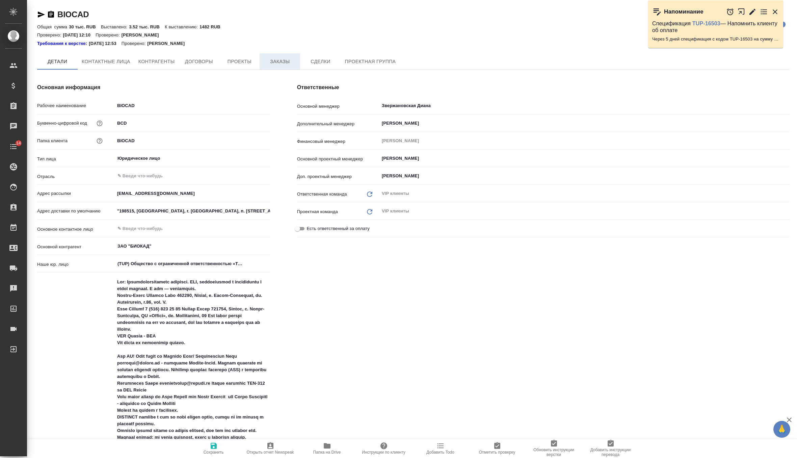
click at [287, 64] on span "Заказы" at bounding box center [280, 61] width 32 height 8
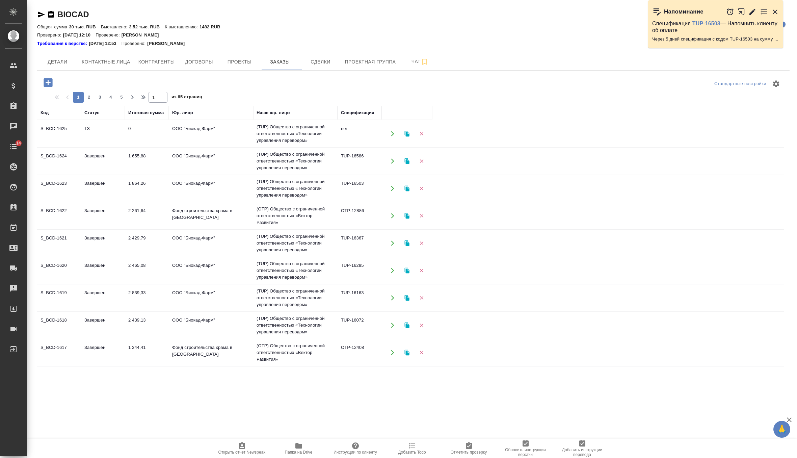
click at [154, 154] on td "1 655,88" at bounding box center [147, 161] width 44 height 24
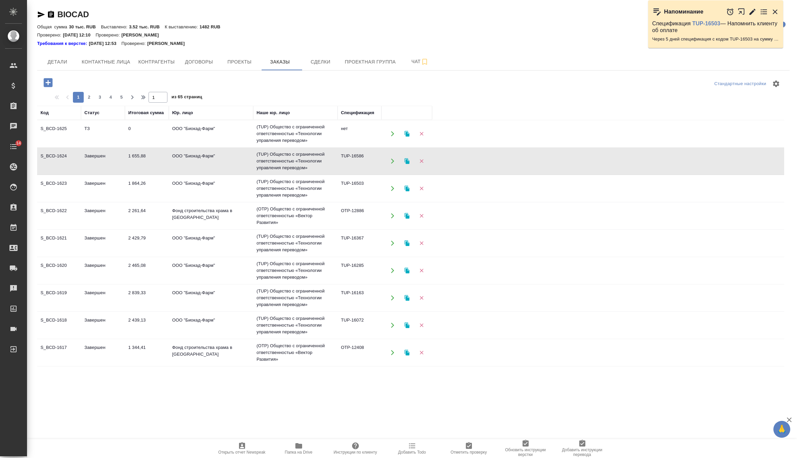
click at [154, 154] on td "1 655,88" at bounding box center [147, 161] width 44 height 24
click at [155, 164] on td "1 655,88" at bounding box center [147, 161] width 44 height 24
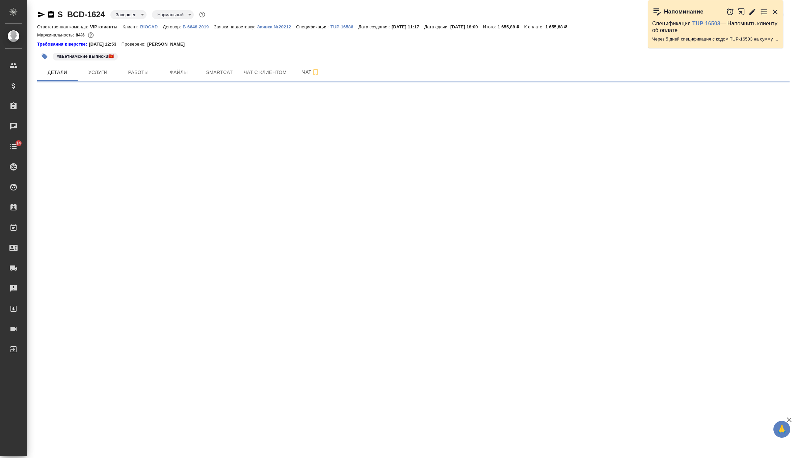
select select "RU"
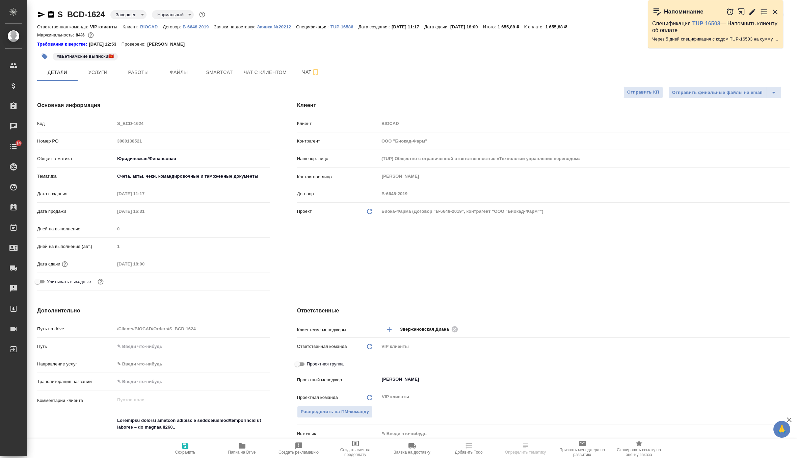
type textarea "x"
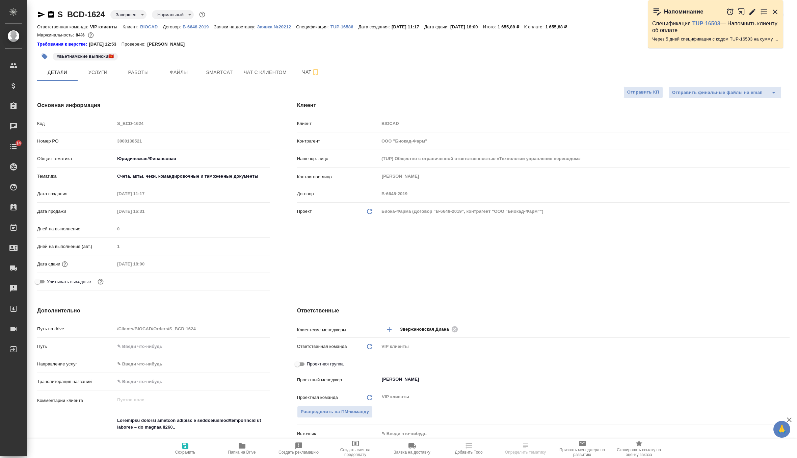
type textarea "x"
click at [106, 76] on button "Услуги" at bounding box center [98, 72] width 41 height 17
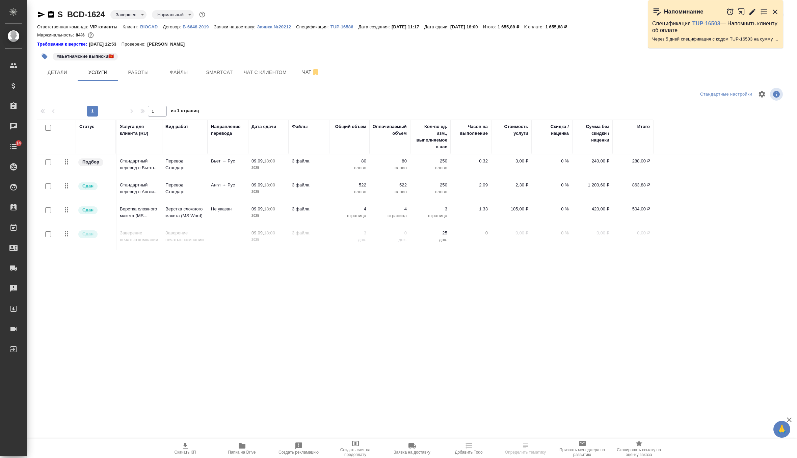
click at [205, 171] on td "Перевод Стандарт" at bounding box center [185, 166] width 46 height 24
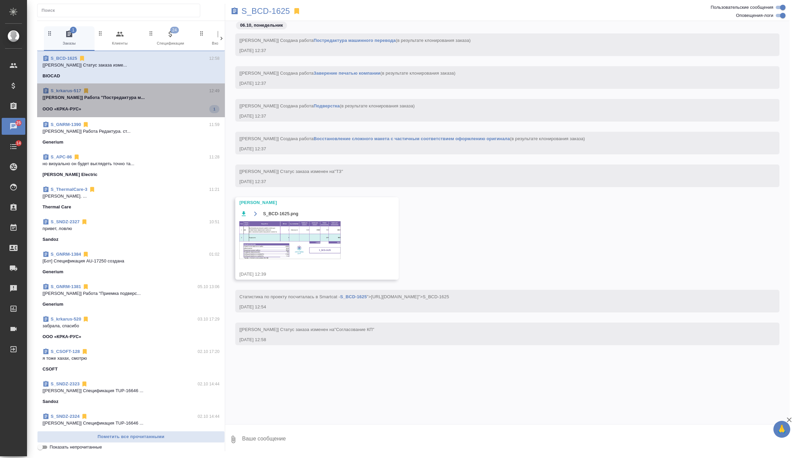
click at [167, 107] on div "ООО «КРКА-РУС» 1" at bounding box center [131, 109] width 177 height 8
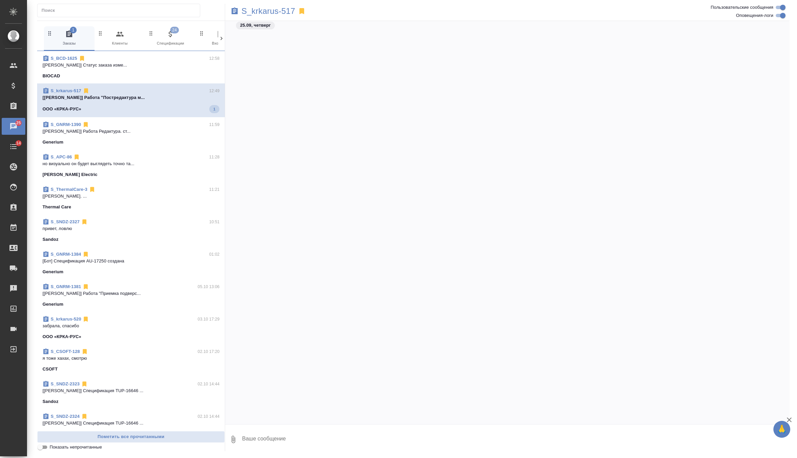
scroll to position [2722, 0]
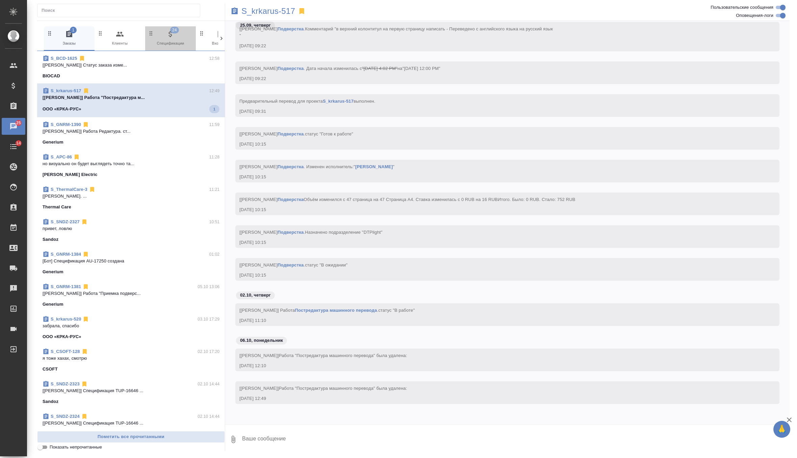
click at [173, 43] on span "24 Спецификации" at bounding box center [170, 38] width 45 height 17
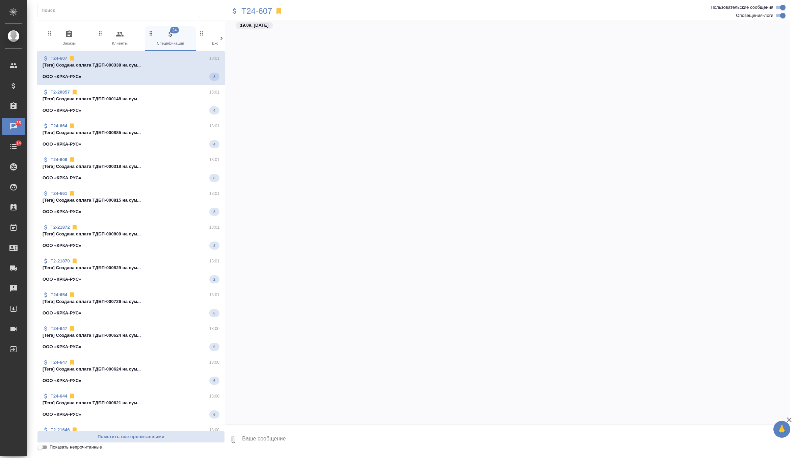
scroll to position [1614, 0]
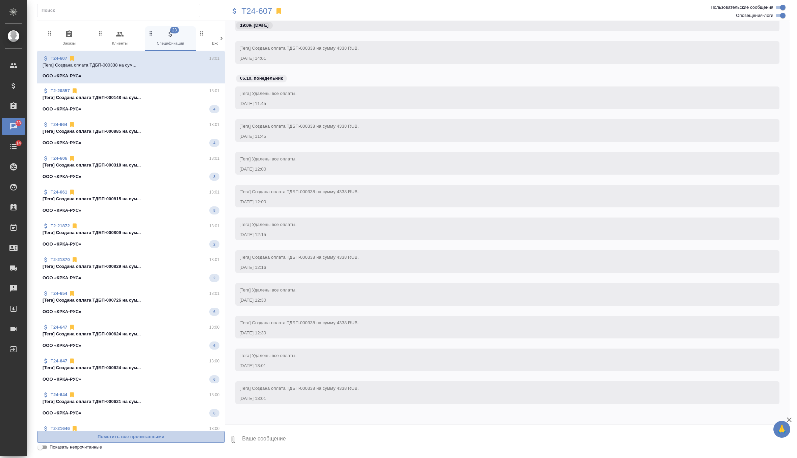
click at [113, 437] on span "Пометить все прочитанными" at bounding box center [131, 437] width 180 height 8
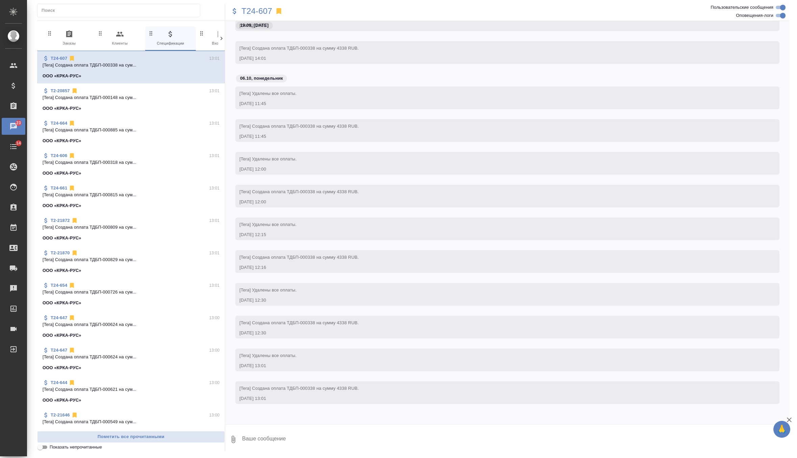
click at [71, 41] on span "0 Заказы" at bounding box center [69, 38] width 45 height 17
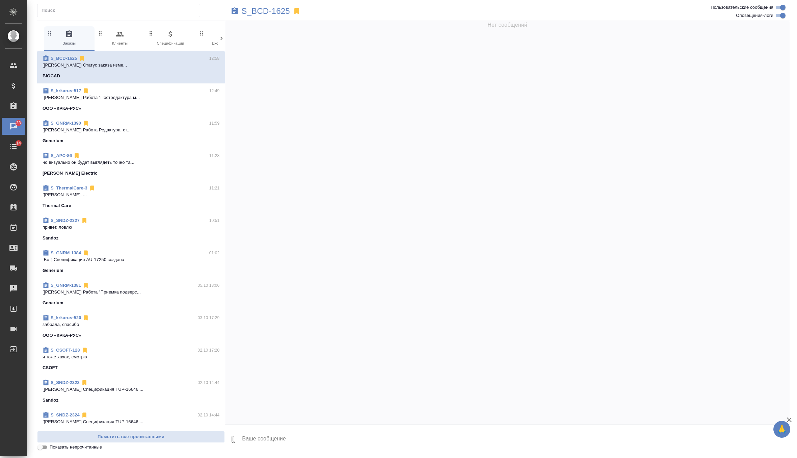
scroll to position [0, 0]
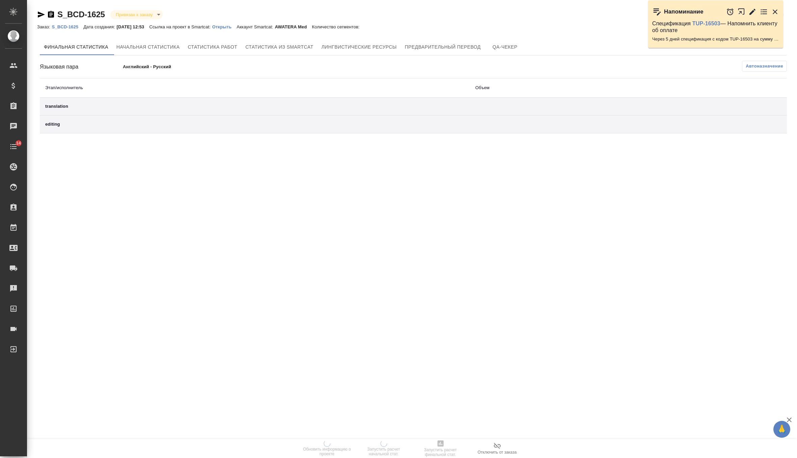
click at [234, 26] on p "Открыть" at bounding box center [224, 26] width 24 height 5
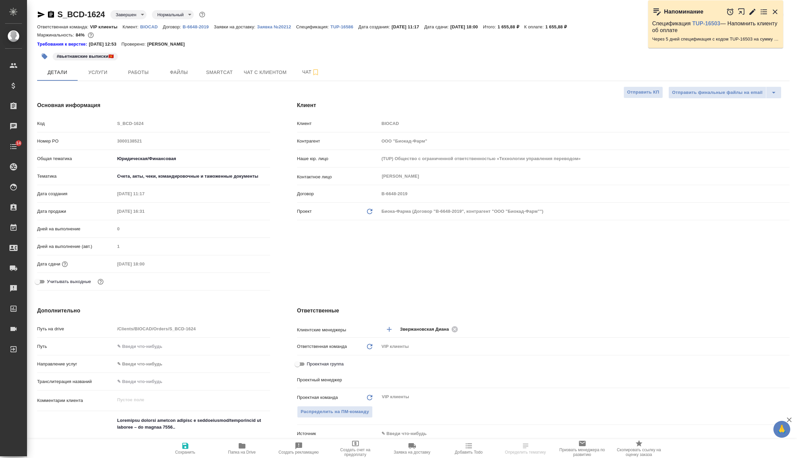
select select "RU"
click at [95, 74] on span "Услуги" at bounding box center [98, 72] width 32 height 8
type input "[PERSON_NAME]"
type input "[PERSON_NAME]pavlova"
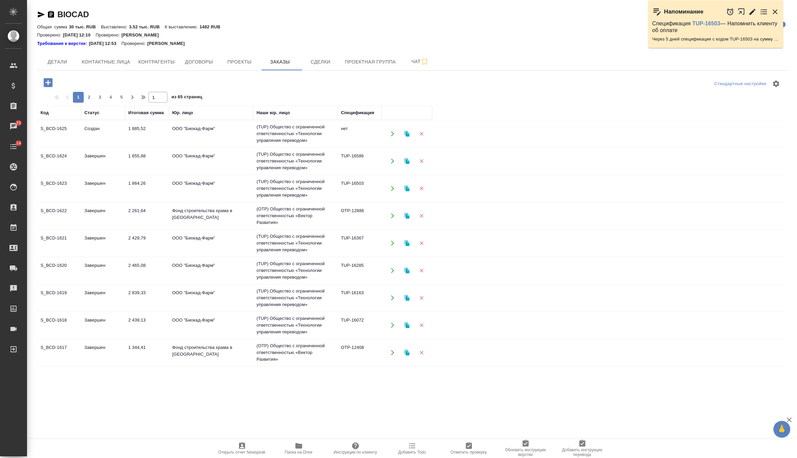
click at [142, 159] on td "1 655,88" at bounding box center [147, 161] width 44 height 24
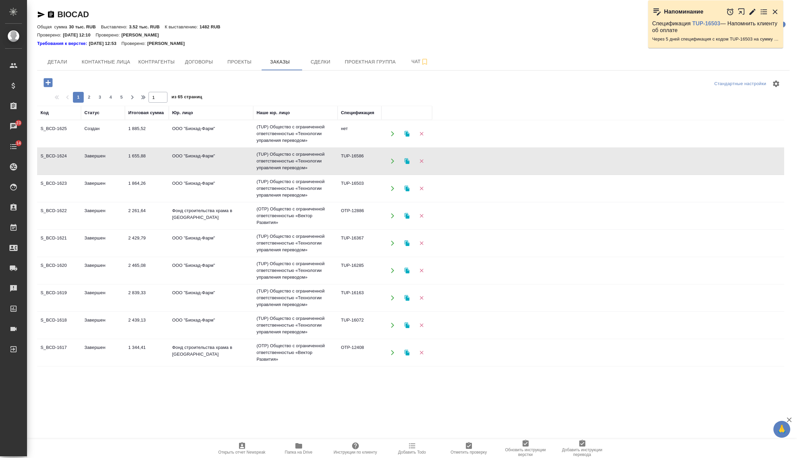
click at [142, 159] on td "1 655,88" at bounding box center [147, 161] width 44 height 24
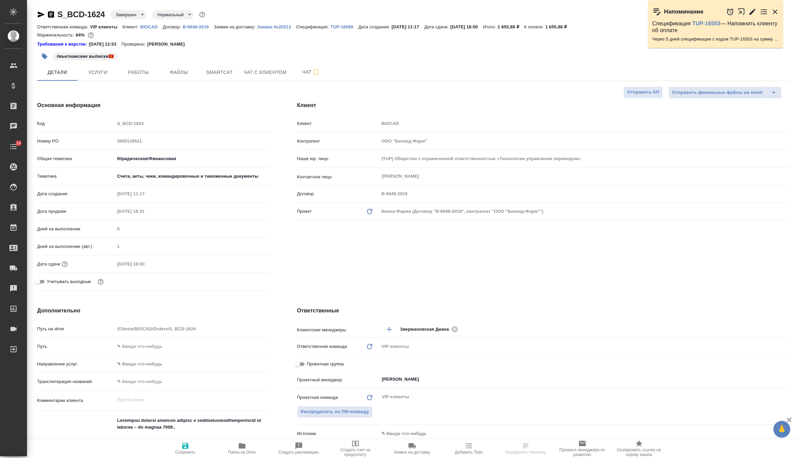
select select "RU"
click at [127, 73] on span "Работы" at bounding box center [138, 72] width 32 height 8
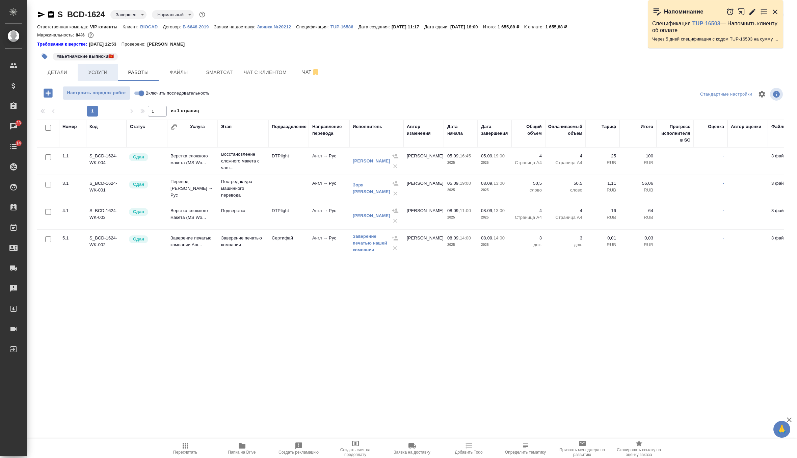
click at [103, 67] on button "Услуги" at bounding box center [98, 72] width 41 height 17
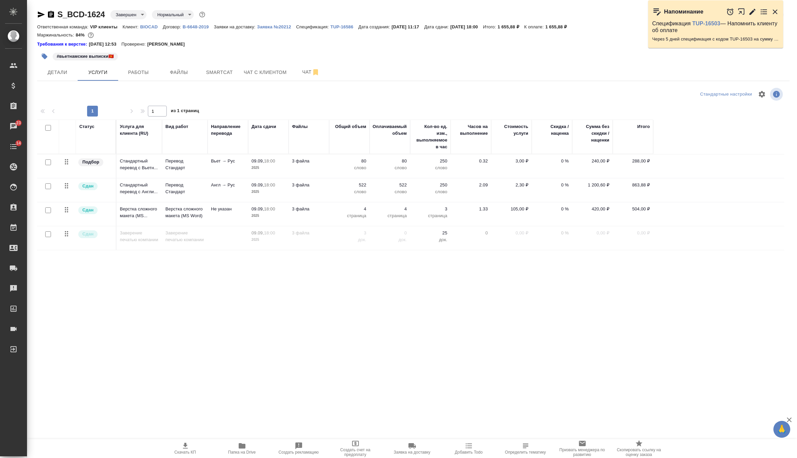
click at [311, 188] on td "3 файла" at bounding box center [309, 190] width 41 height 24
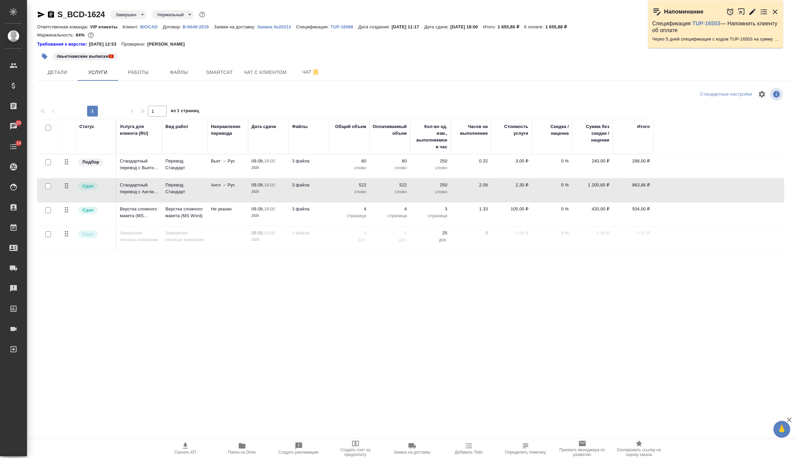
click at [311, 188] on td "3 файла" at bounding box center [309, 190] width 41 height 24
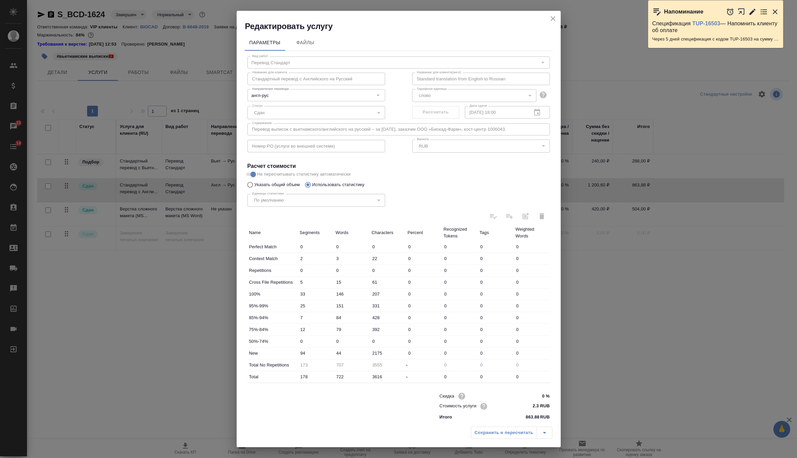
scroll to position [1, 0]
click at [554, 17] on icon "close" at bounding box center [553, 18] width 5 height 5
